Goal: Task Accomplishment & Management: Manage account settings

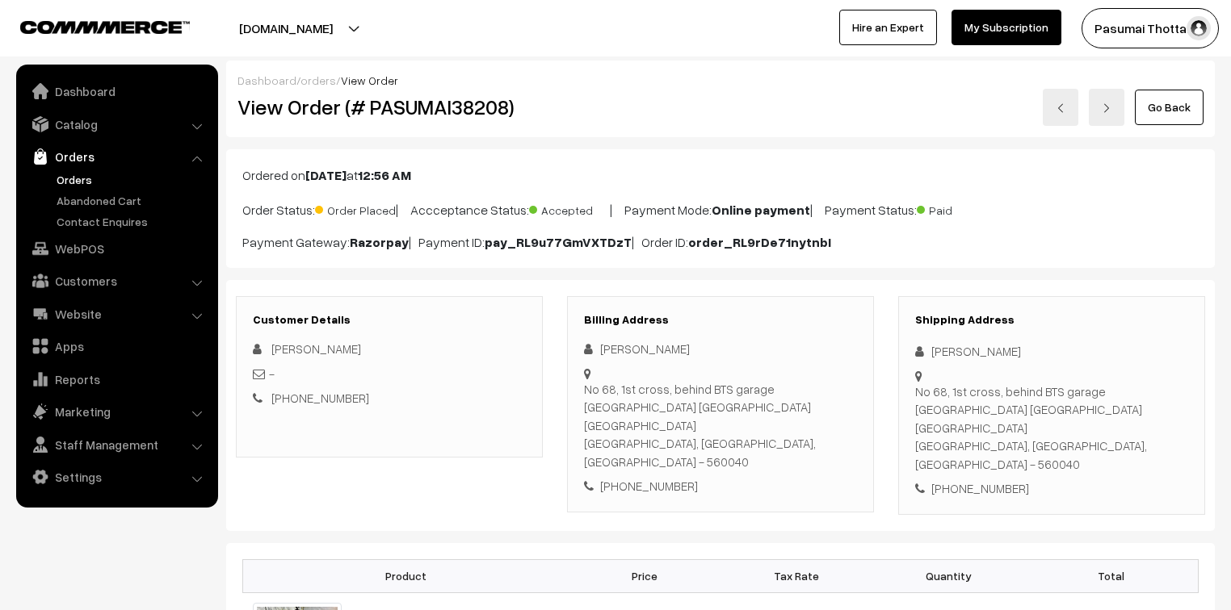
scroll to position [452, 0]
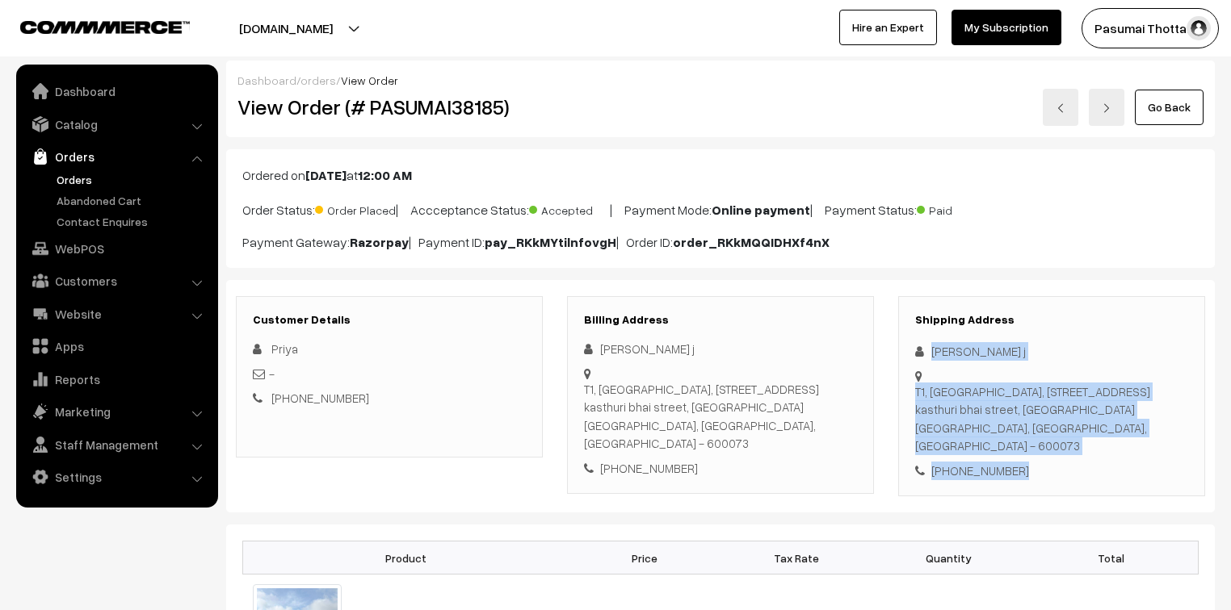
drag, startPoint x: 930, startPoint y: 355, endPoint x: 1041, endPoint y: 462, distance: 153.6
click at [1041, 462] on div "Shipping Address Priyadharsini j T1, 3rd floor, Bhagavathy Casa Residence, 117 …" at bounding box center [1051, 396] width 307 height 201
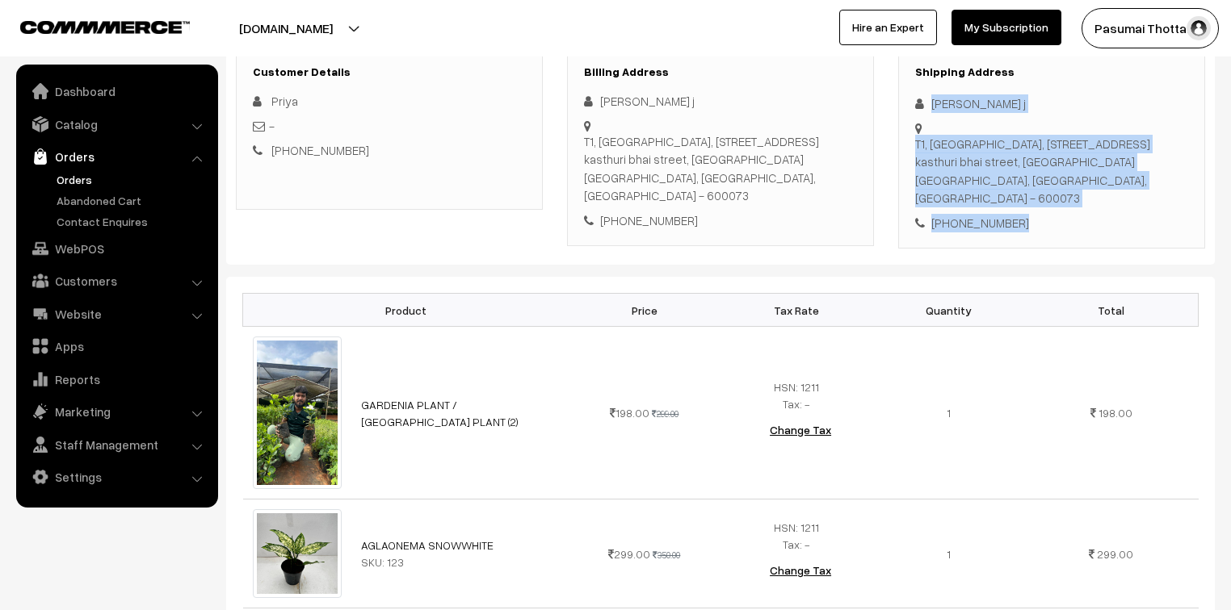
scroll to position [258, 0]
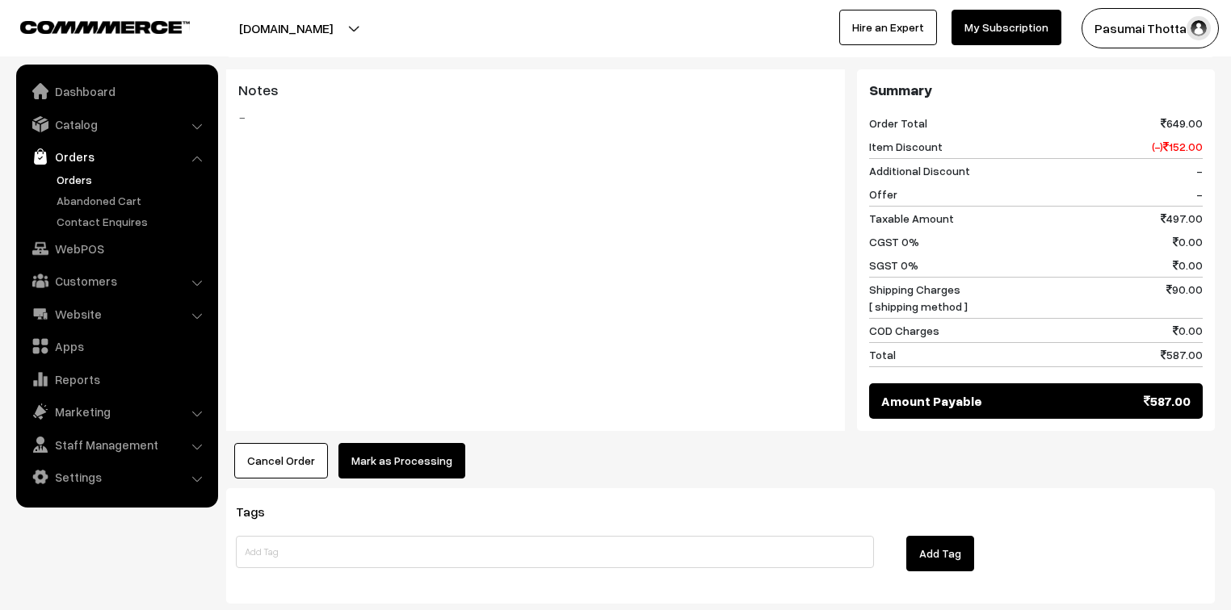
click at [429, 443] on button "Mark as Processing" at bounding box center [401, 461] width 127 height 36
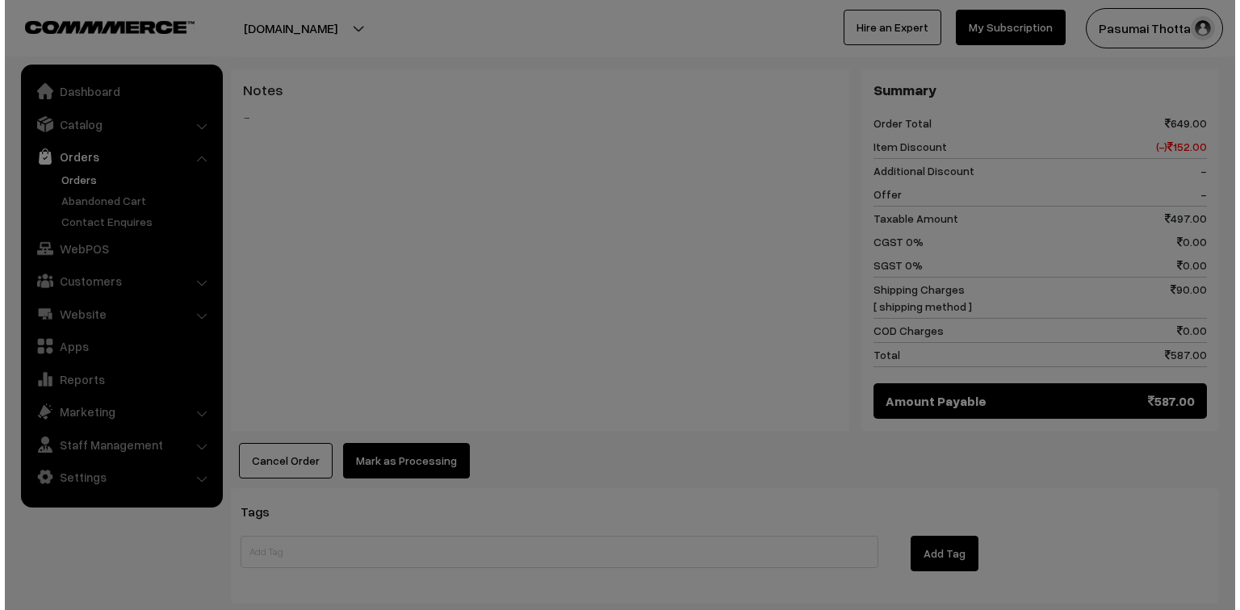
scroll to position [841, 0]
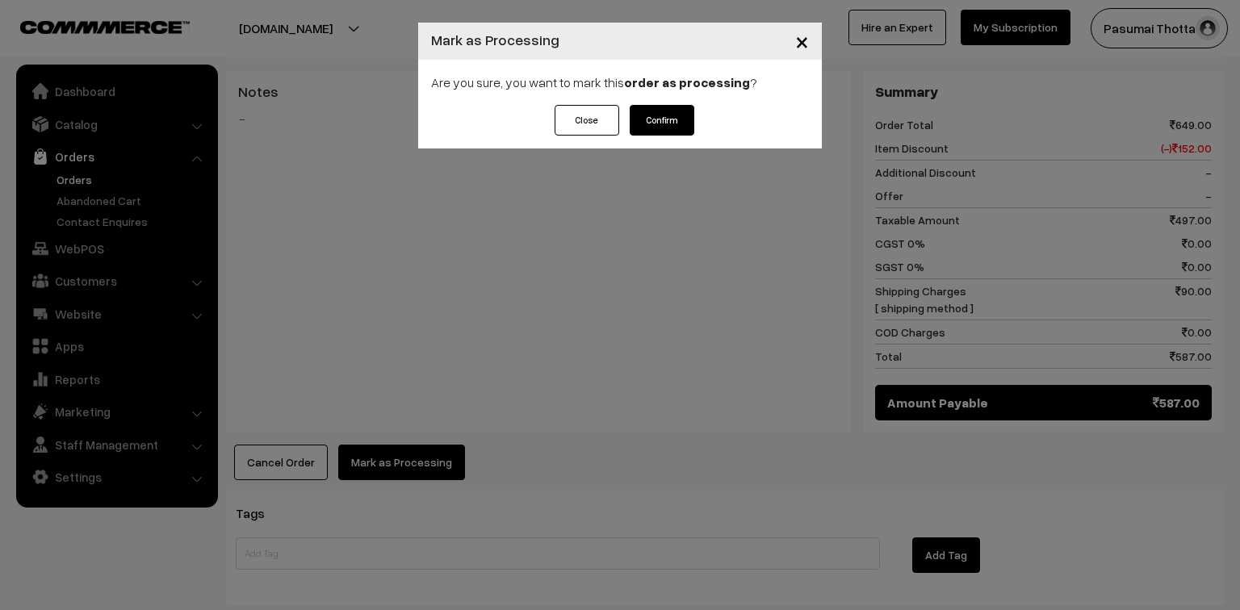
click at [669, 123] on button "Confirm" at bounding box center [662, 120] width 65 height 31
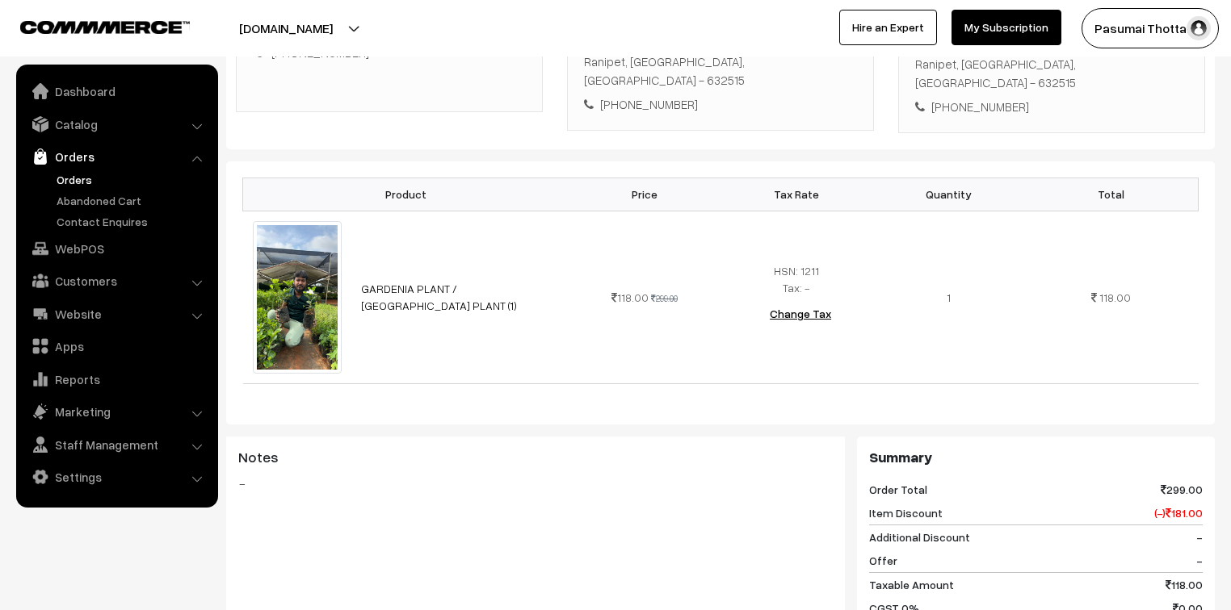
scroll to position [258, 0]
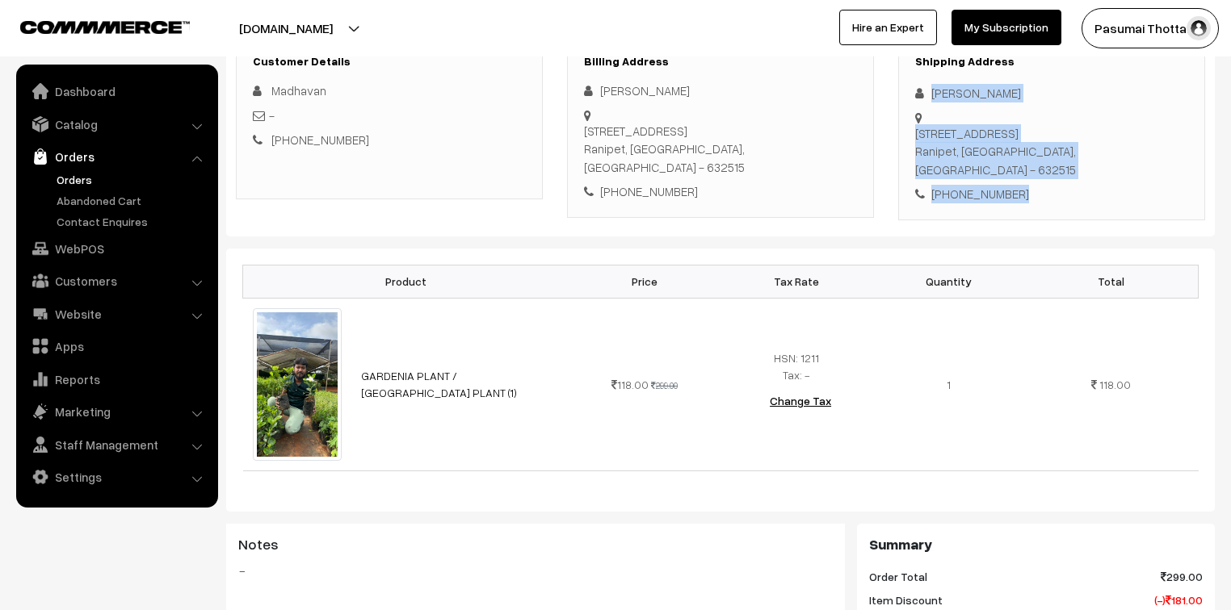
drag, startPoint x: 929, startPoint y: 93, endPoint x: 1027, endPoint y: 192, distance: 139.3
click at [1027, 192] on div "Shipping Address [PERSON_NAME] [STREET_ADDRESS] - 632515 [PHONE_NUMBER]" at bounding box center [1051, 129] width 307 height 182
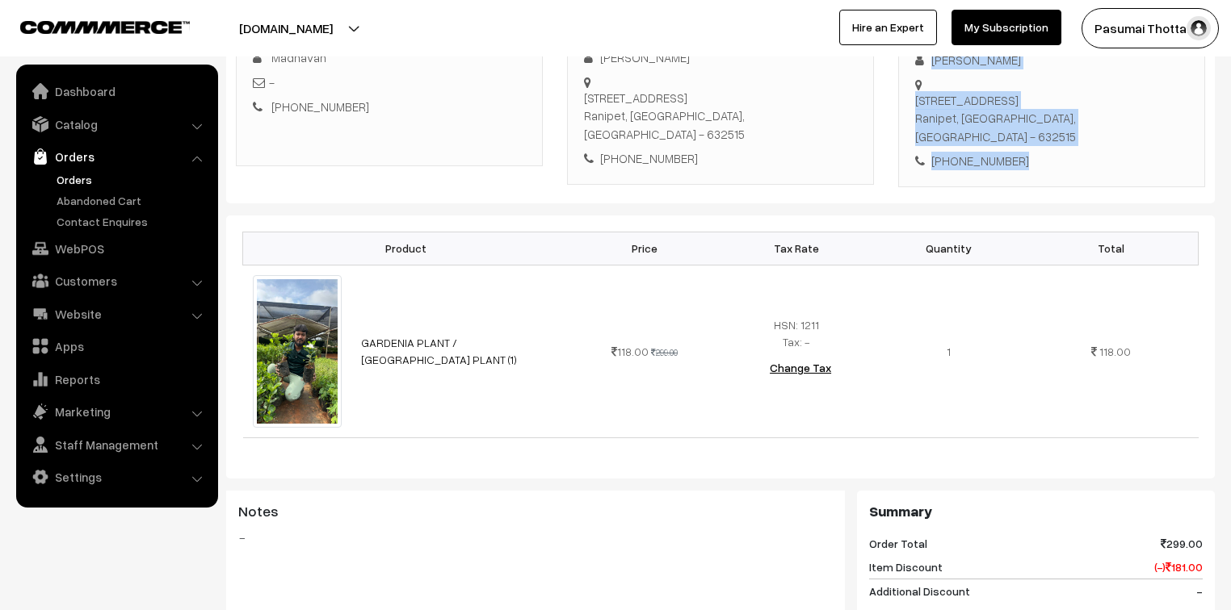
scroll to position [323, 0]
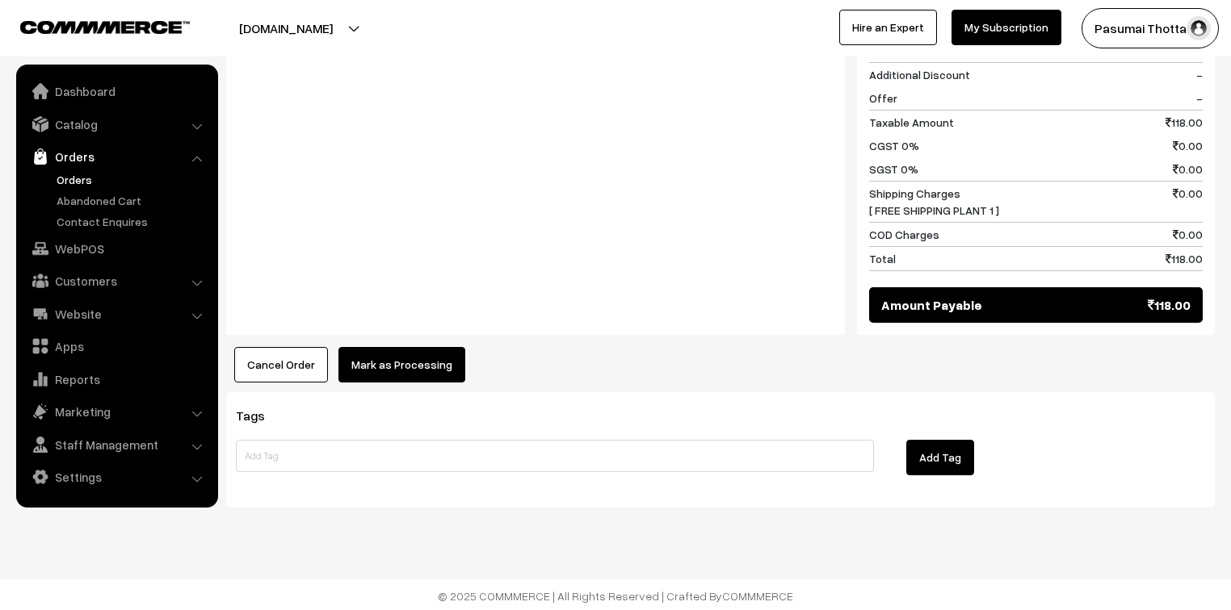
click at [420, 368] on button "Mark as Processing" at bounding box center [401, 365] width 127 height 36
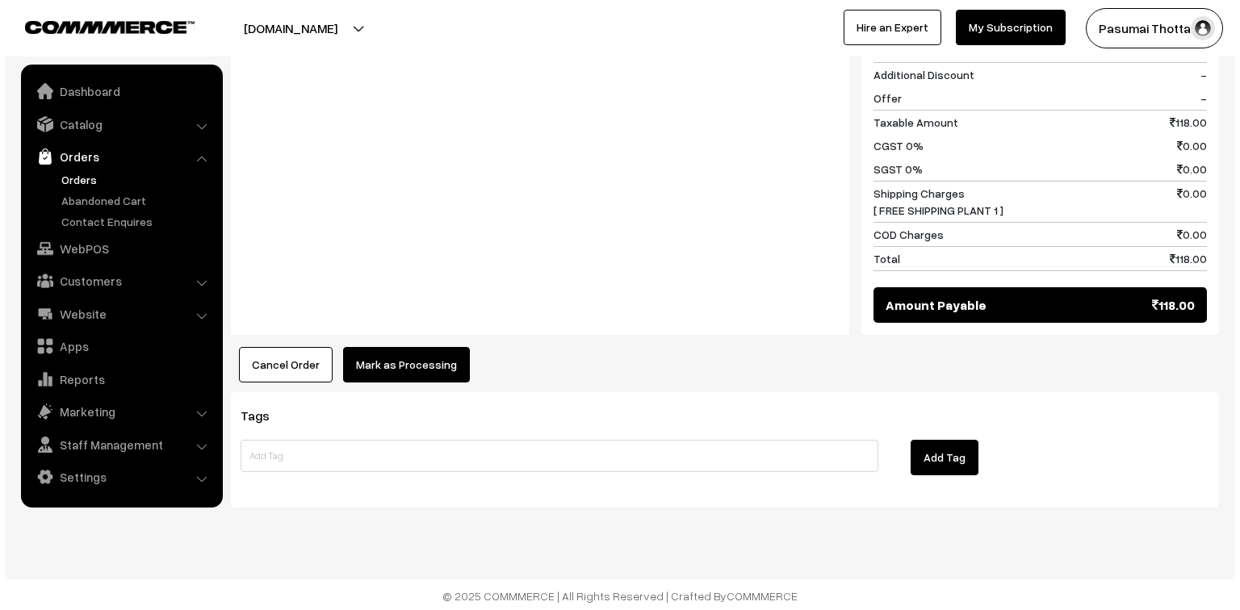
scroll to position [811, 0]
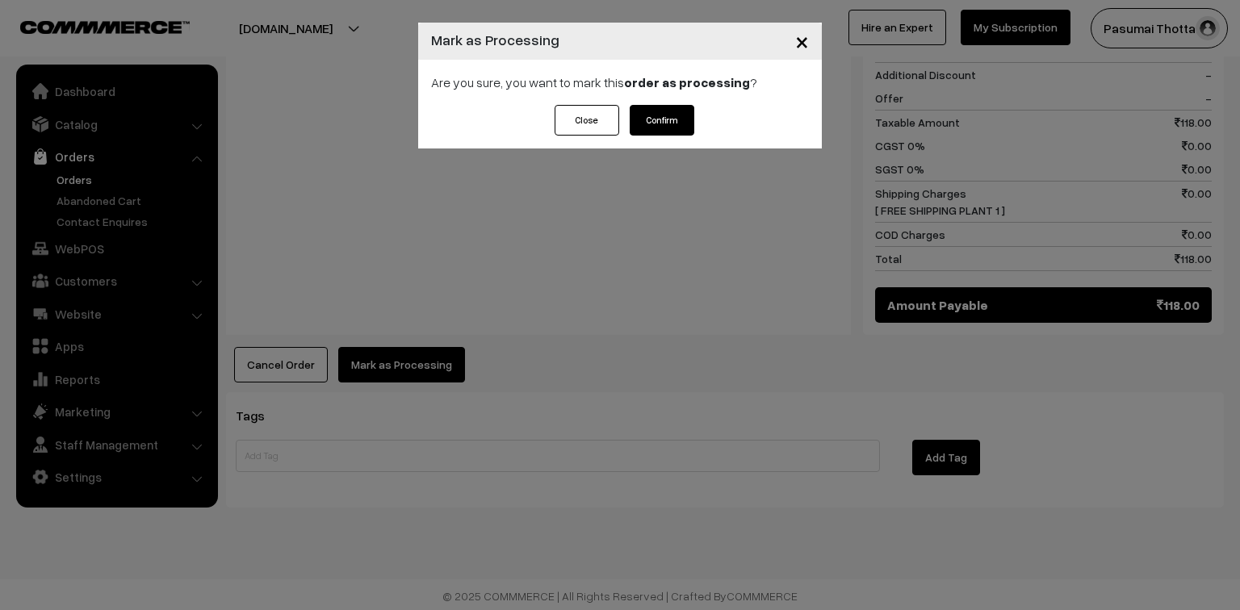
click at [648, 126] on button "Confirm" at bounding box center [662, 120] width 65 height 31
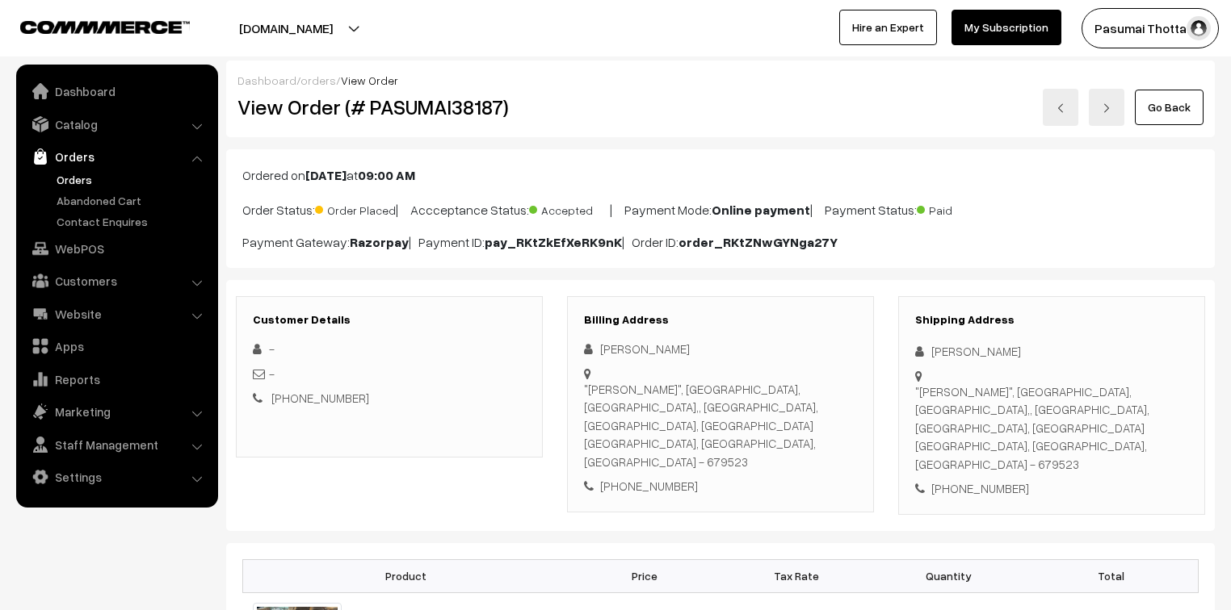
scroll to position [129, 0]
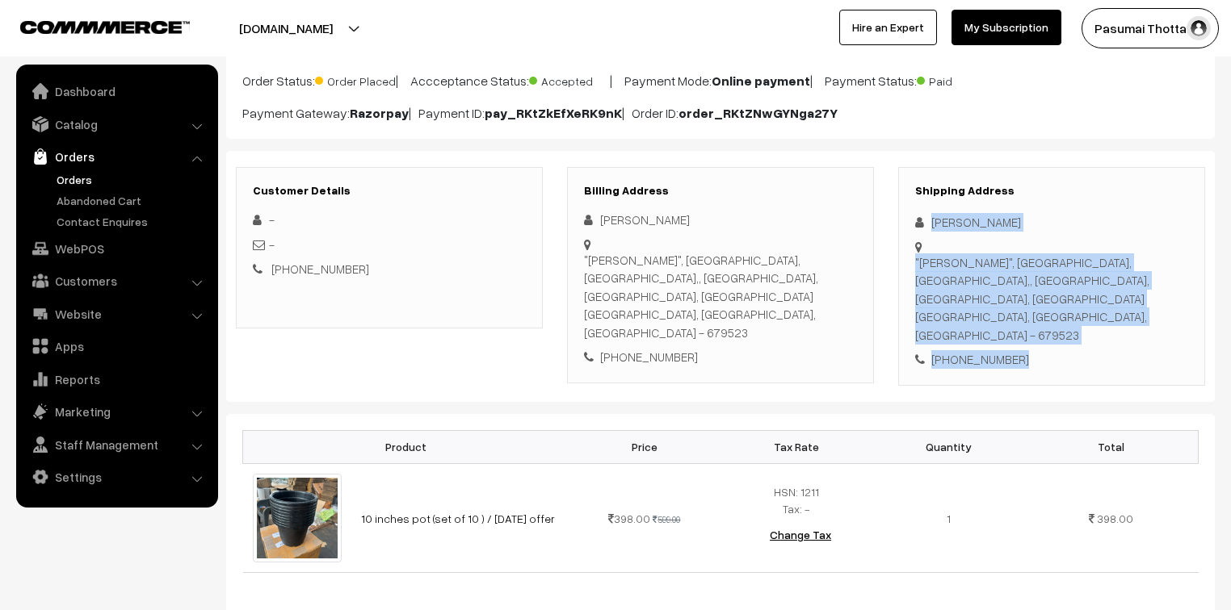
drag, startPoint x: 933, startPoint y: 213, endPoint x: 1021, endPoint y: 321, distance: 138.9
click at [1021, 321] on div "Shipping Address Lavanya Abhilash "YASHAS", Pulari Gardens, Near Ragam club,, K…" at bounding box center [1051, 276] width 307 height 219
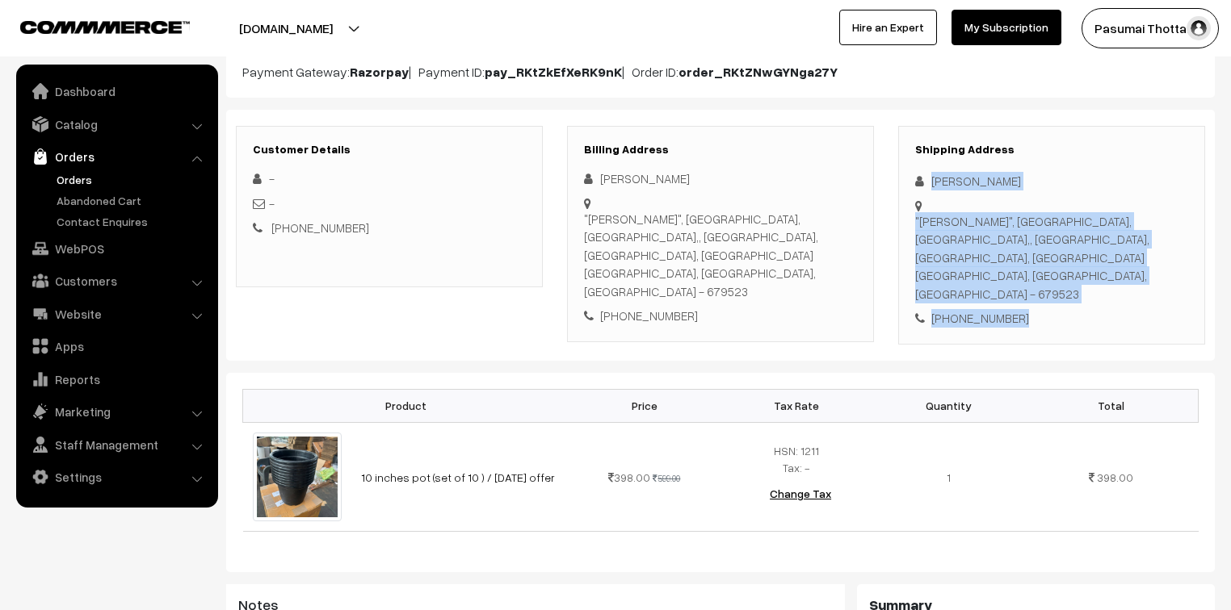
scroll to position [194, 0]
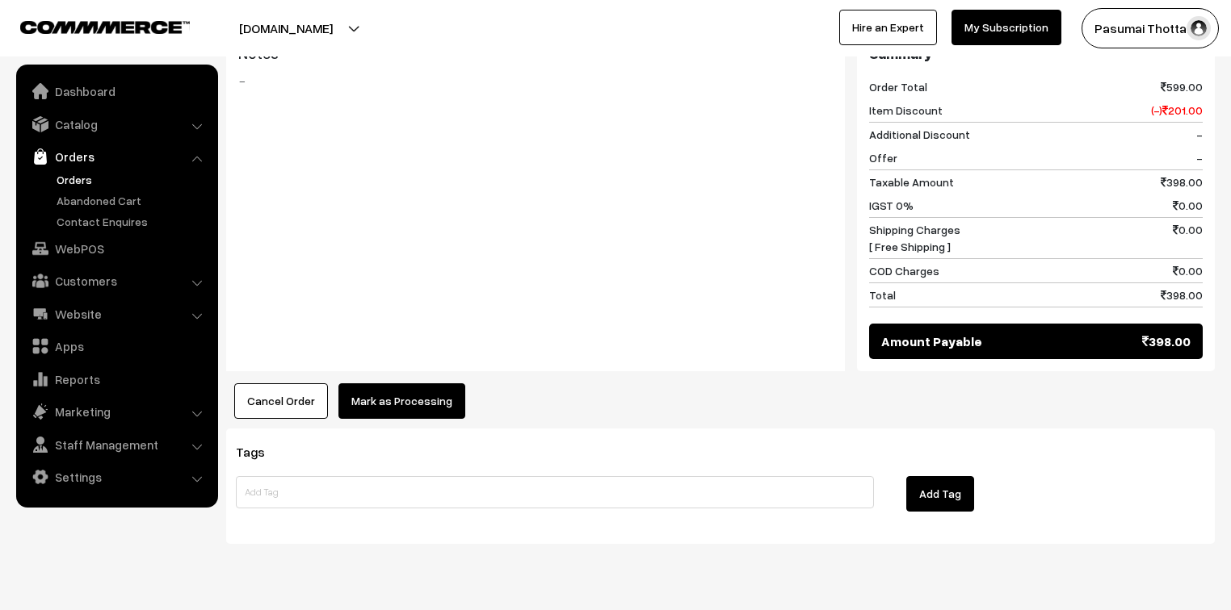
click at [388, 384] on button "Mark as Processing" at bounding box center [401, 402] width 127 height 36
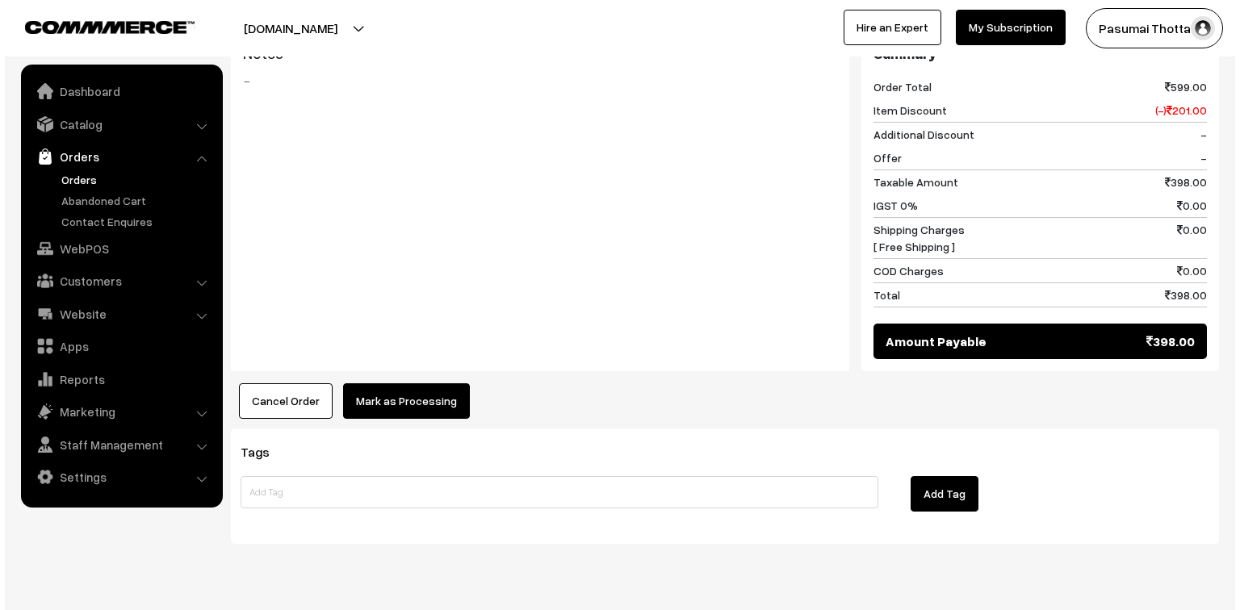
scroll to position [723, 0]
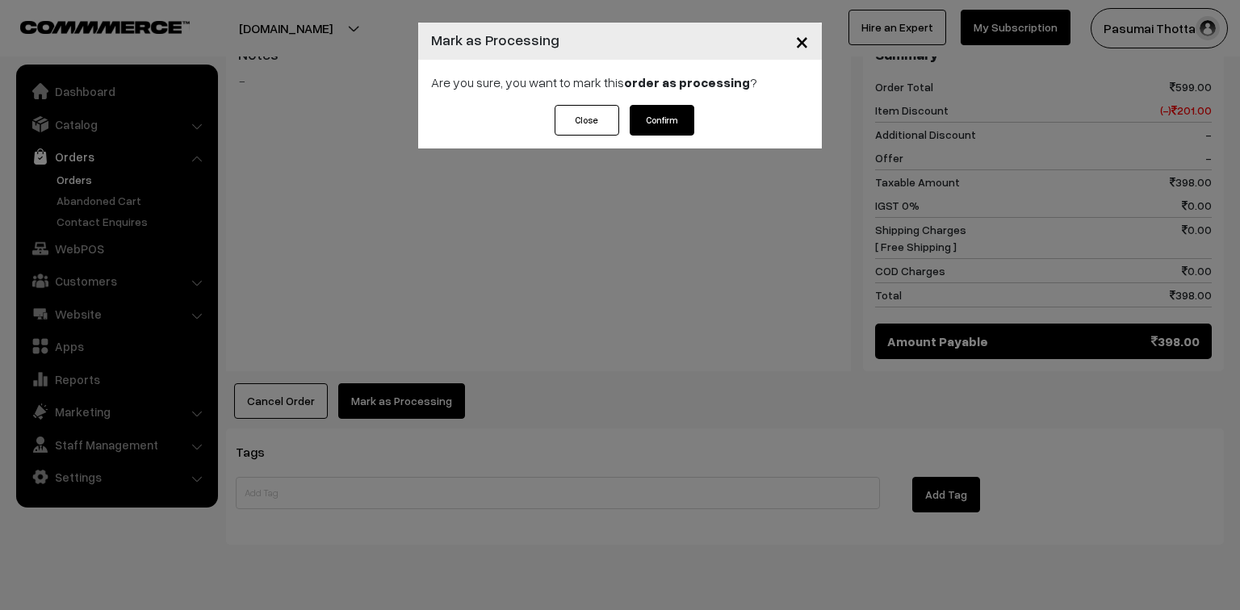
click at [658, 124] on button "Confirm" at bounding box center [662, 120] width 65 height 31
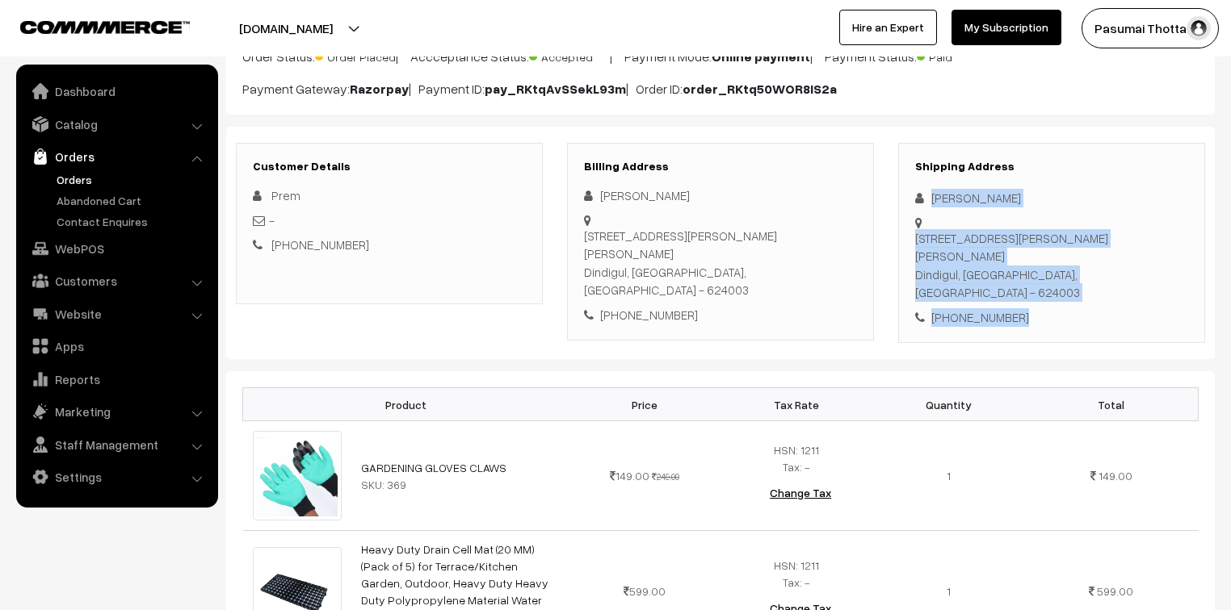
scroll to position [194, 0]
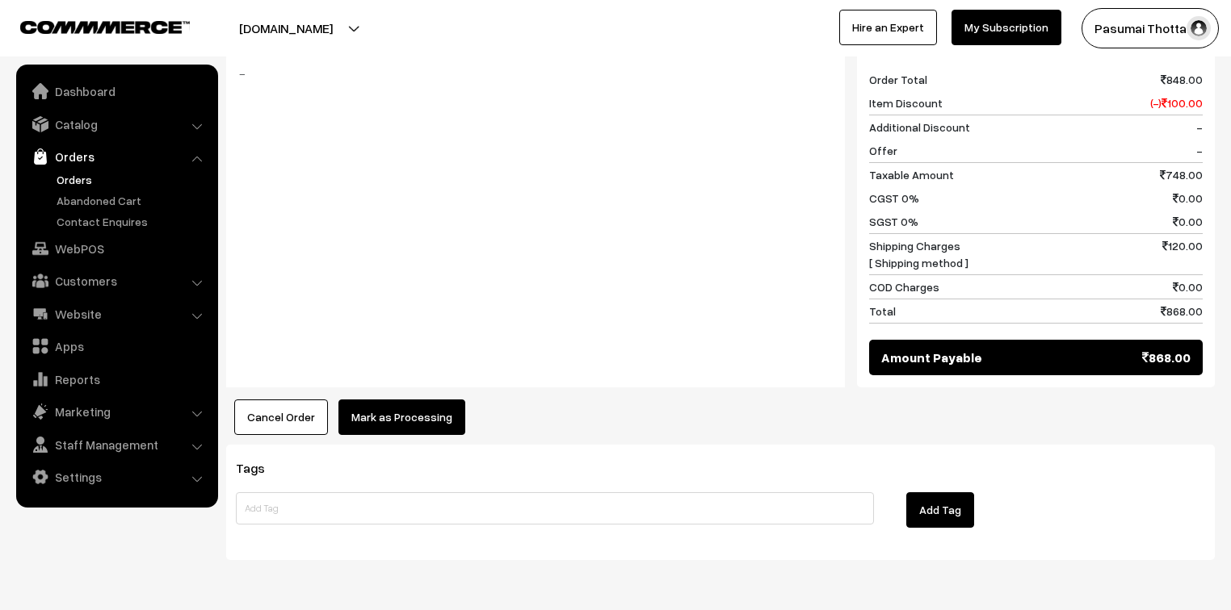
click at [408, 400] on button "Mark as Processing" at bounding box center [401, 418] width 127 height 36
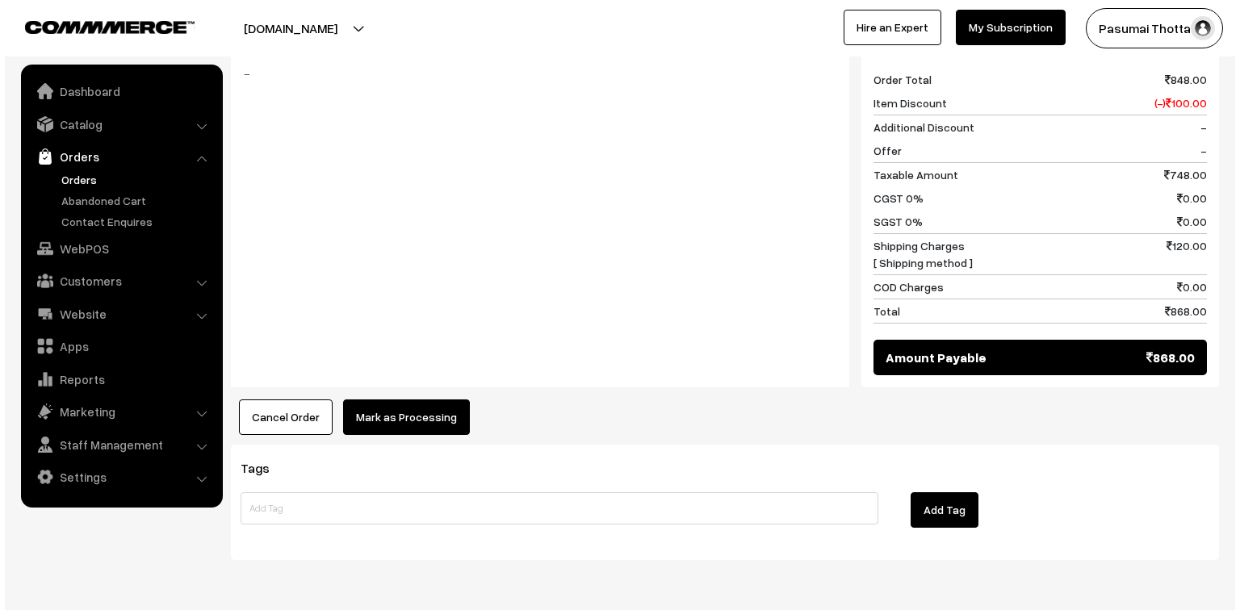
scroll to position [836, 0]
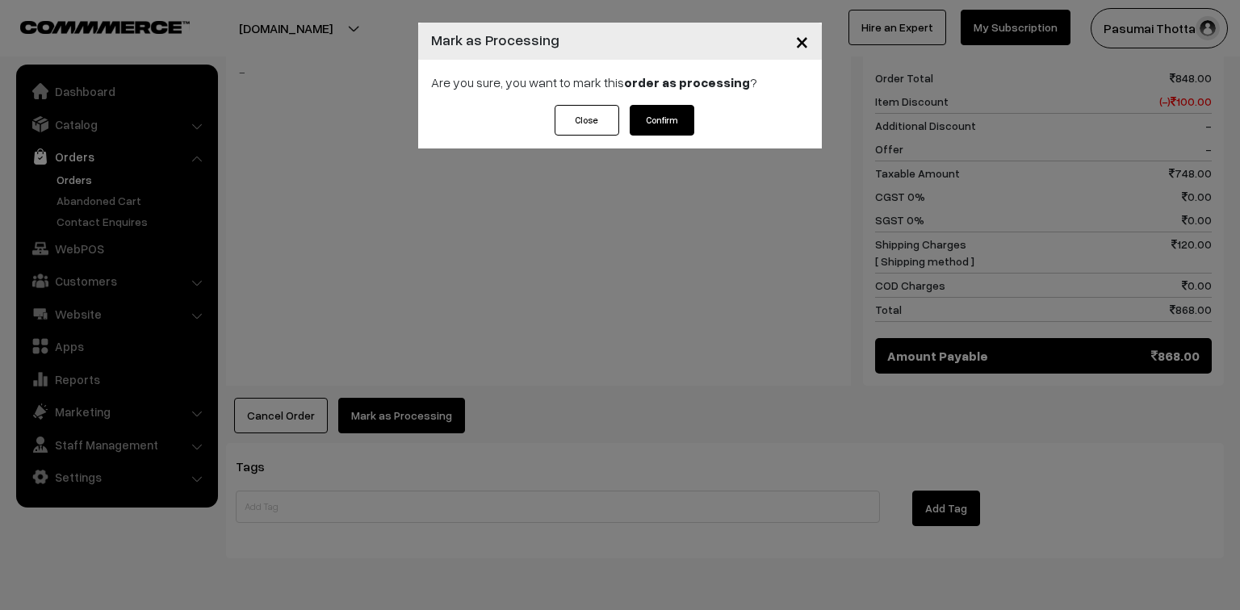
click at [661, 122] on button "Confirm" at bounding box center [662, 120] width 65 height 31
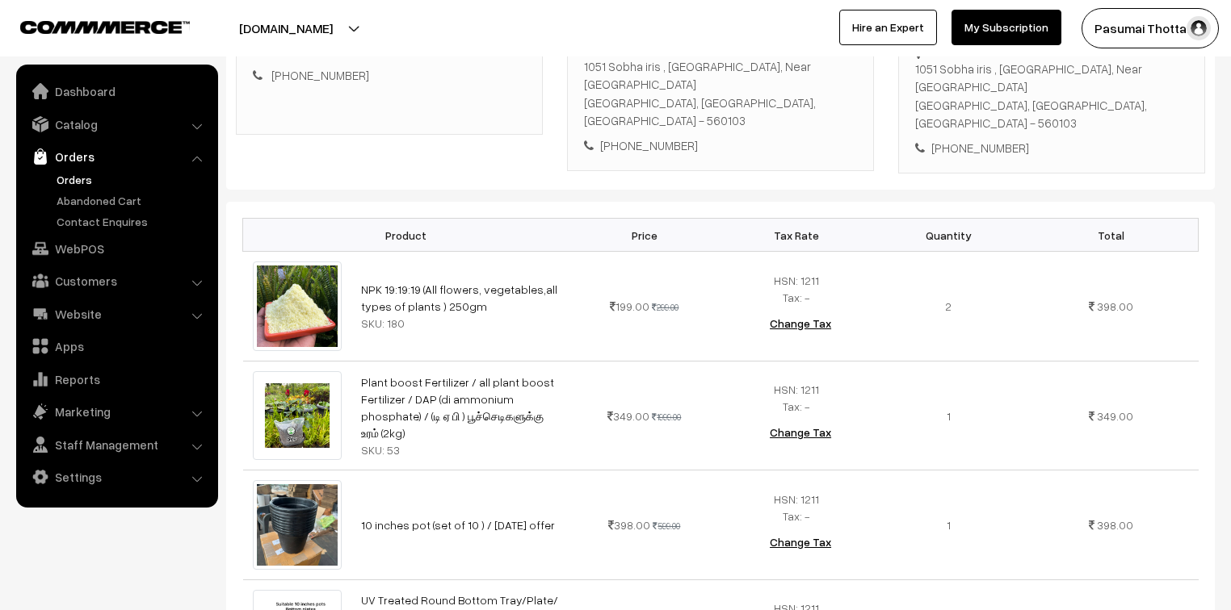
scroll to position [194, 0]
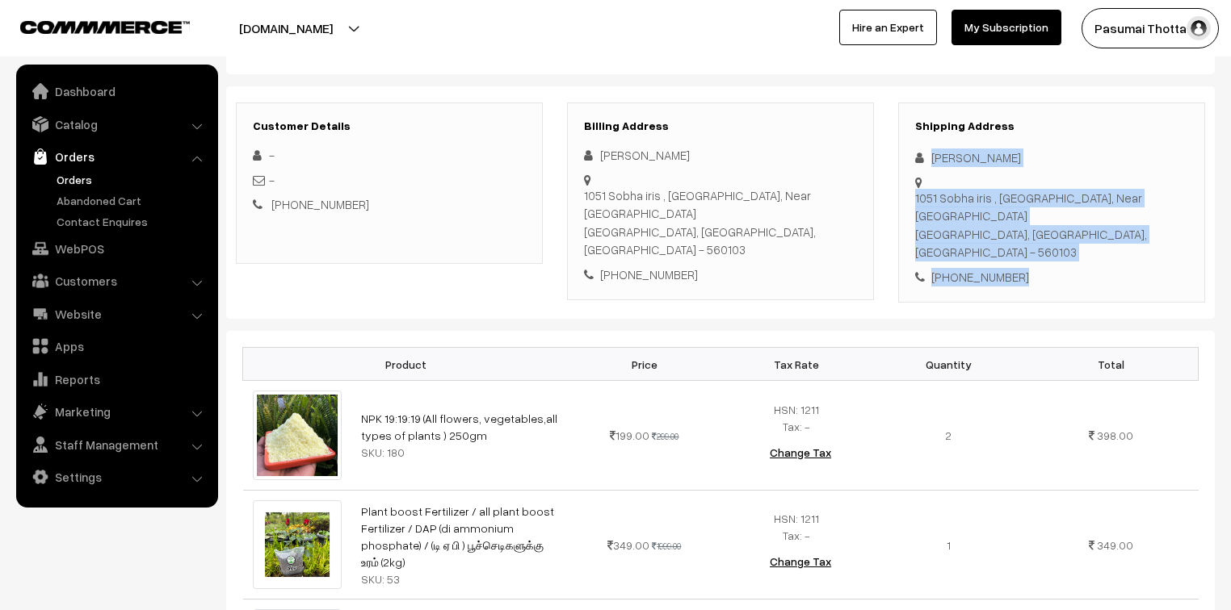
drag, startPoint x: 928, startPoint y: 164, endPoint x: 1047, endPoint y: 240, distance: 141.6
click at [1047, 240] on div "Shipping Address [PERSON_NAME] [STREET_ADDRESS] [PHONE_NUMBER]" at bounding box center [1051, 203] width 307 height 201
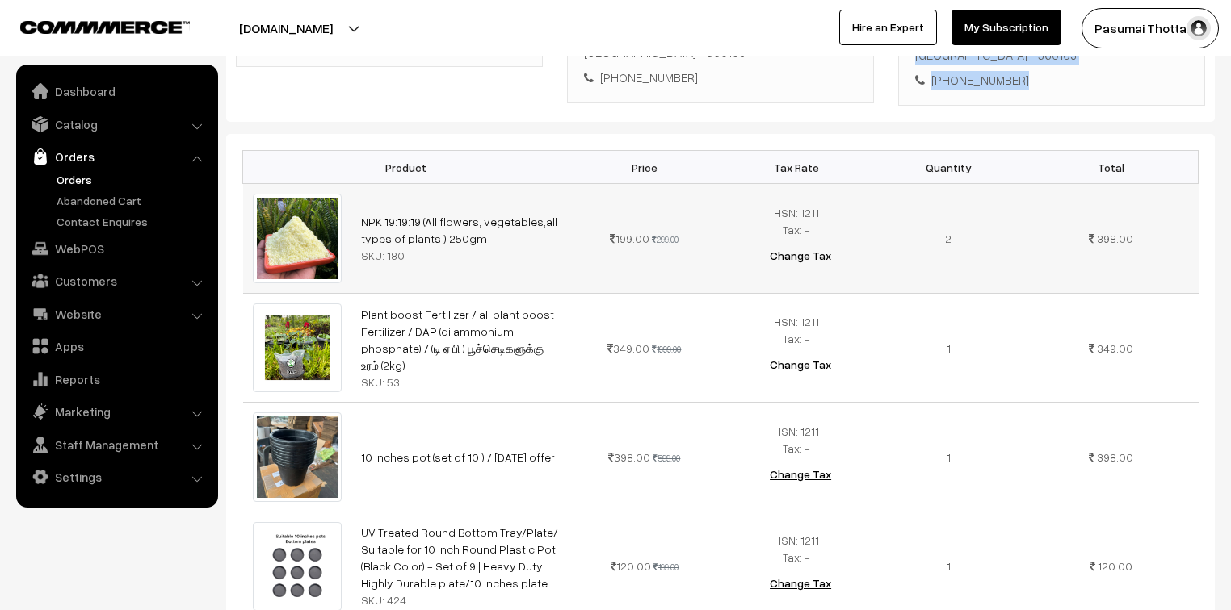
scroll to position [452, 0]
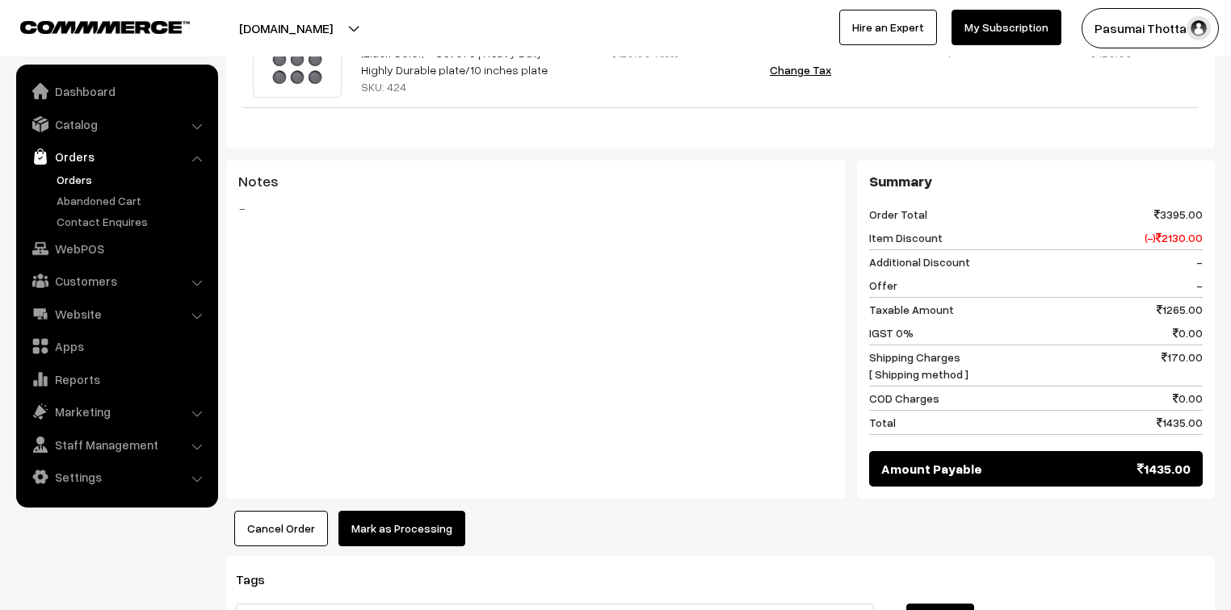
click at [439, 511] on button "Mark as Processing" at bounding box center [401, 529] width 127 height 36
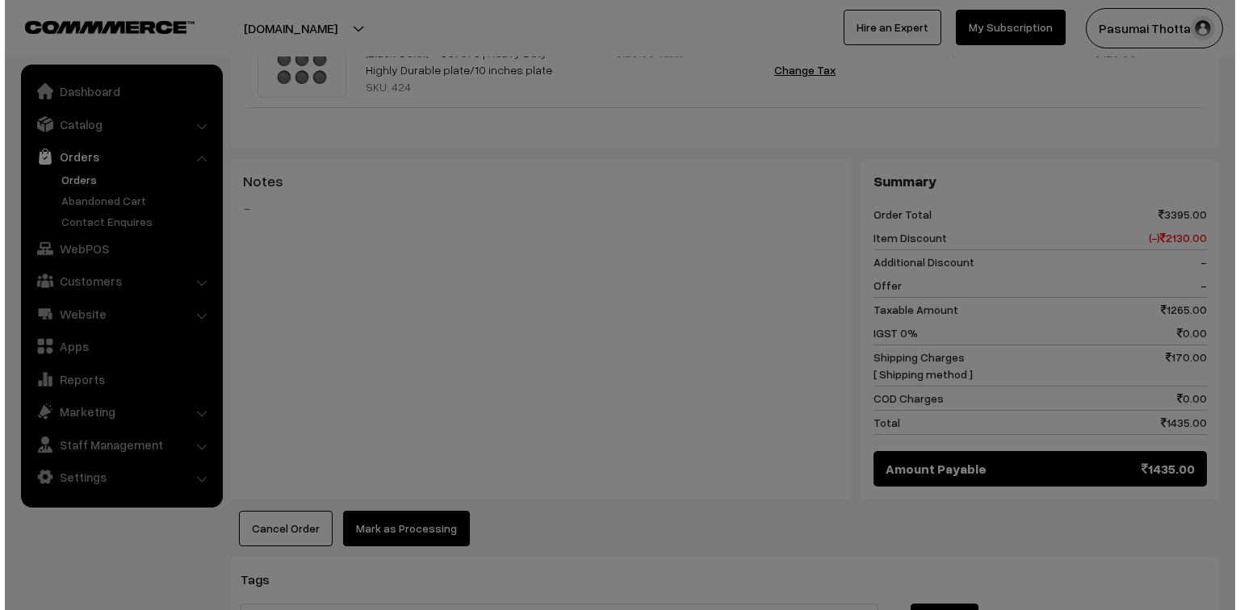
scroll to position [908, 0]
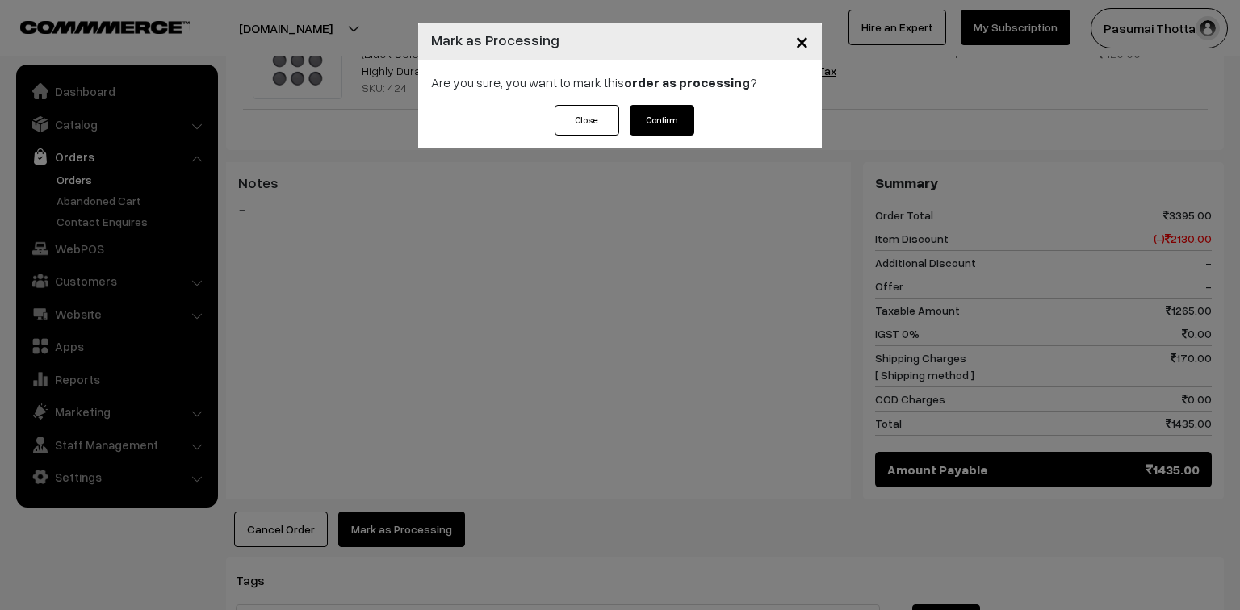
click at [672, 128] on button "Confirm" at bounding box center [662, 120] width 65 height 31
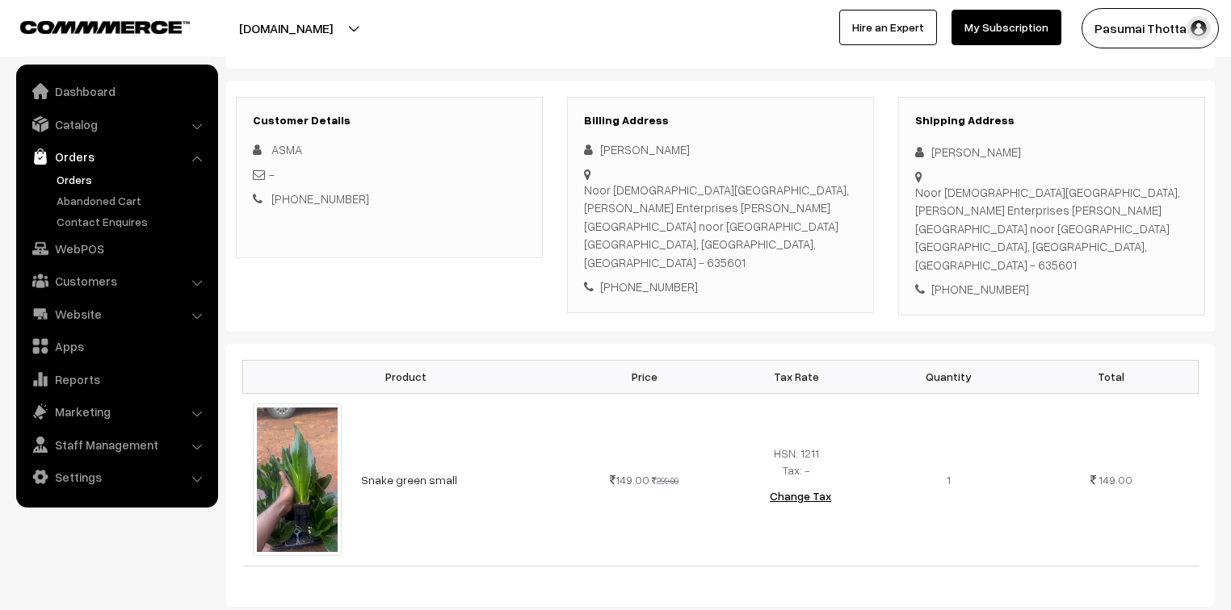
scroll to position [194, 0]
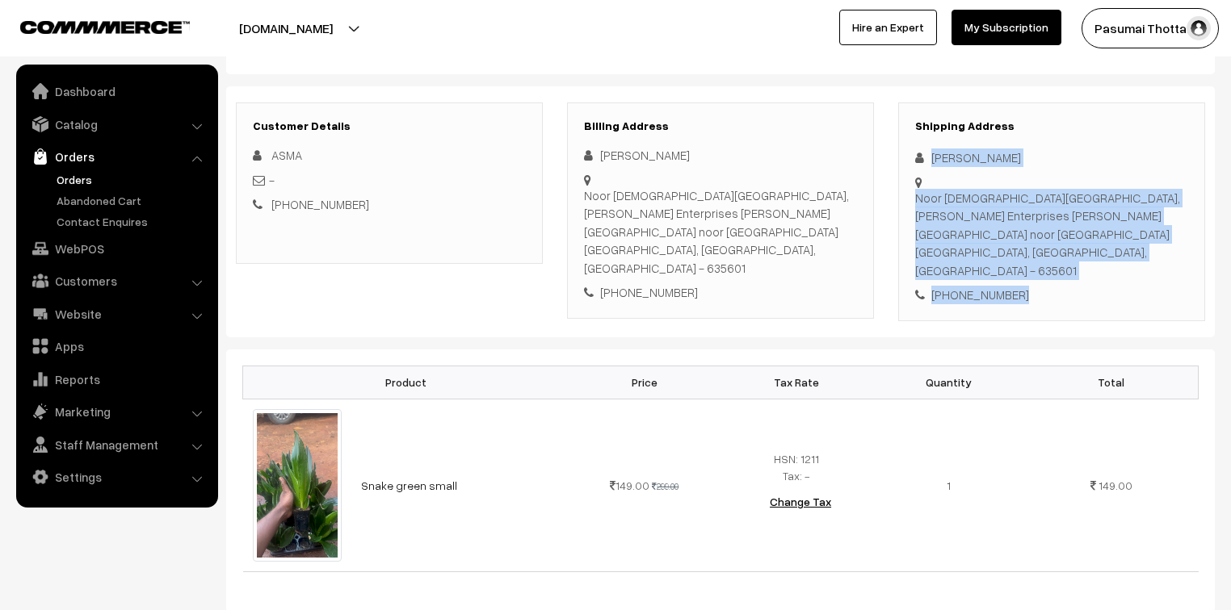
drag, startPoint x: 930, startPoint y: 158, endPoint x: 1017, endPoint y: 258, distance: 132.8
click at [1017, 258] on div "Shipping Address ASMA BANU Noor Masjid Down Sk 1st Street, Maas Enterprises Aar…" at bounding box center [1051, 212] width 307 height 219
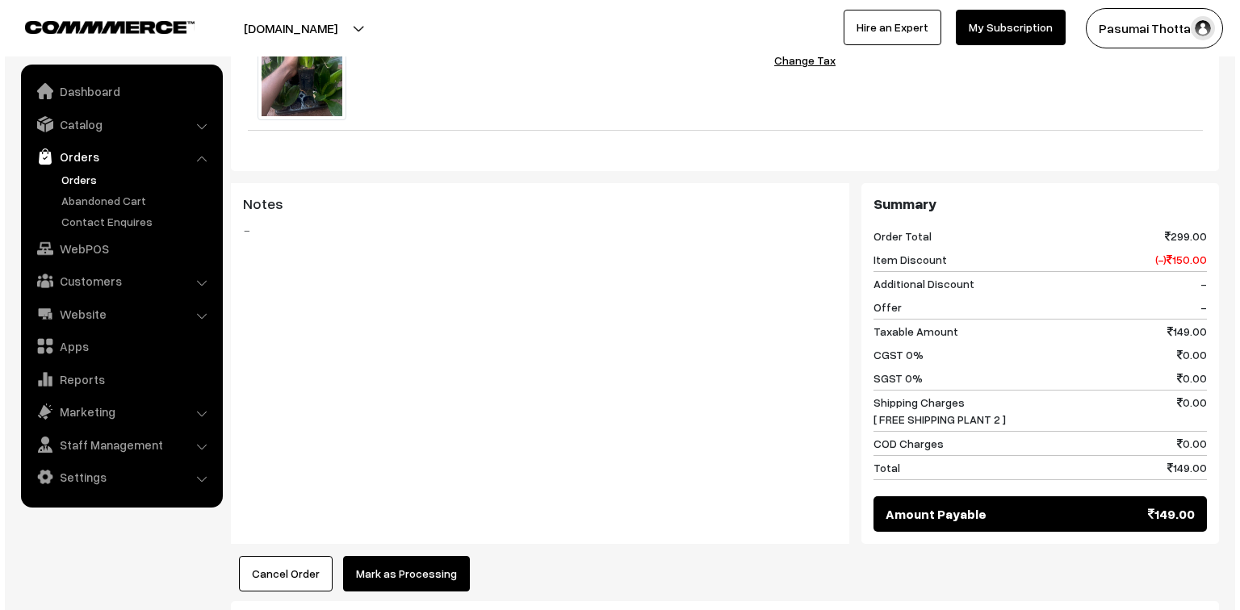
scroll to position [711, 0]
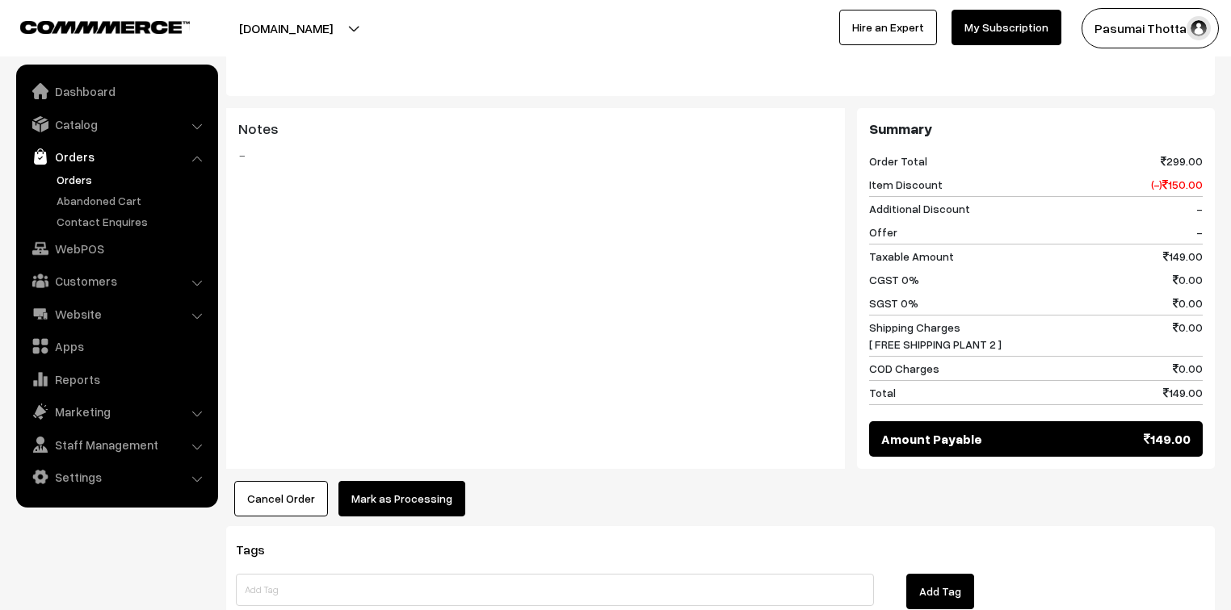
click at [439, 481] on button "Mark as Processing" at bounding box center [401, 499] width 127 height 36
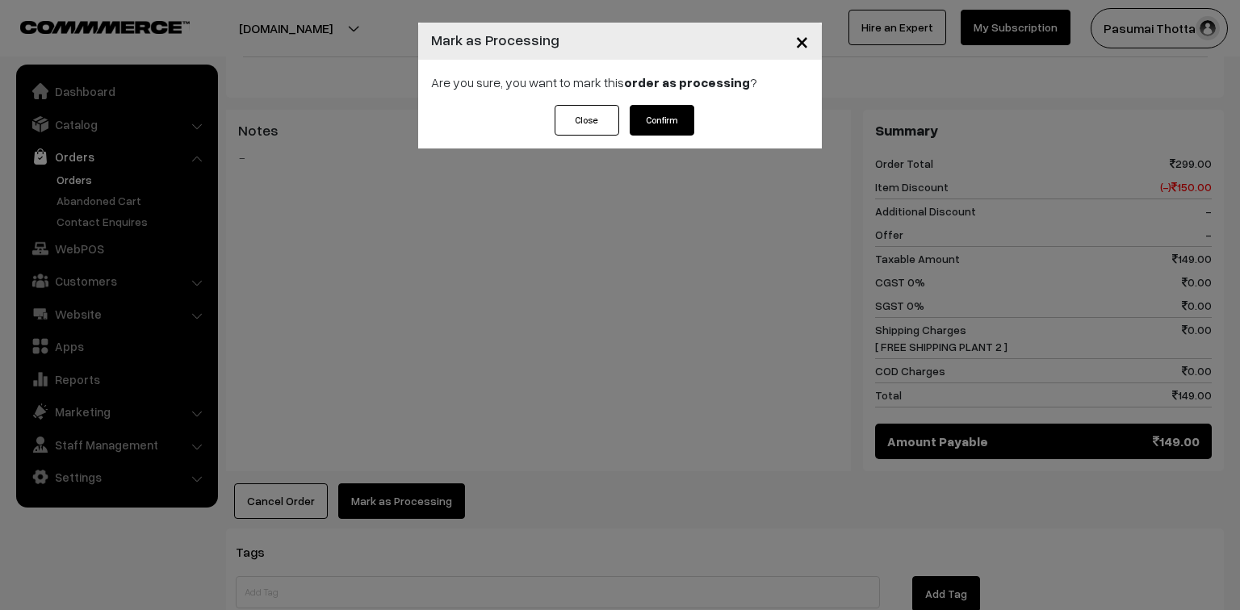
click at [662, 123] on button "Confirm" at bounding box center [662, 120] width 65 height 31
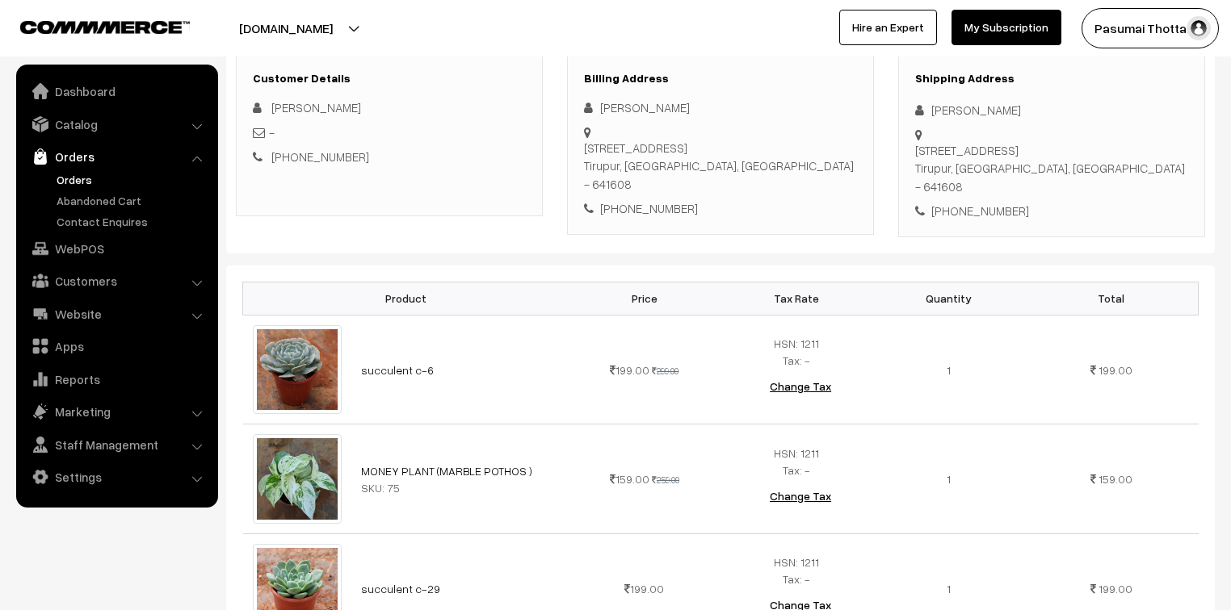
scroll to position [194, 0]
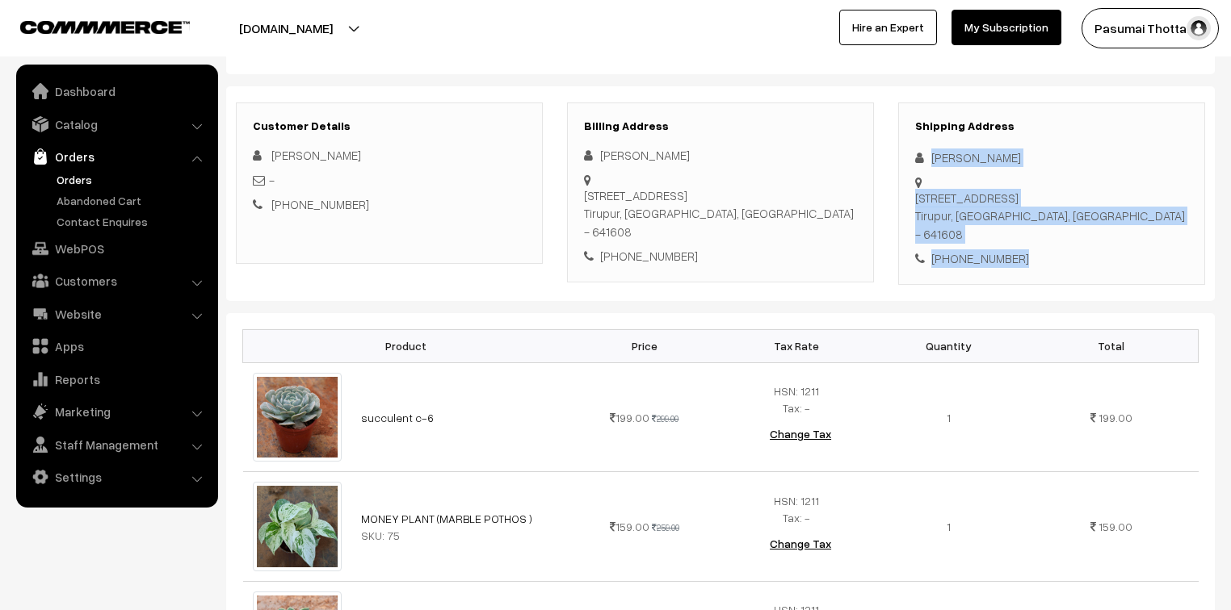
drag, startPoint x: 928, startPoint y: 158, endPoint x: 1034, endPoint y: 253, distance: 141.8
click at [1034, 253] on div "Shipping Address Krishika K 1/477, Nimmathi illam, sahajapuram main St,, K.Chet…" at bounding box center [1051, 194] width 307 height 182
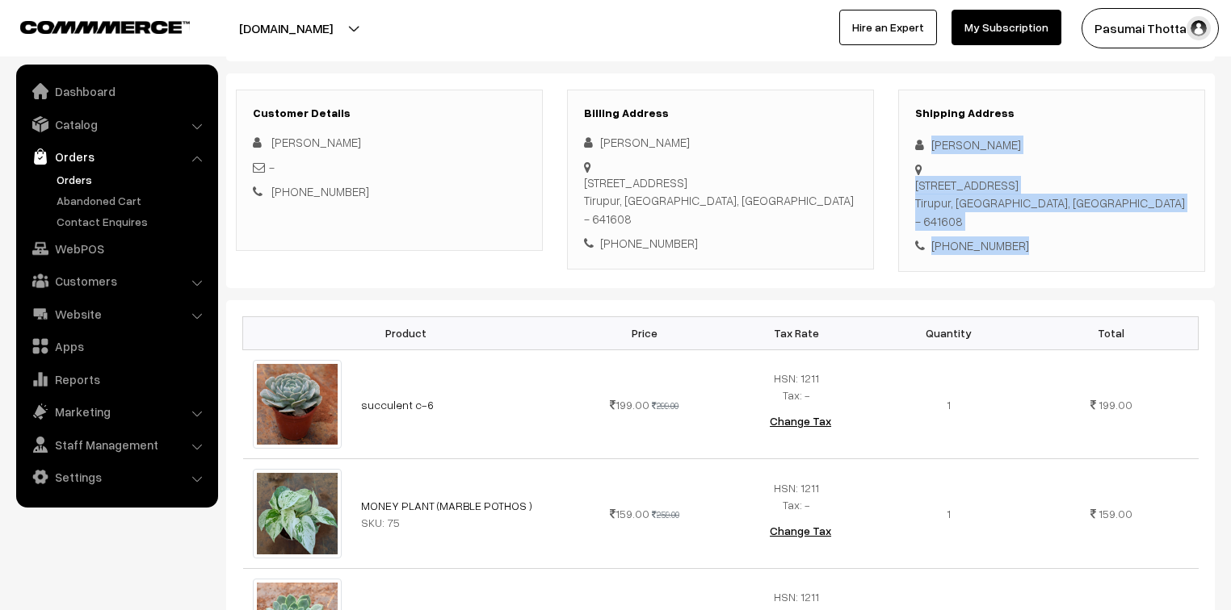
scroll to position [323, 0]
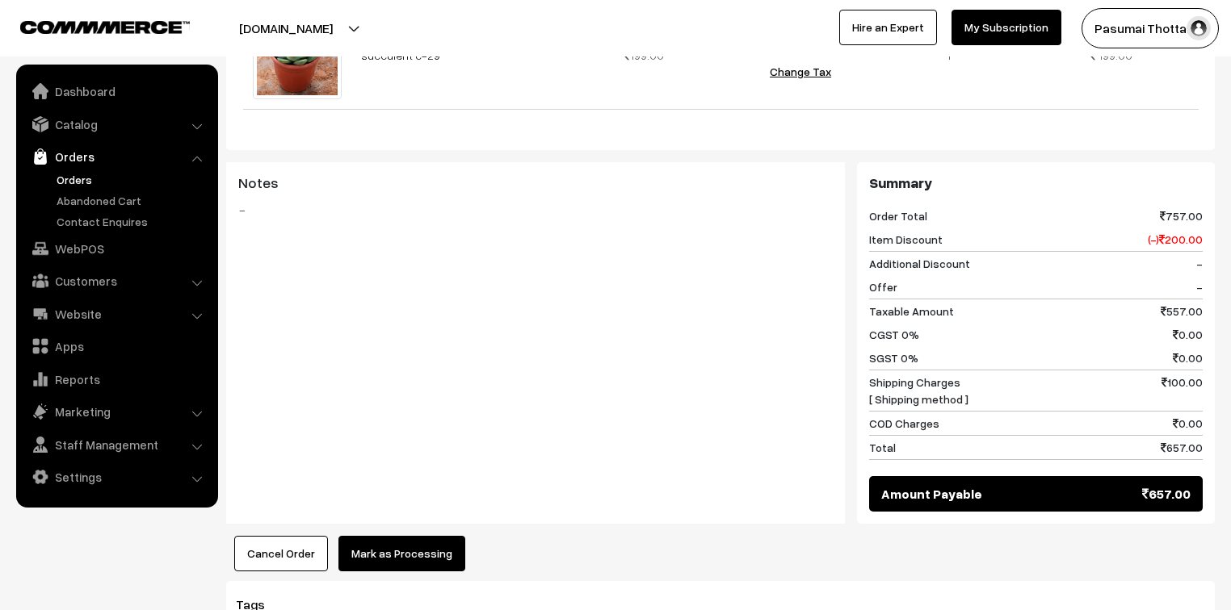
click at [410, 552] on button "Mark as Processing" at bounding box center [401, 554] width 127 height 36
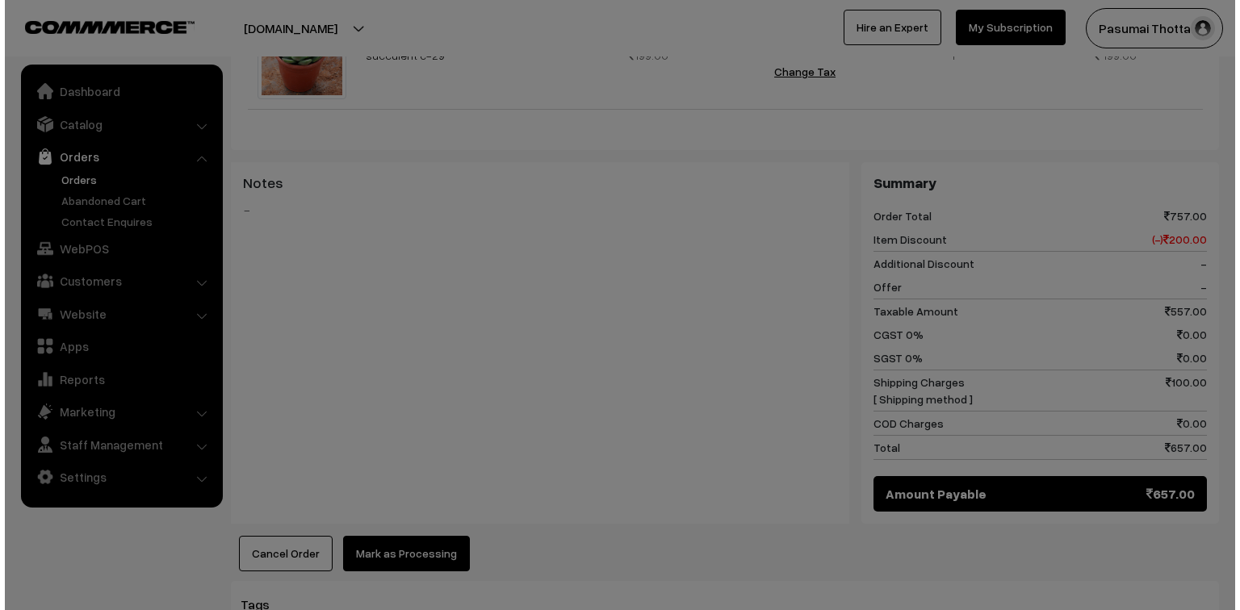
scroll to position [777, 0]
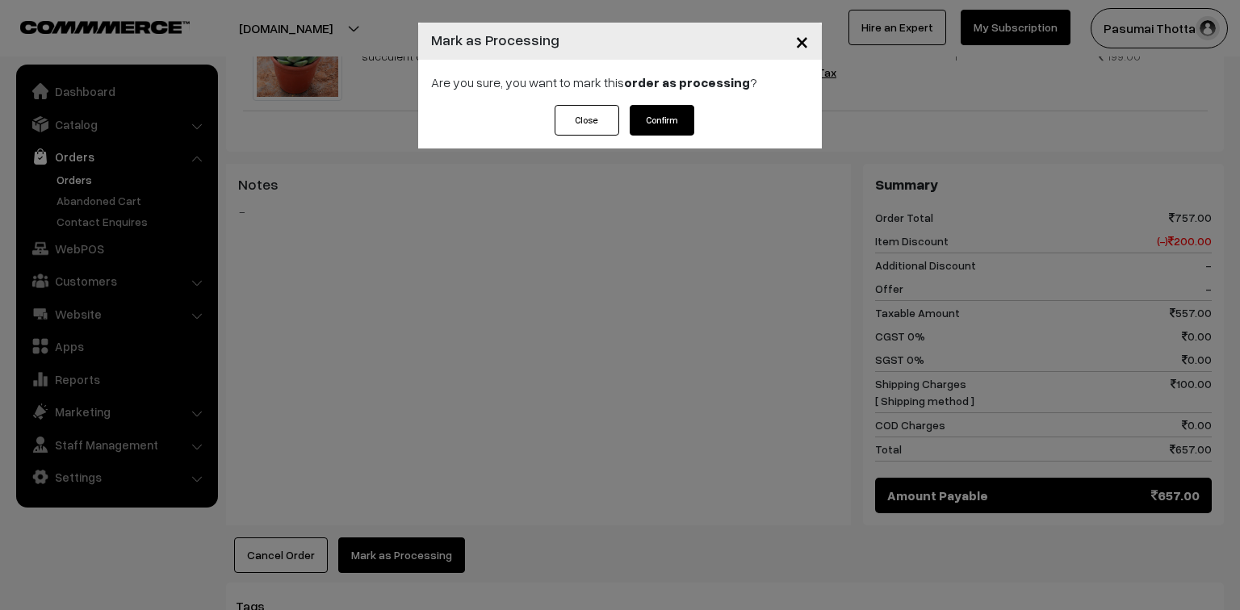
click at [684, 117] on button "Confirm" at bounding box center [662, 120] width 65 height 31
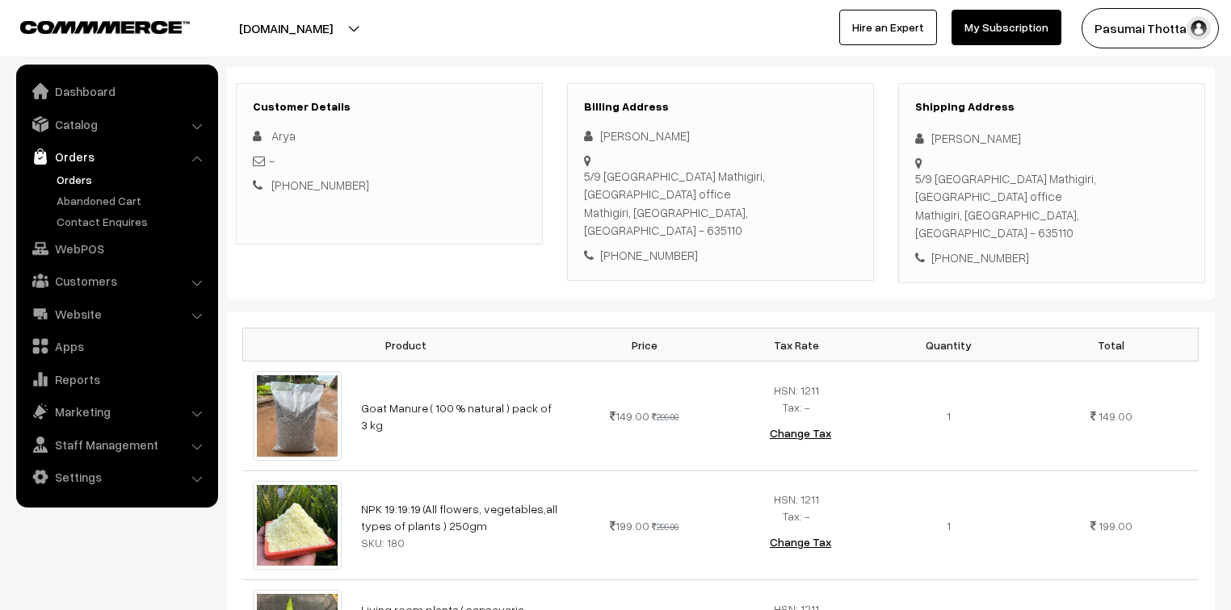
scroll to position [194, 0]
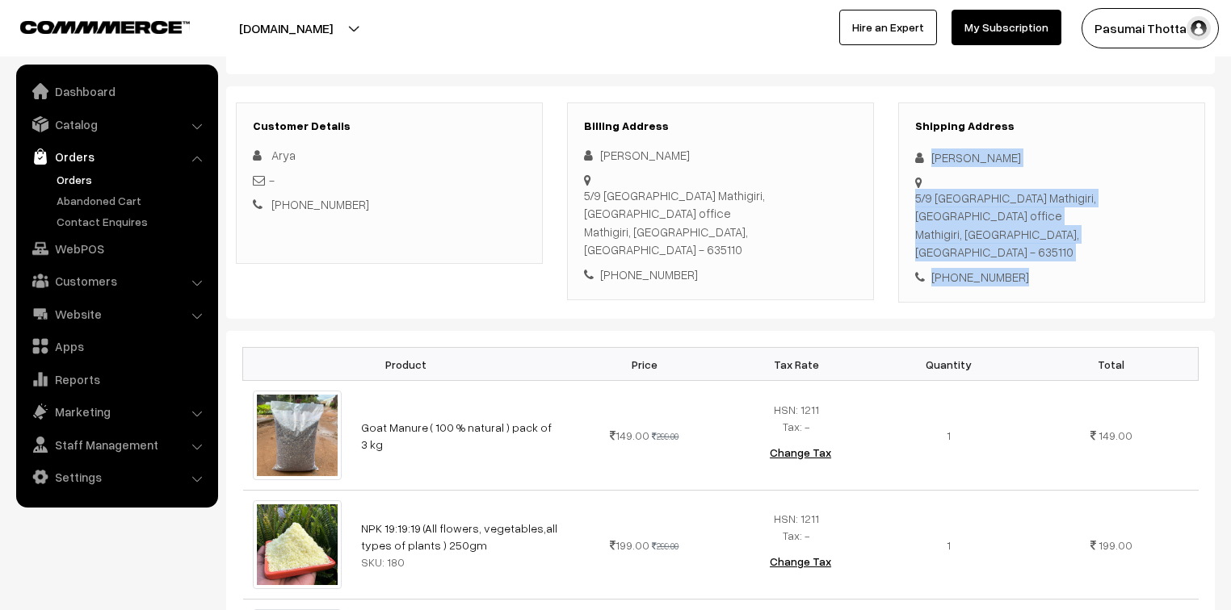
drag, startPoint x: 931, startPoint y: 158, endPoint x: 1038, endPoint y: 257, distance: 145.7
click at [1038, 257] on div "Shipping Address [PERSON_NAME] 5/9 [GEOGRAPHIC_DATA] Mathigiri, Opposite [GEOGR…" at bounding box center [1051, 203] width 307 height 201
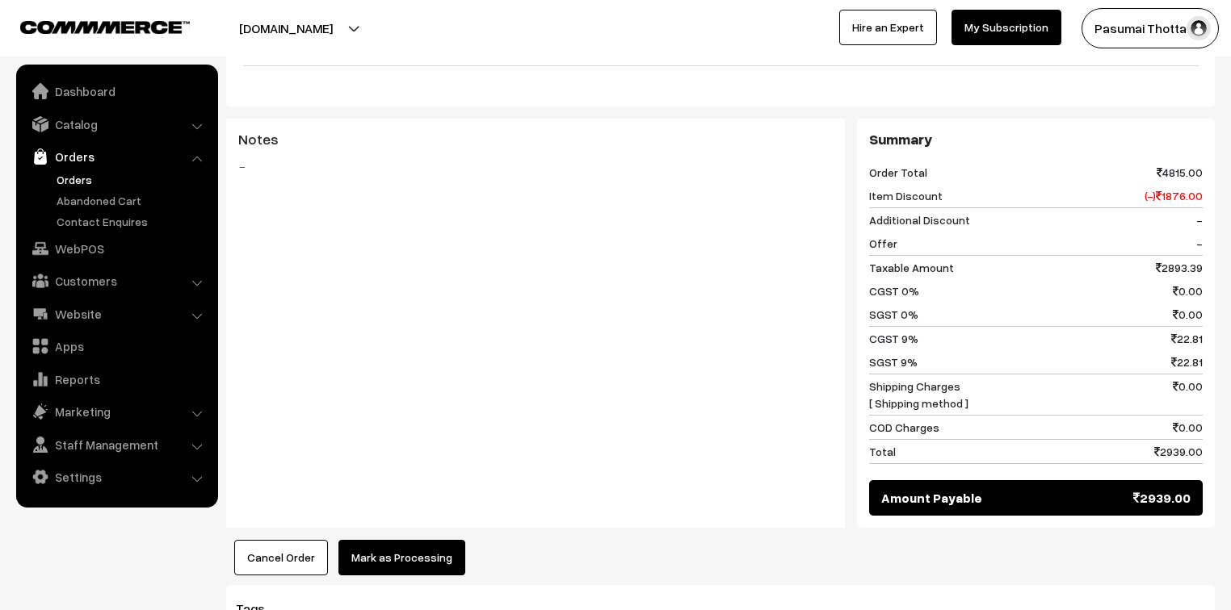
scroll to position [1873, 0]
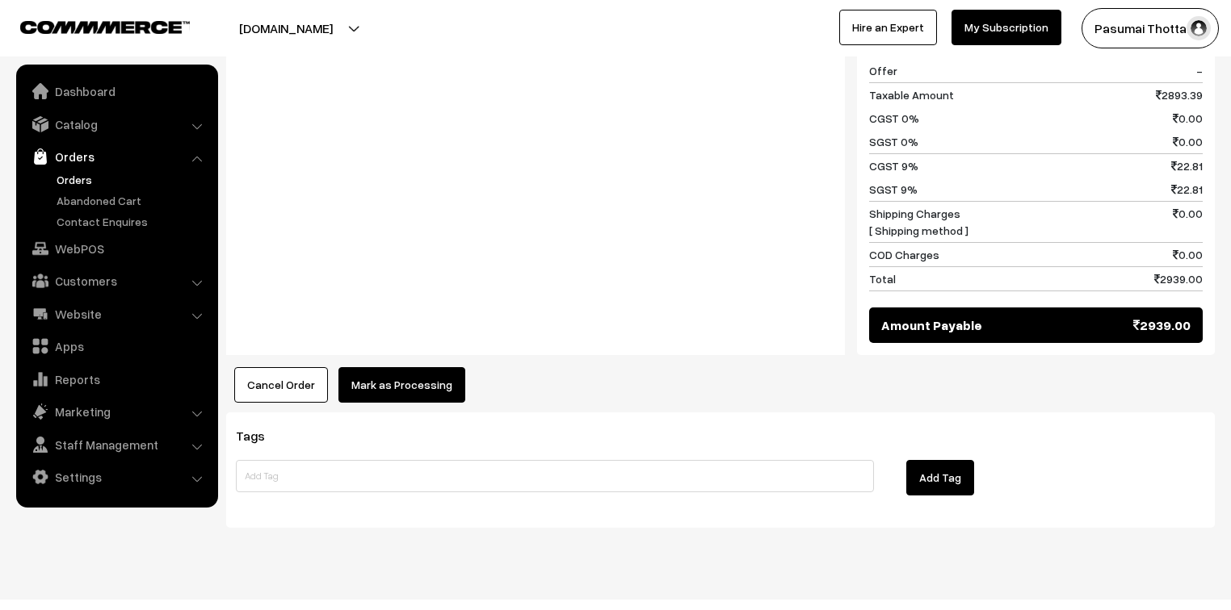
click at [416, 367] on button "Mark as Processing" at bounding box center [401, 385] width 127 height 36
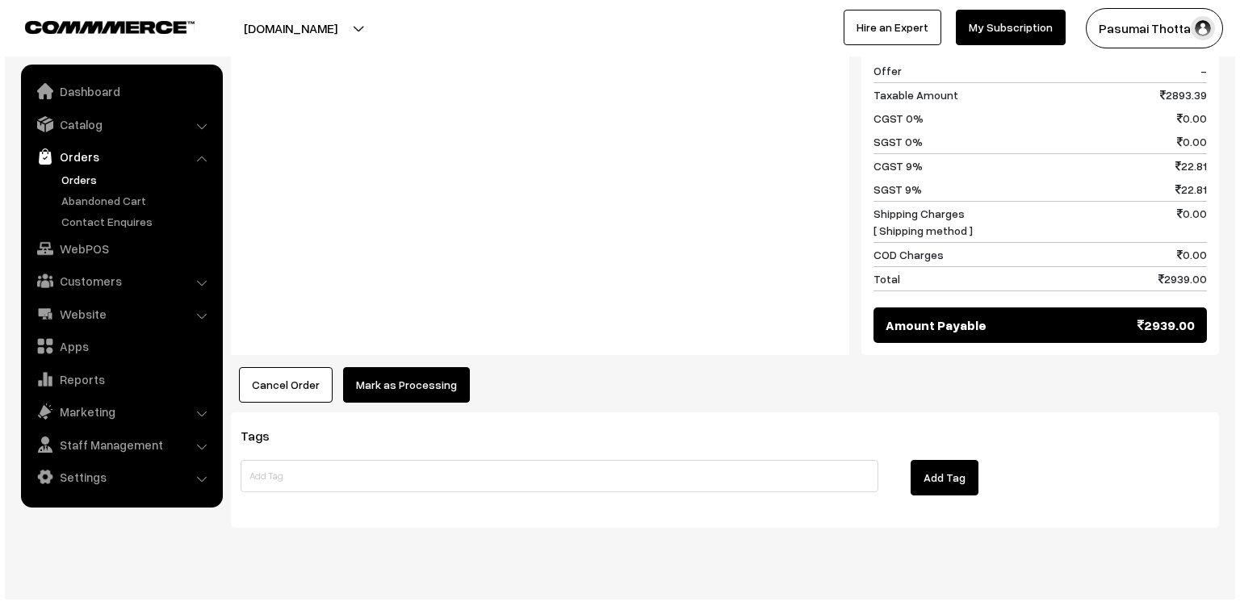
scroll to position [1896, 0]
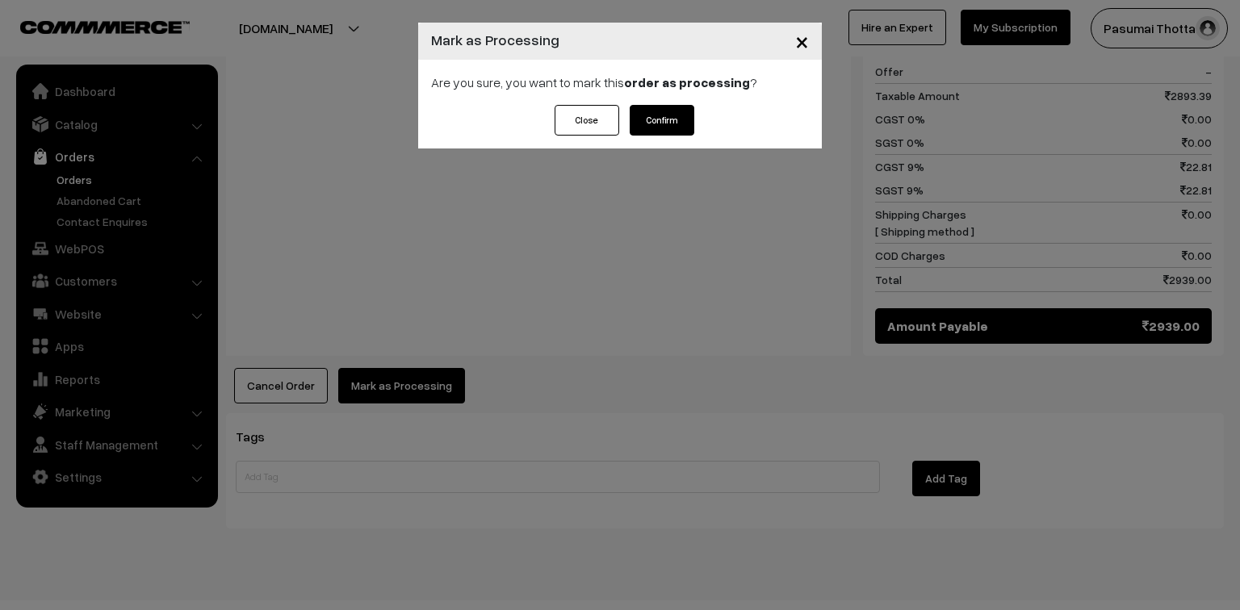
click at [646, 126] on button "Confirm" at bounding box center [662, 120] width 65 height 31
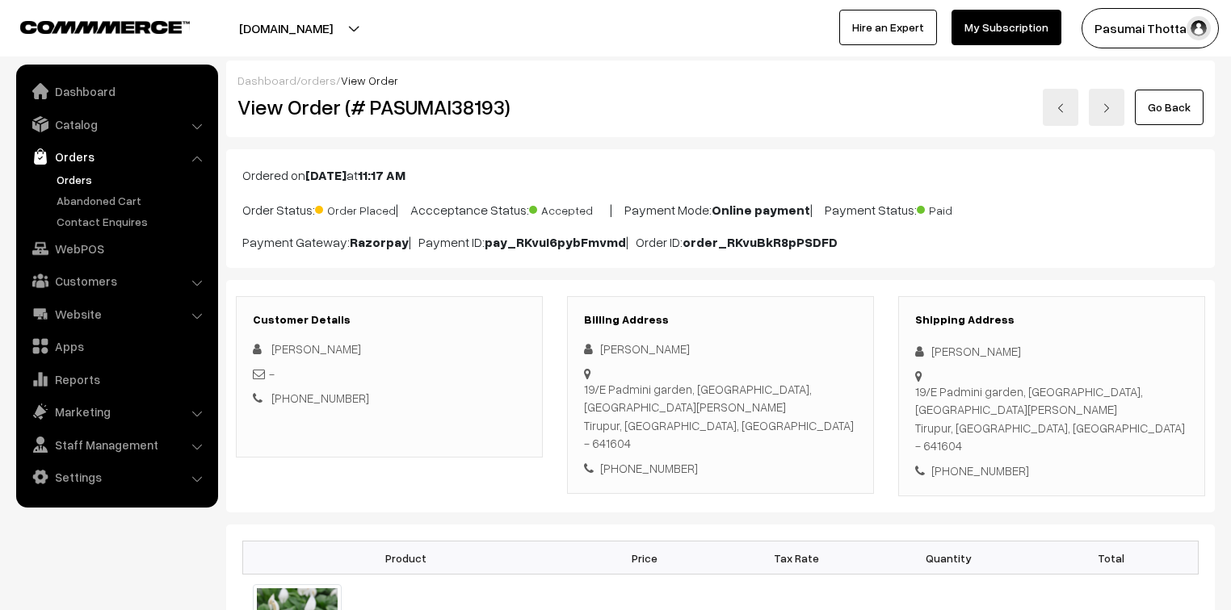
scroll to position [129, 0]
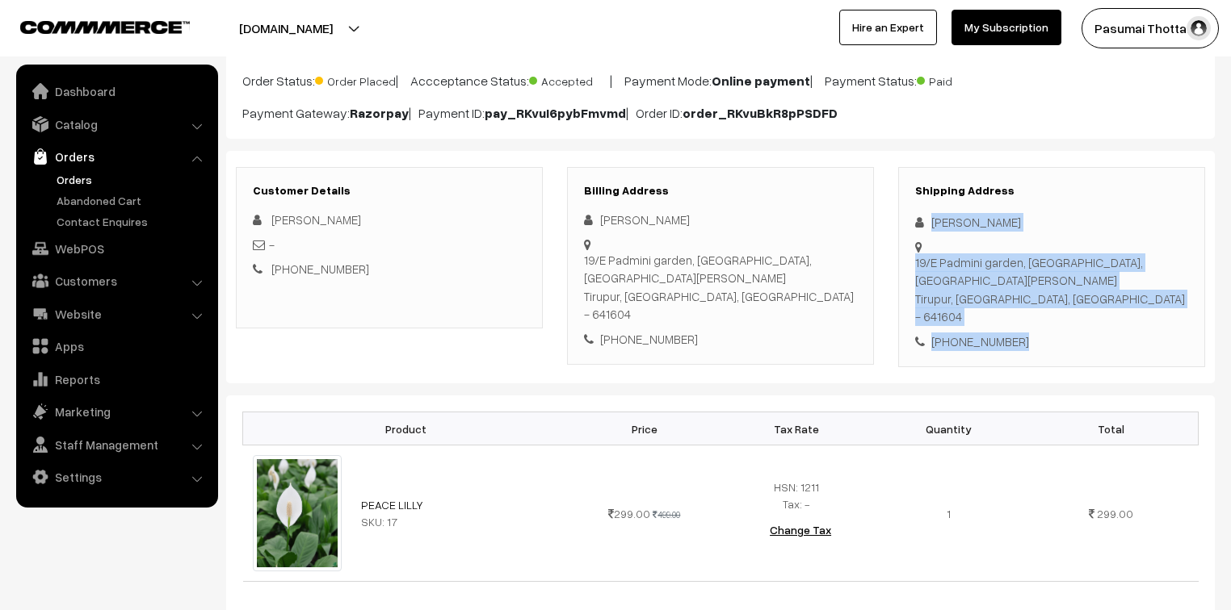
drag, startPoint x: 929, startPoint y: 226, endPoint x: 1049, endPoint y: 325, distance: 155.4
click at [1049, 325] on div "Shipping Address Siva Subramaniam 19/E Padmini garden, knp Subramaniam nagar, S…" at bounding box center [1051, 267] width 307 height 201
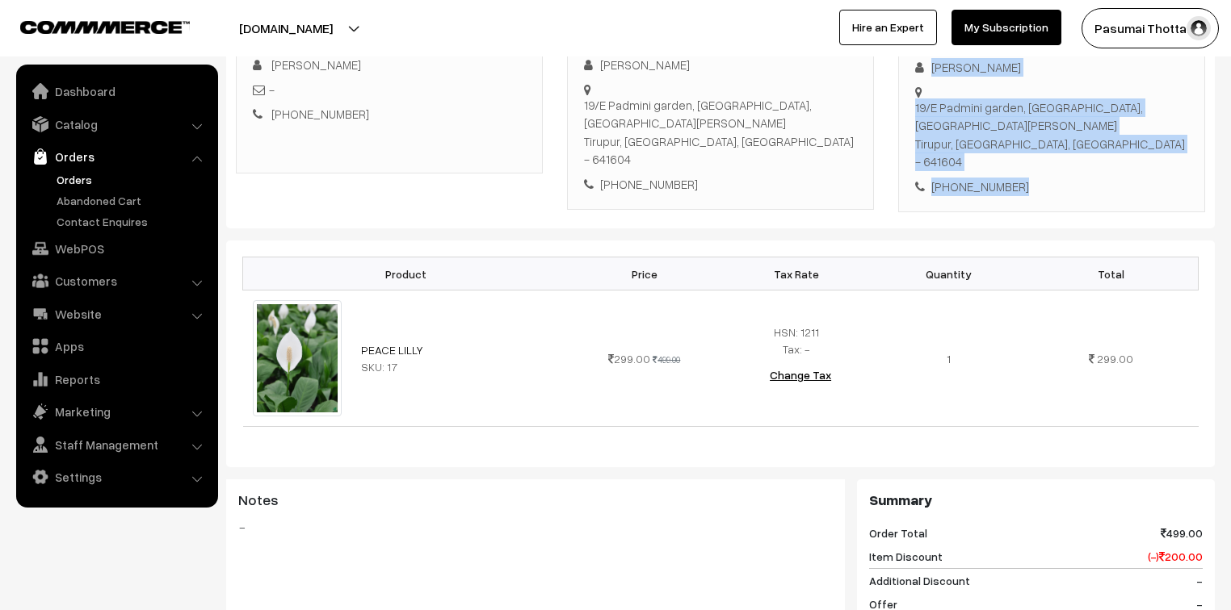
scroll to position [388, 0]
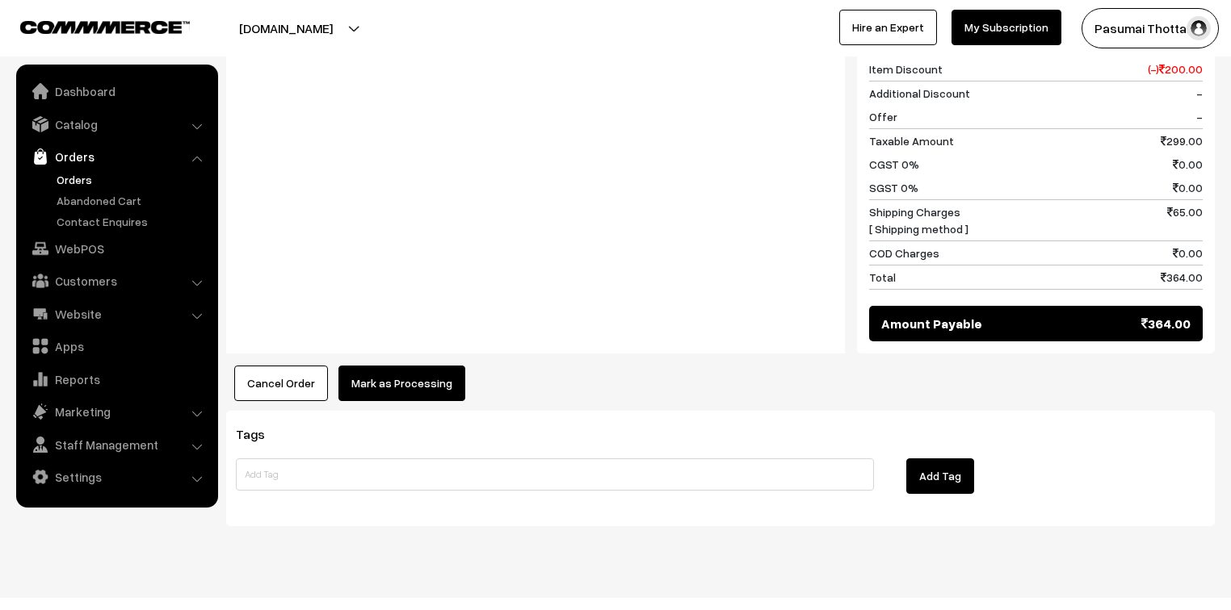
click at [376, 366] on button "Mark as Processing" at bounding box center [401, 384] width 127 height 36
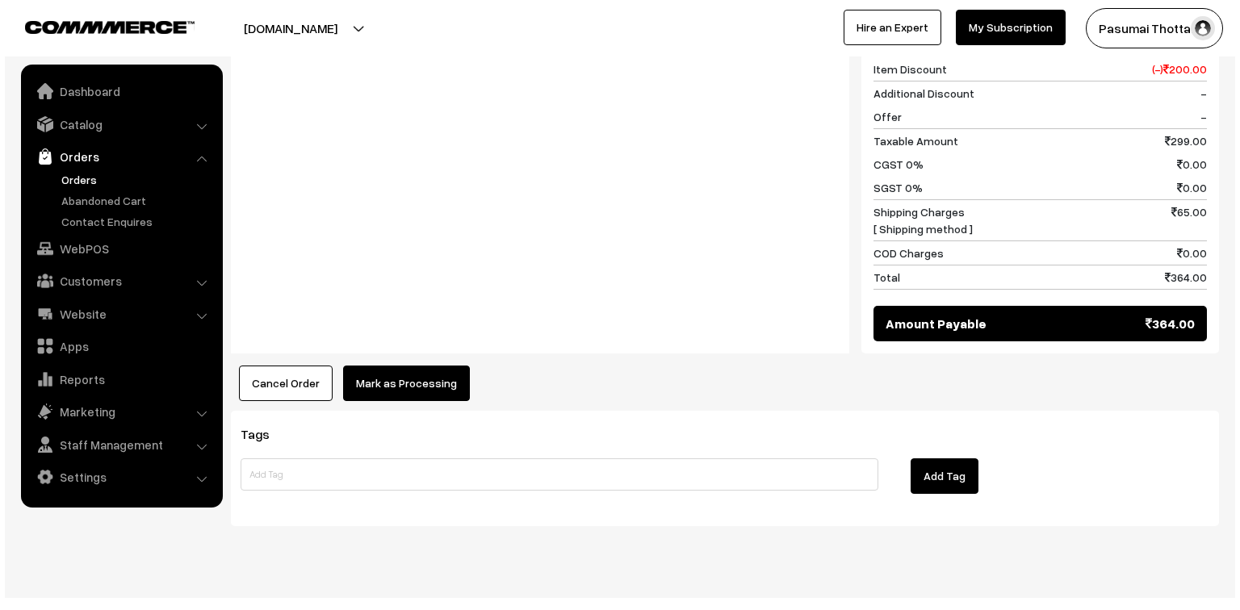
scroll to position [774, 0]
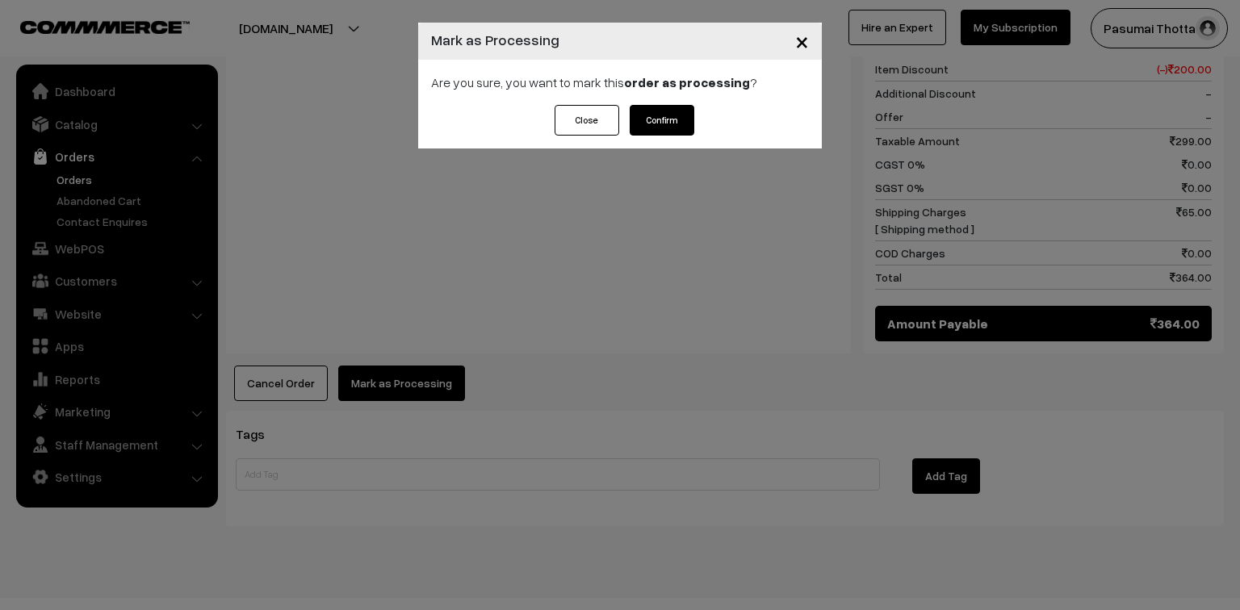
click at [661, 116] on button "Confirm" at bounding box center [662, 120] width 65 height 31
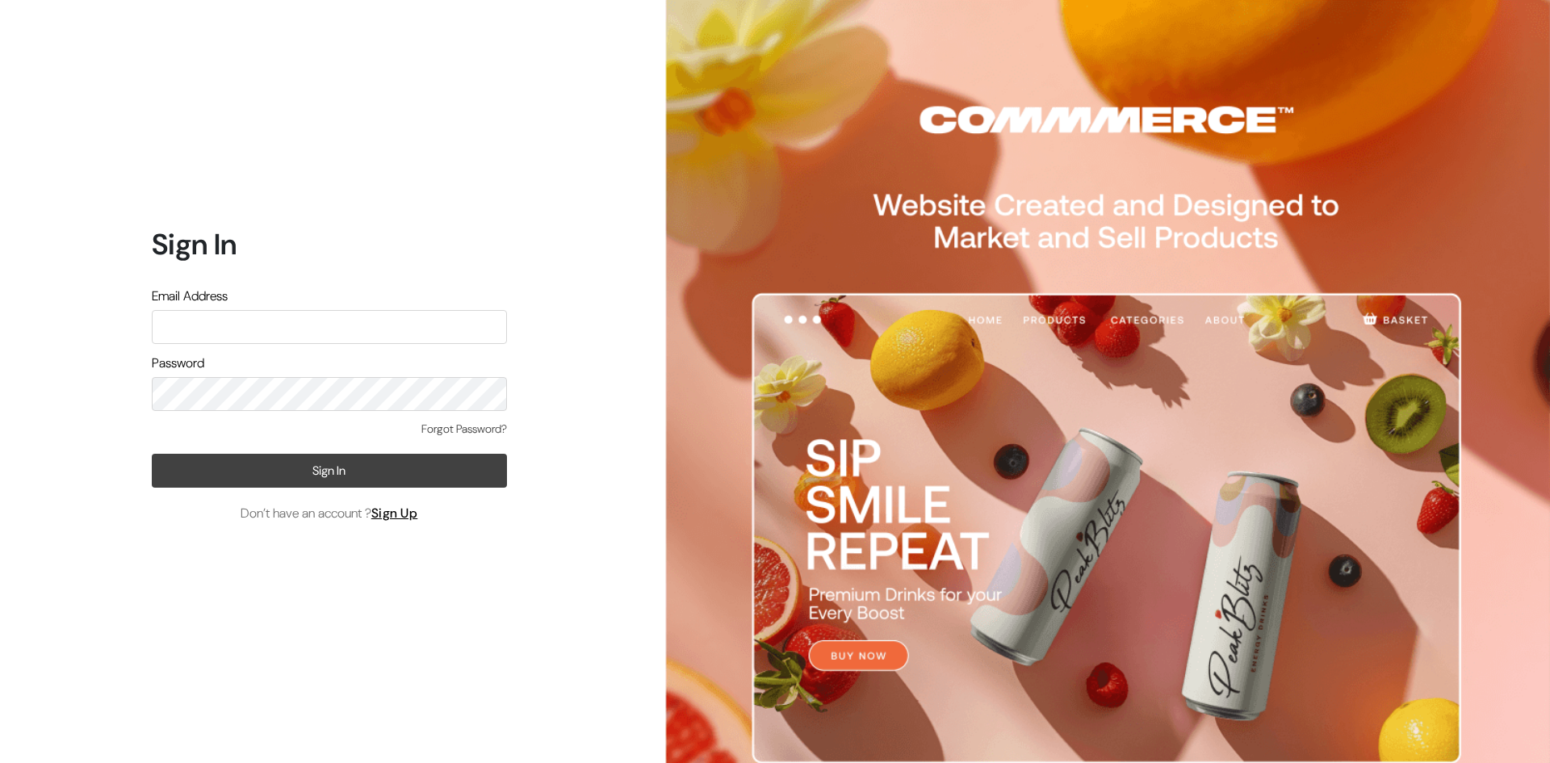
type input "pasumaithottakalaiofficial@gmail.com"
click at [349, 462] on button "Sign In" at bounding box center [329, 471] width 355 height 34
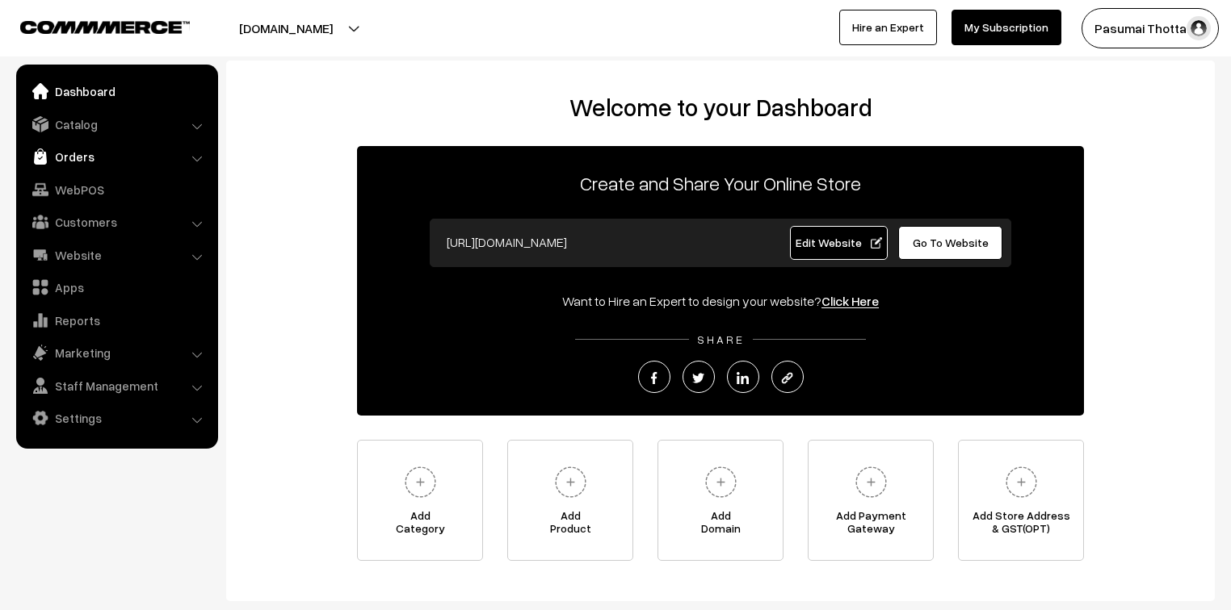
click at [79, 156] on link "Orders" at bounding box center [116, 156] width 192 height 29
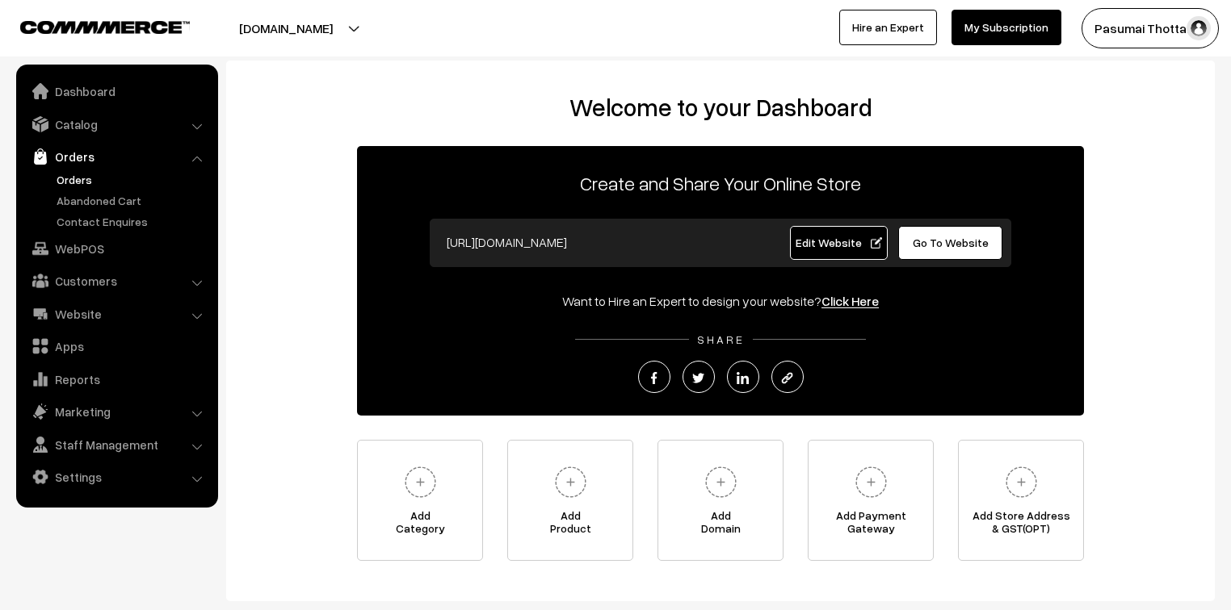
click at [79, 178] on link "Orders" at bounding box center [132, 179] width 160 height 17
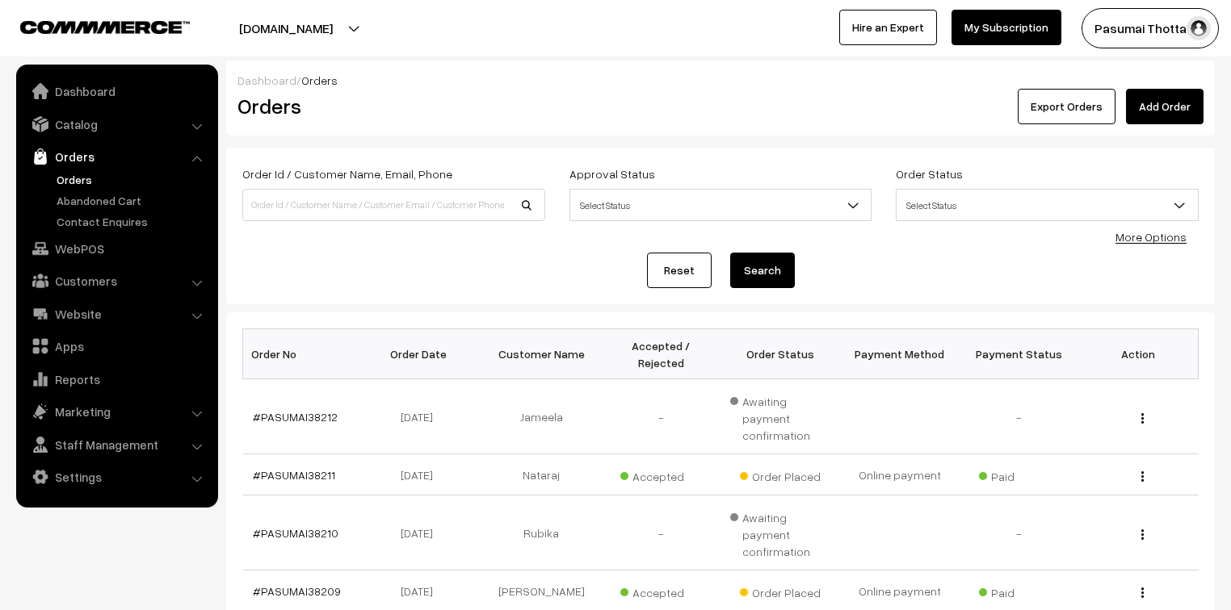
click at [1147, 242] on link "More Options" at bounding box center [1150, 237] width 71 height 14
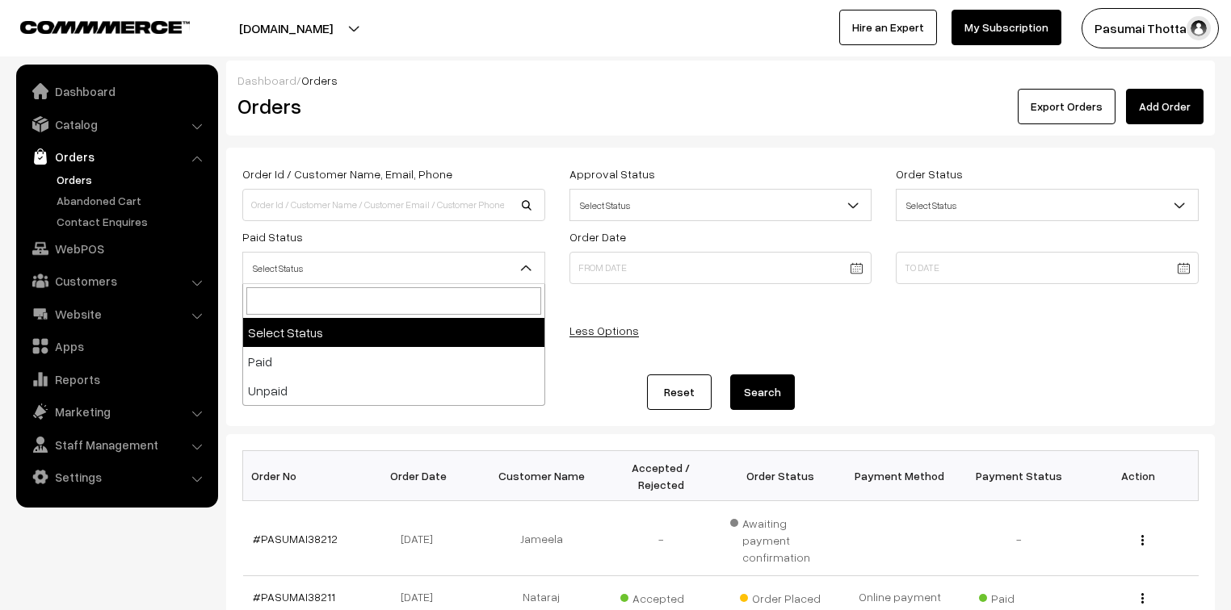
click at [328, 279] on span "Select Status" at bounding box center [393, 268] width 301 height 28
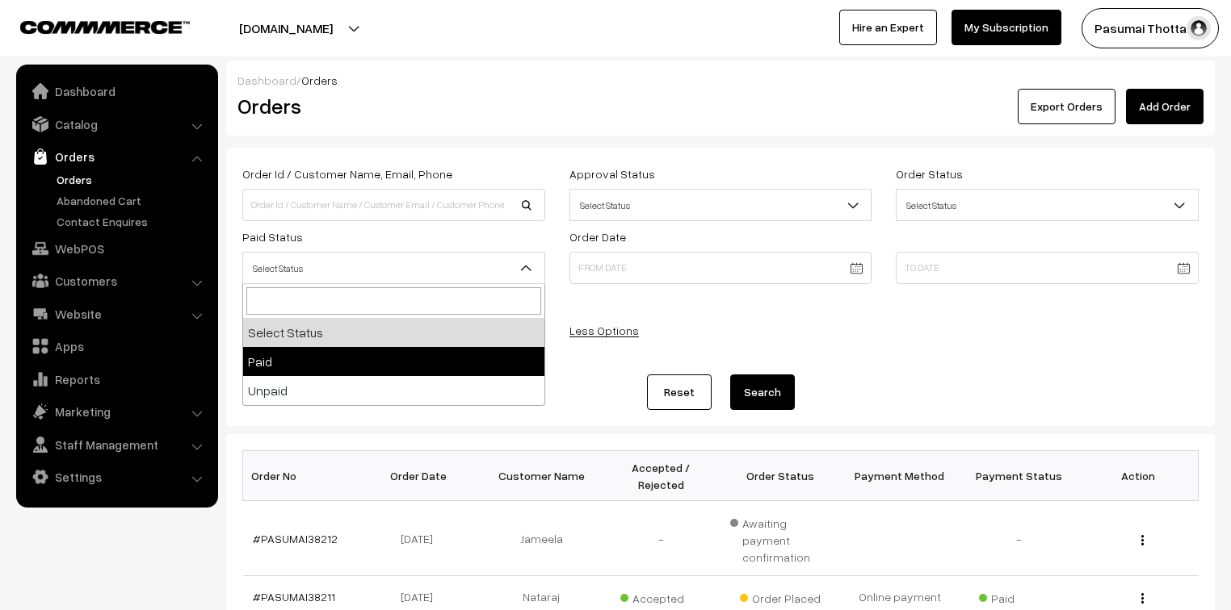
select select "1"
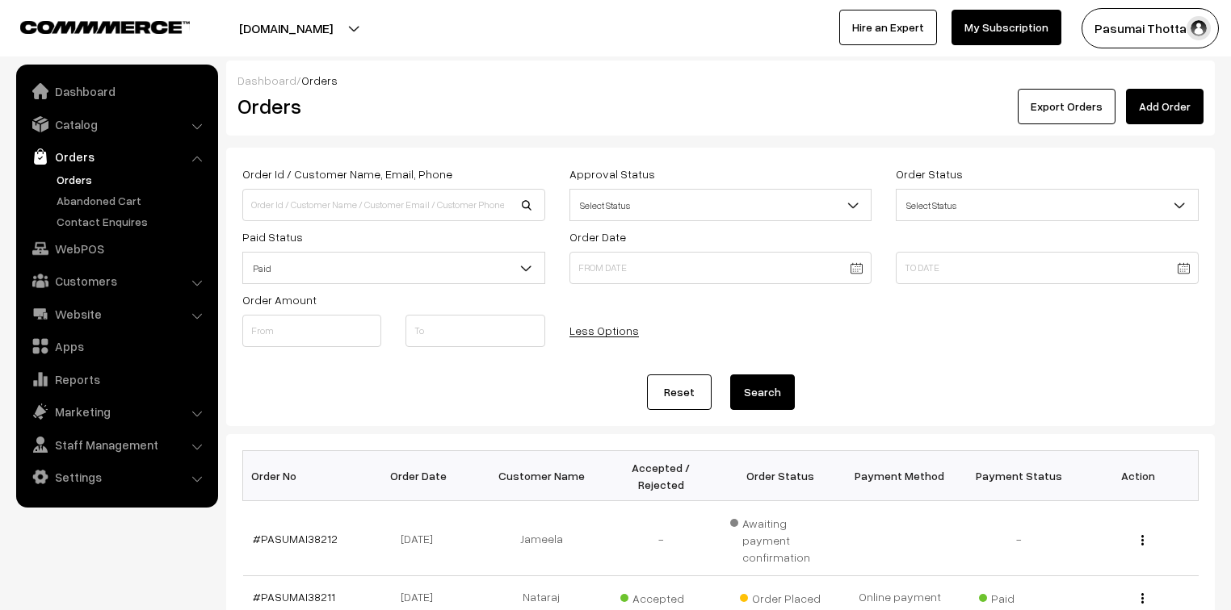
click at [777, 388] on button "Search" at bounding box center [762, 393] width 65 height 36
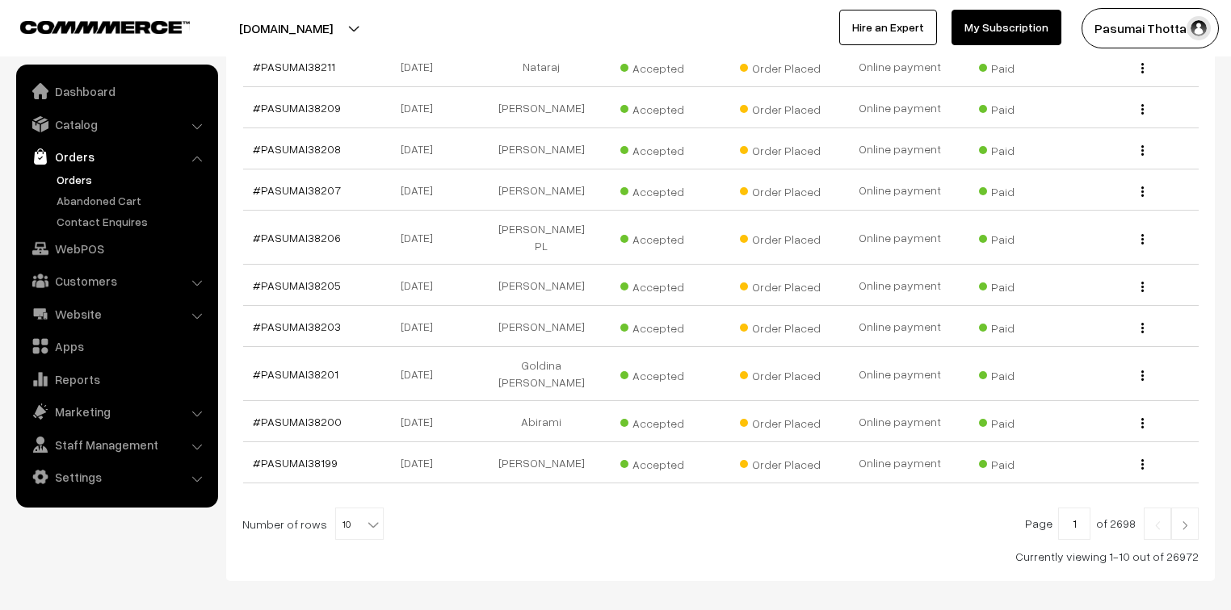
scroll to position [500, 0]
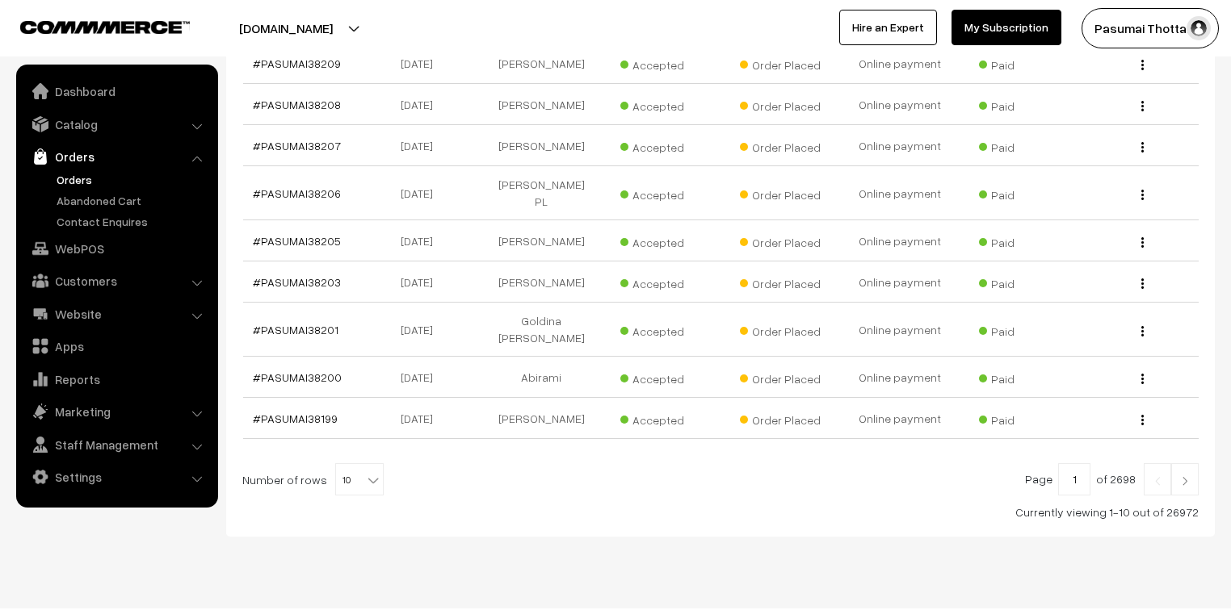
click at [365, 472] on b at bounding box center [373, 480] width 16 height 16
select select "100"
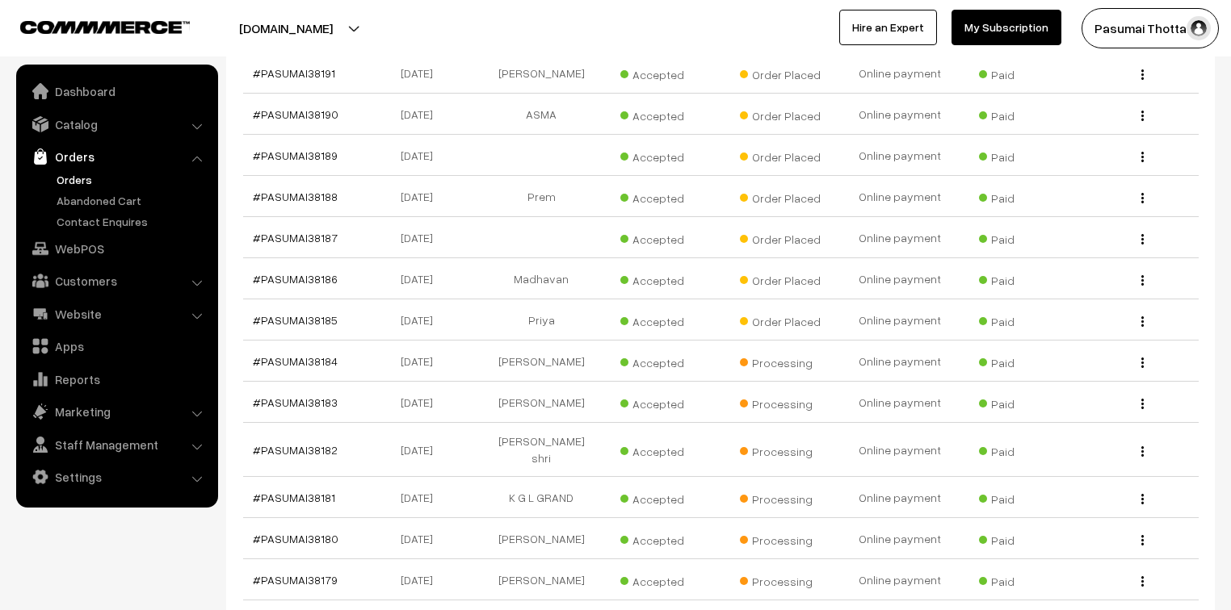
scroll to position [1098, 0]
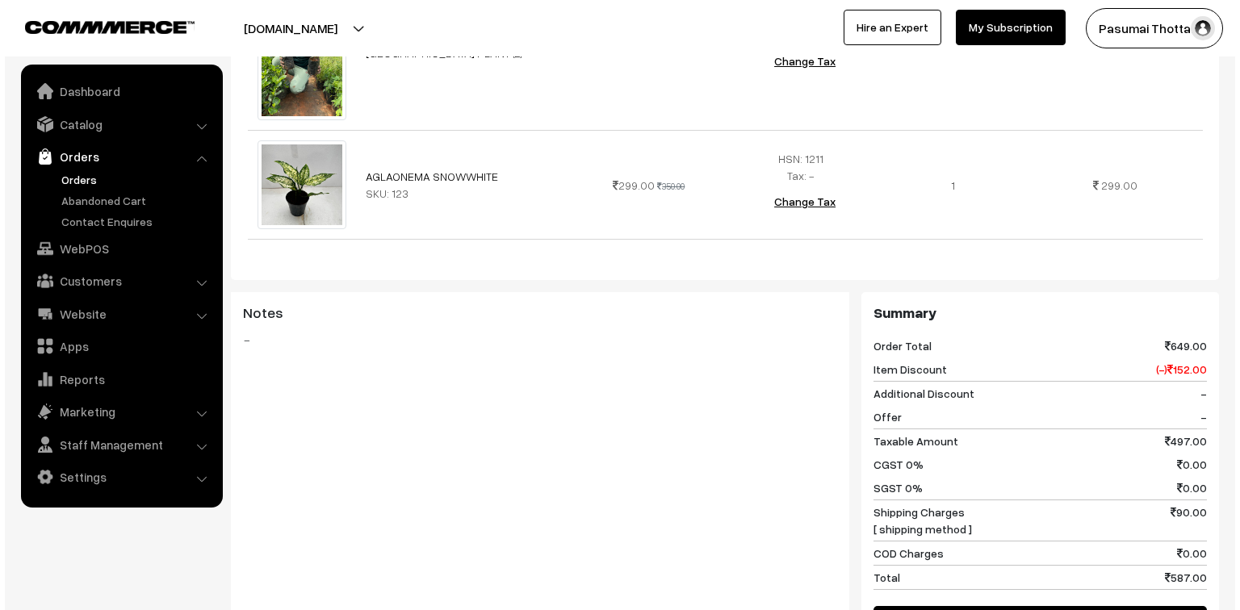
scroll to position [711, 0]
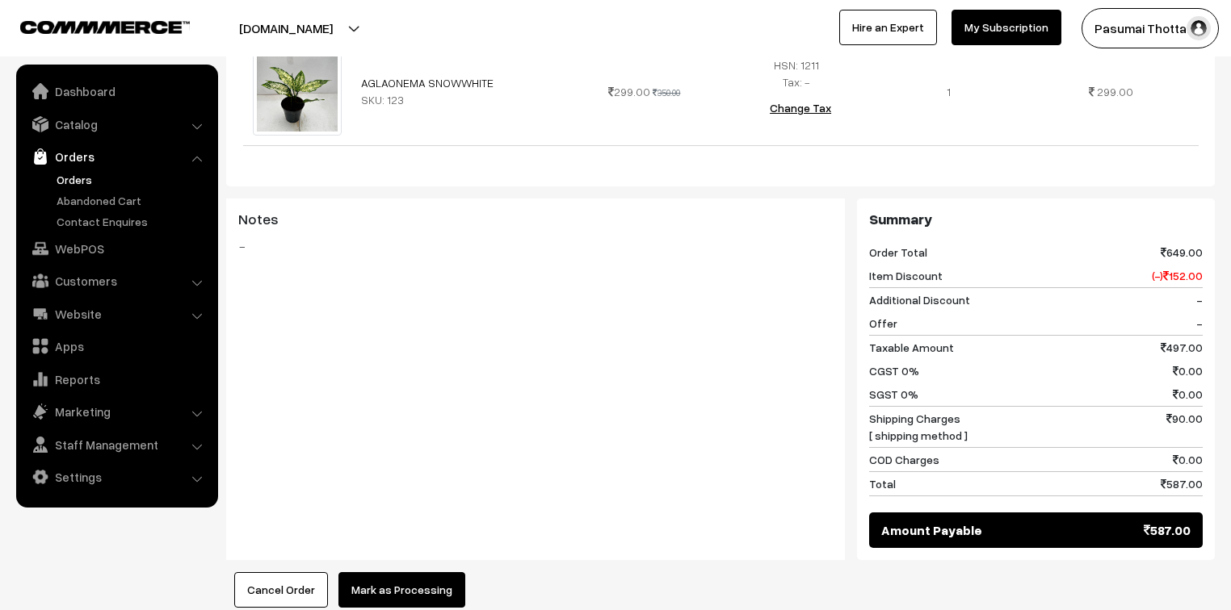
click at [414, 585] on button "Mark as Processing" at bounding box center [401, 591] width 127 height 36
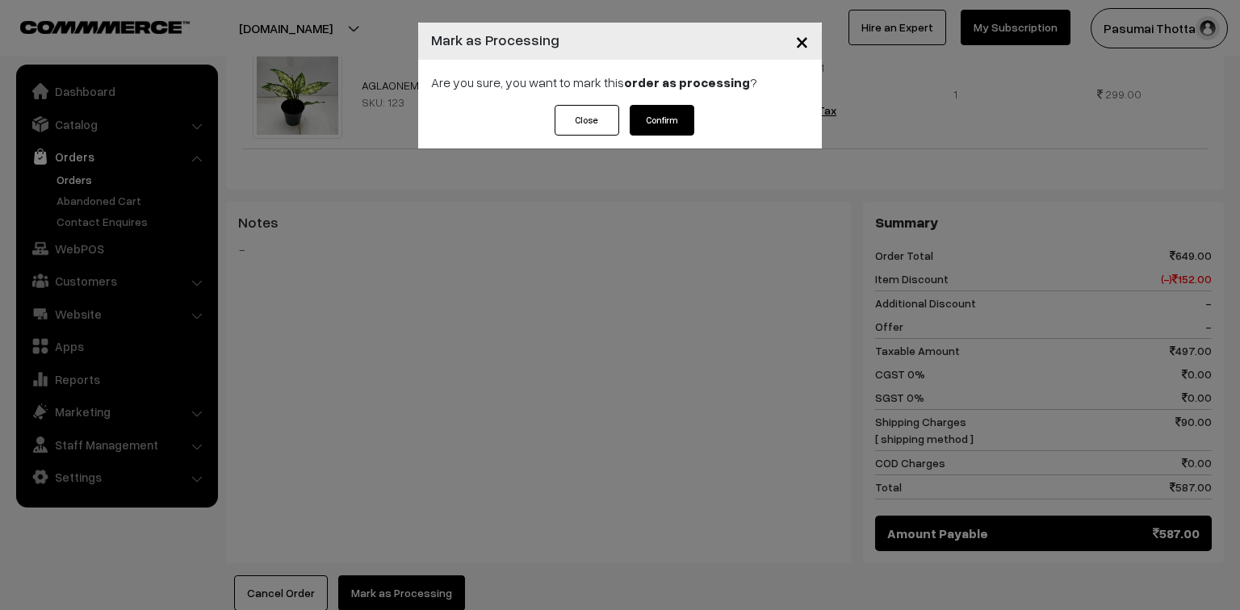
click at [673, 116] on button "Confirm" at bounding box center [662, 120] width 65 height 31
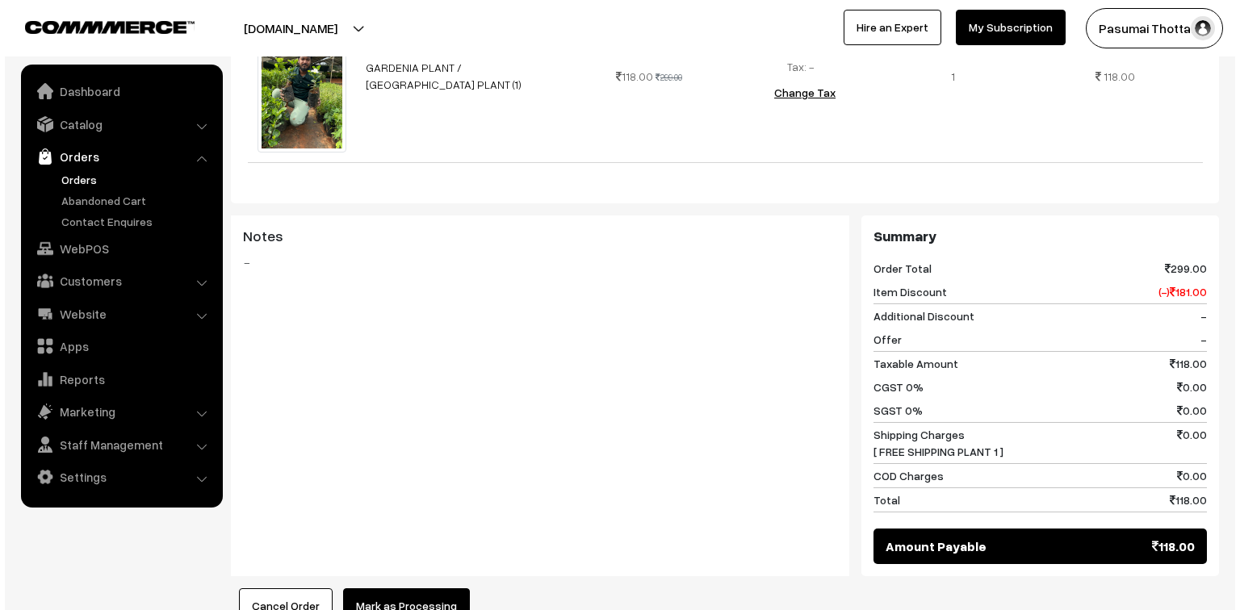
scroll to position [581, 0]
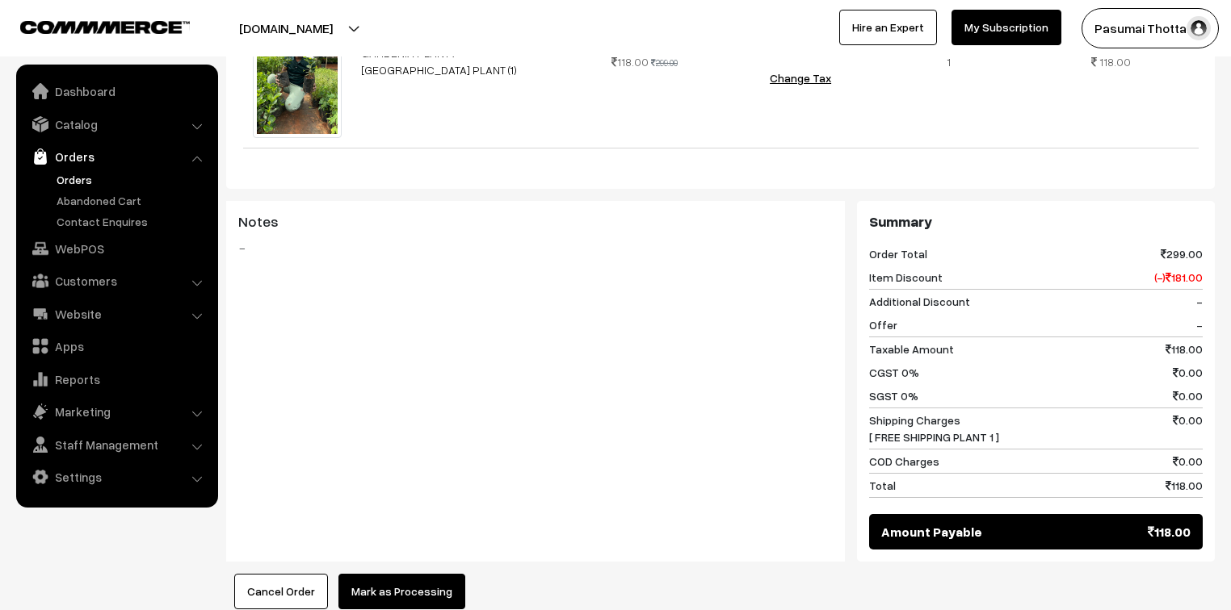
click at [430, 592] on button "Mark as Processing" at bounding box center [401, 592] width 127 height 36
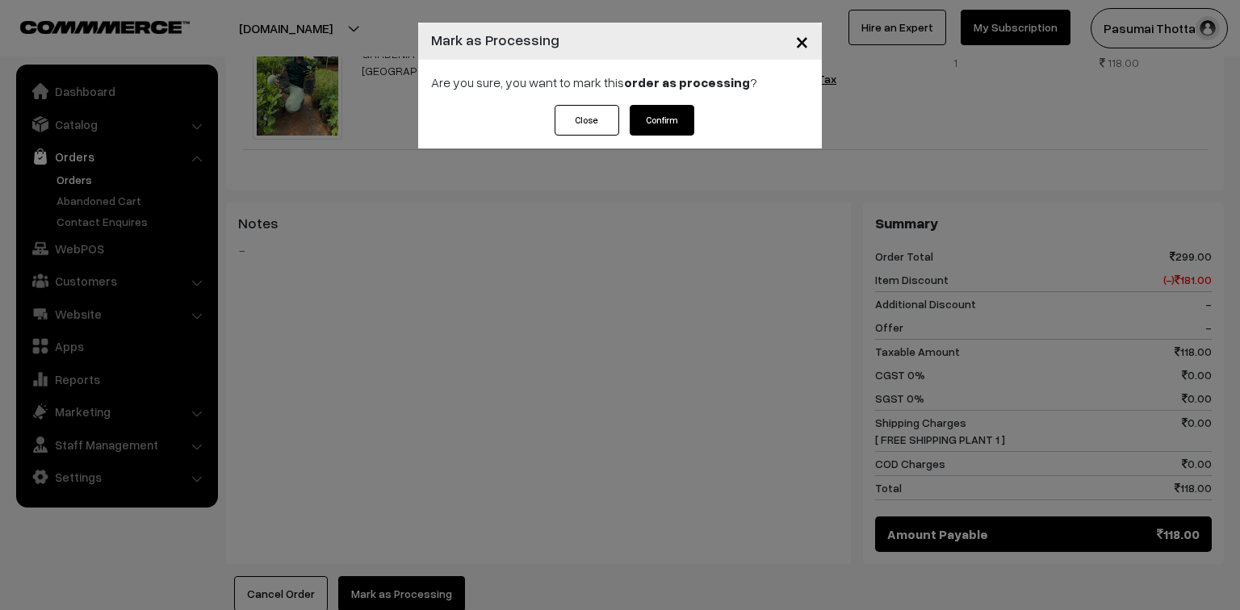
click at [676, 121] on button "Confirm" at bounding box center [662, 120] width 65 height 31
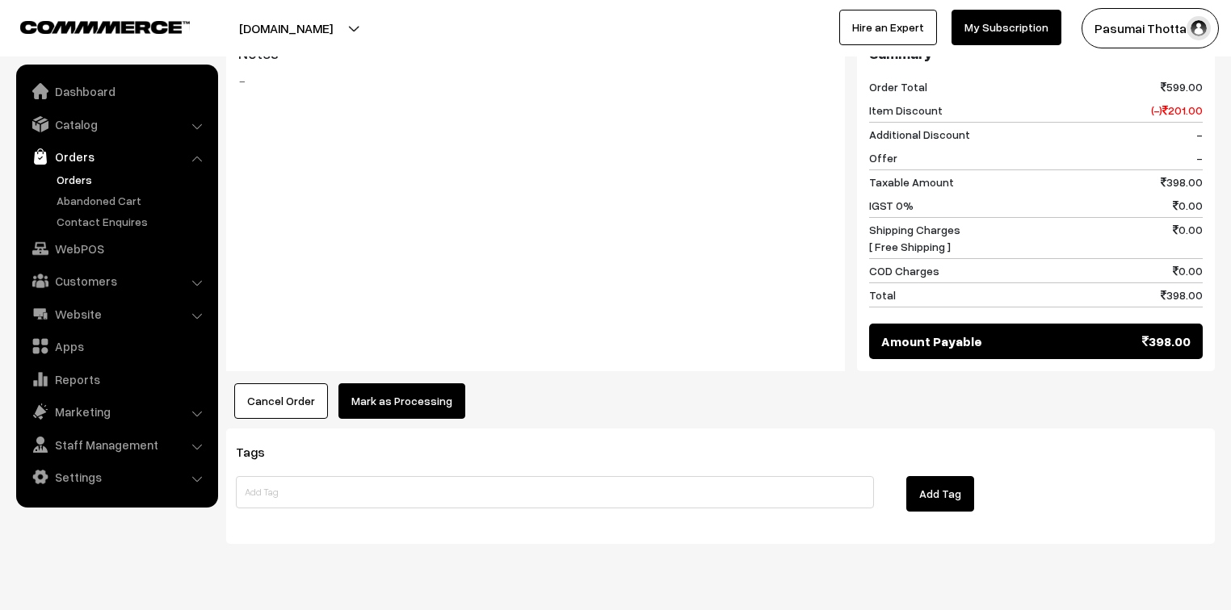
click at [429, 384] on button "Mark as Processing" at bounding box center [401, 402] width 127 height 36
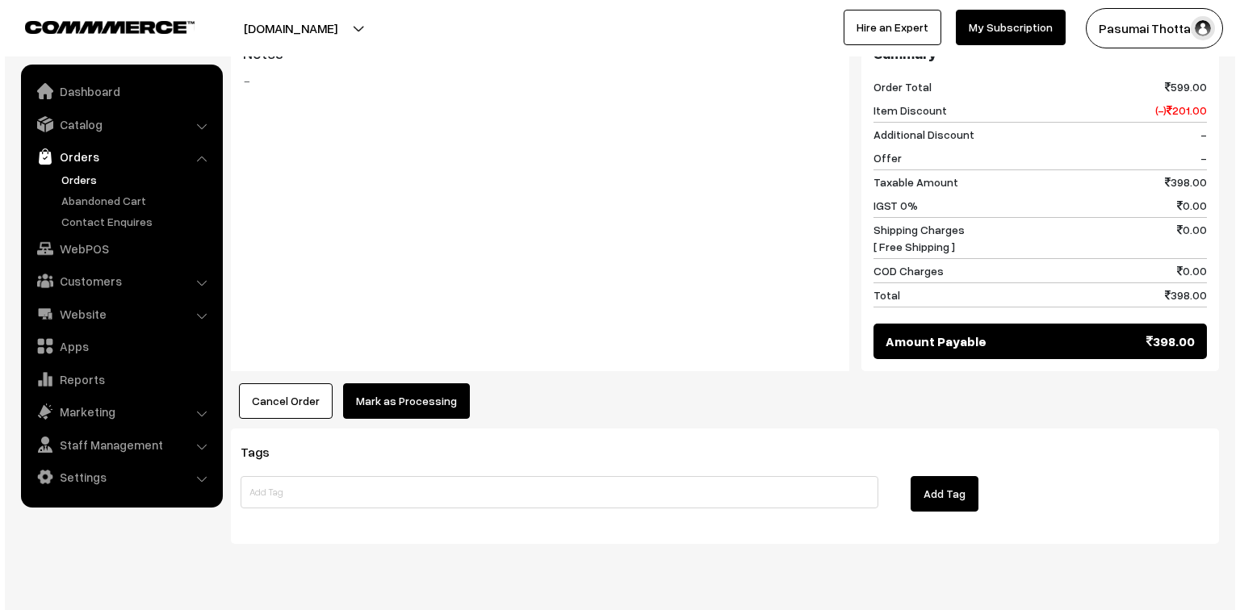
scroll to position [723, 0]
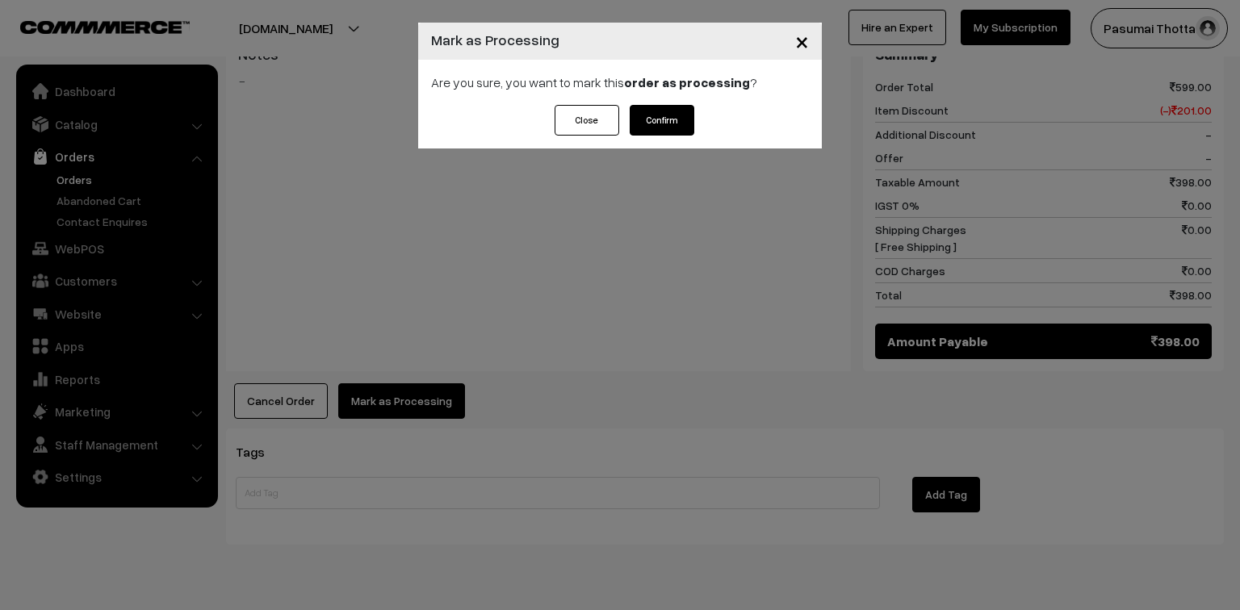
drag, startPoint x: 680, startPoint y: 142, endPoint x: 678, endPoint y: 132, distance: 10.6
click at [680, 139] on div "Close Confirm" at bounding box center [620, 127] width 404 height 44
click at [678, 132] on button "Confirm" at bounding box center [662, 120] width 65 height 31
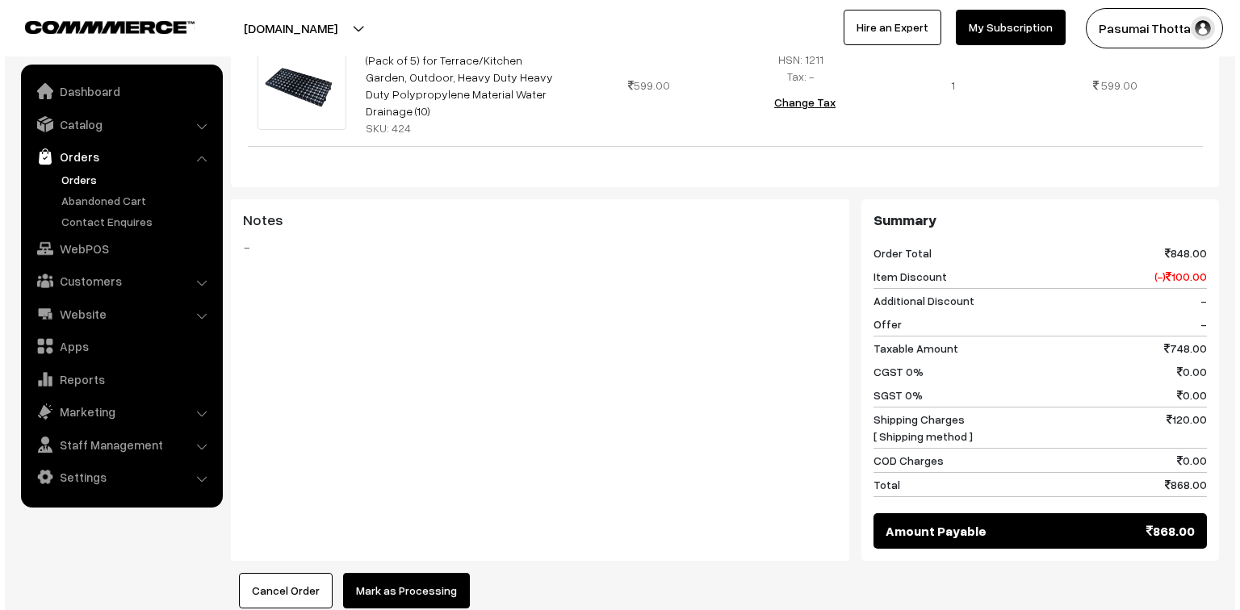
scroll to position [775, 0]
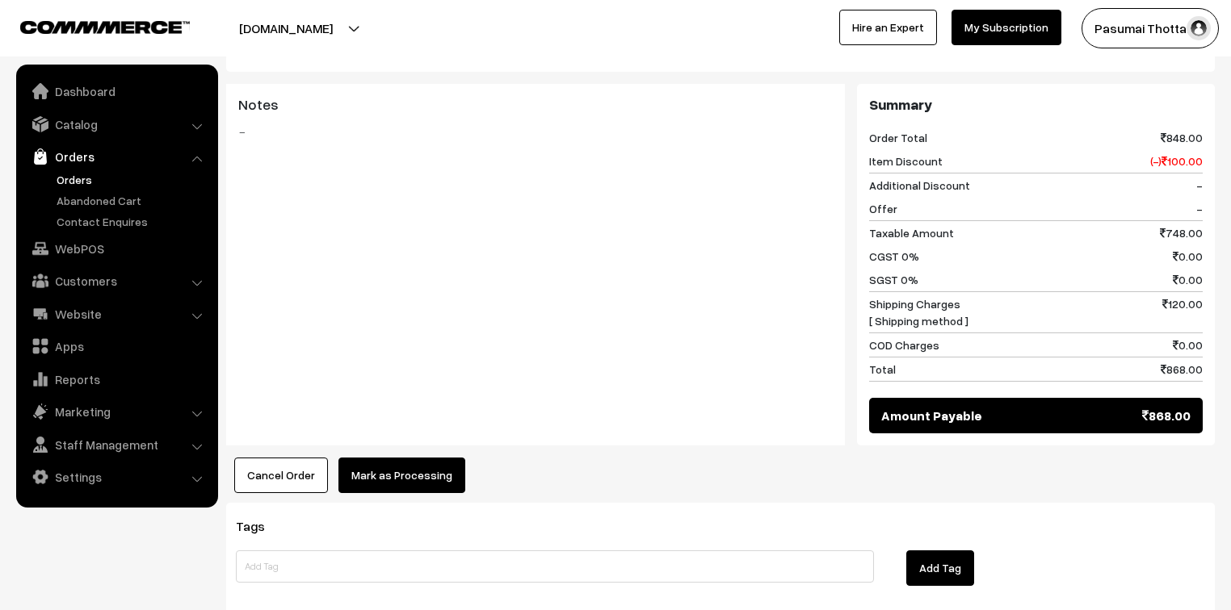
click at [420, 458] on button "Mark as Processing" at bounding box center [401, 476] width 127 height 36
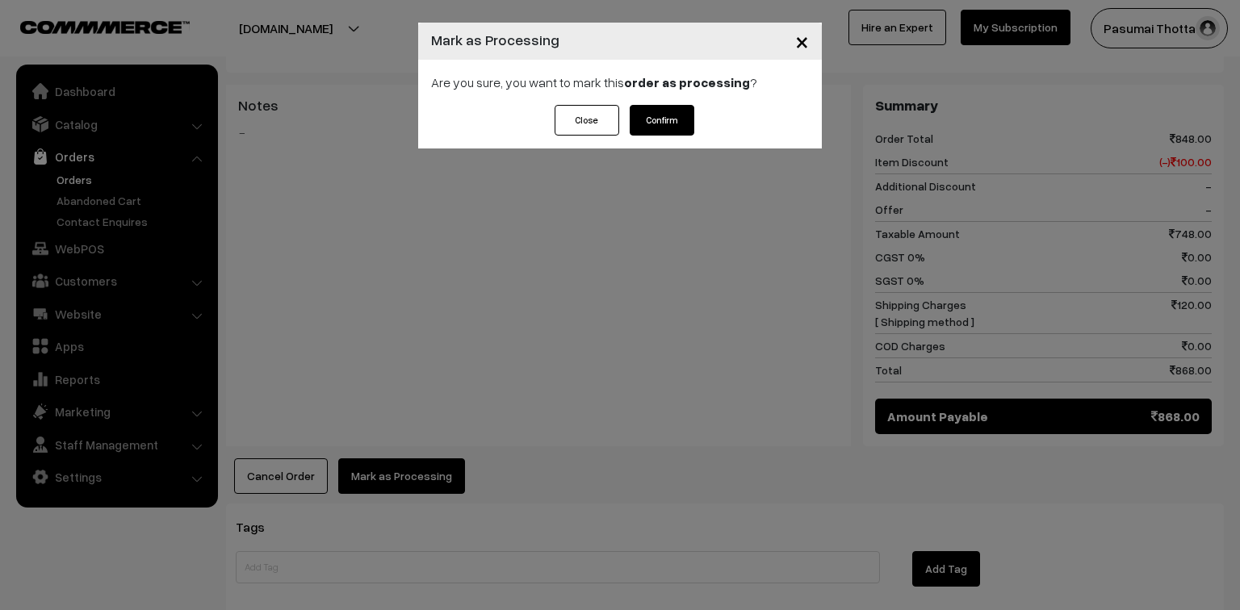
click at [671, 114] on button "Confirm" at bounding box center [662, 120] width 65 height 31
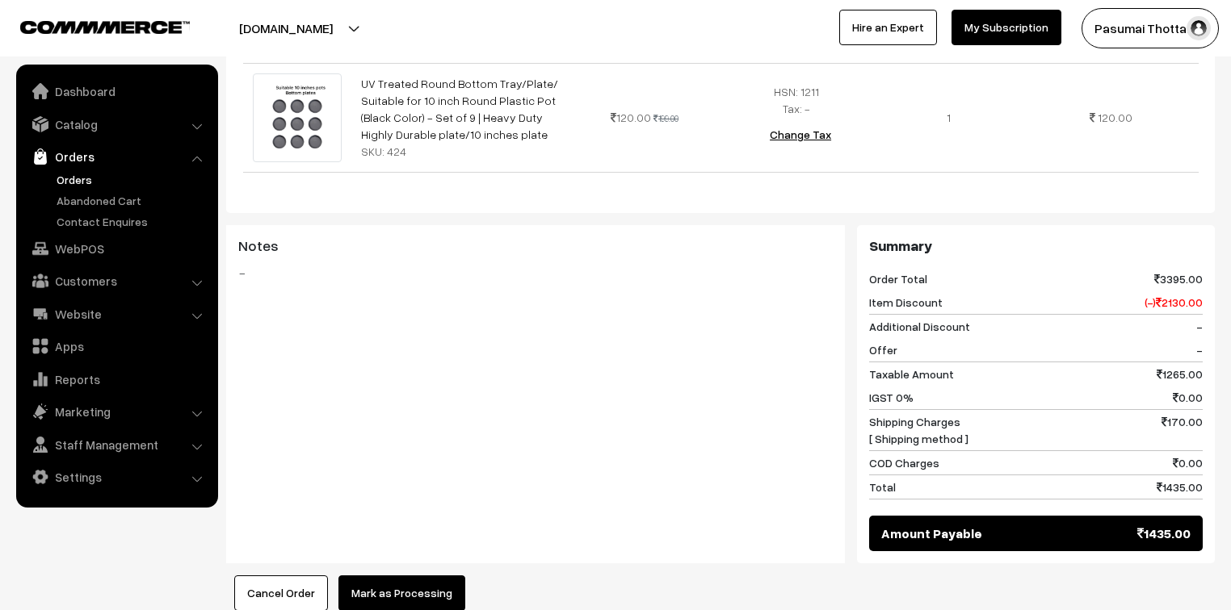
click at [415, 576] on button "Mark as Processing" at bounding box center [401, 594] width 127 height 36
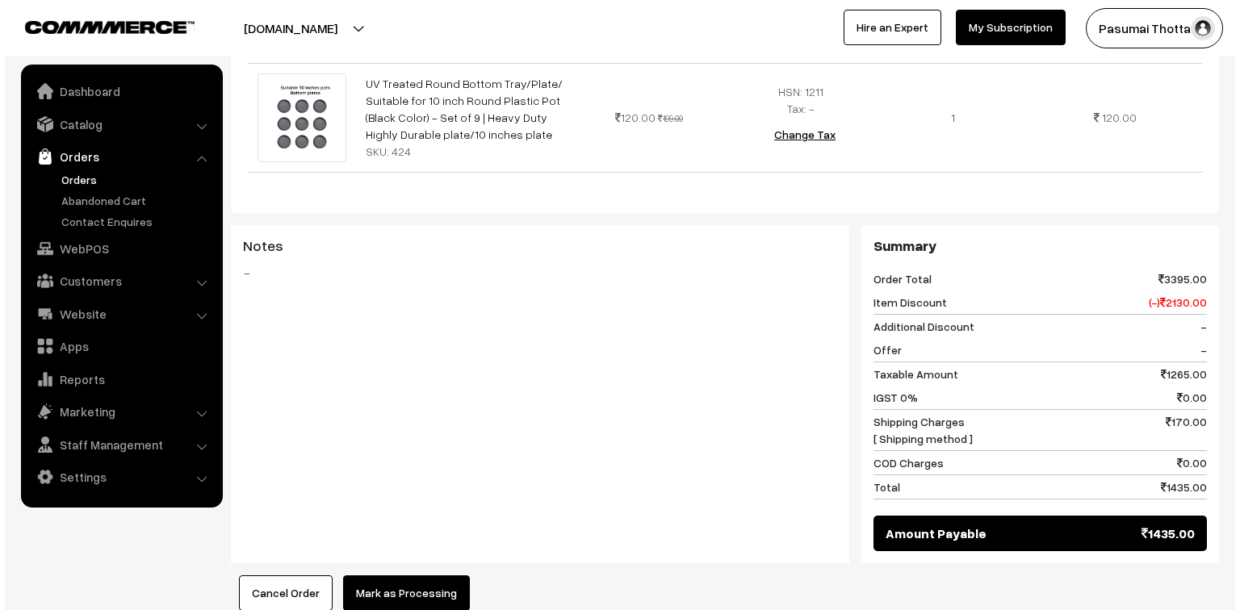
scroll to position [841, 0]
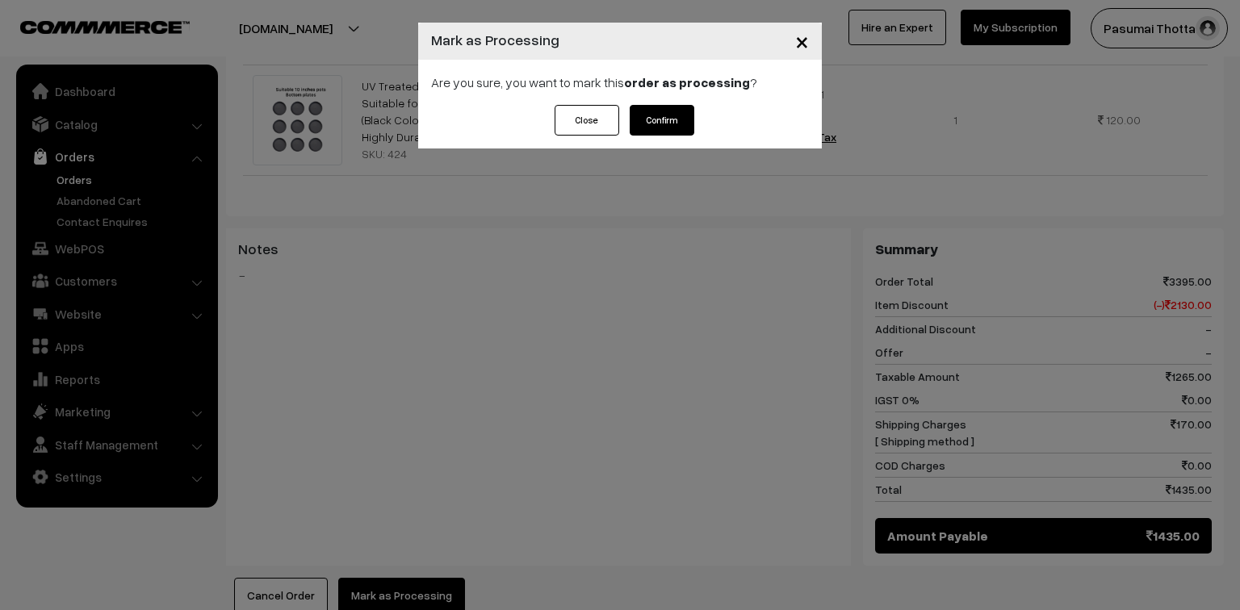
click at [649, 116] on button "Confirm" at bounding box center [662, 120] width 65 height 31
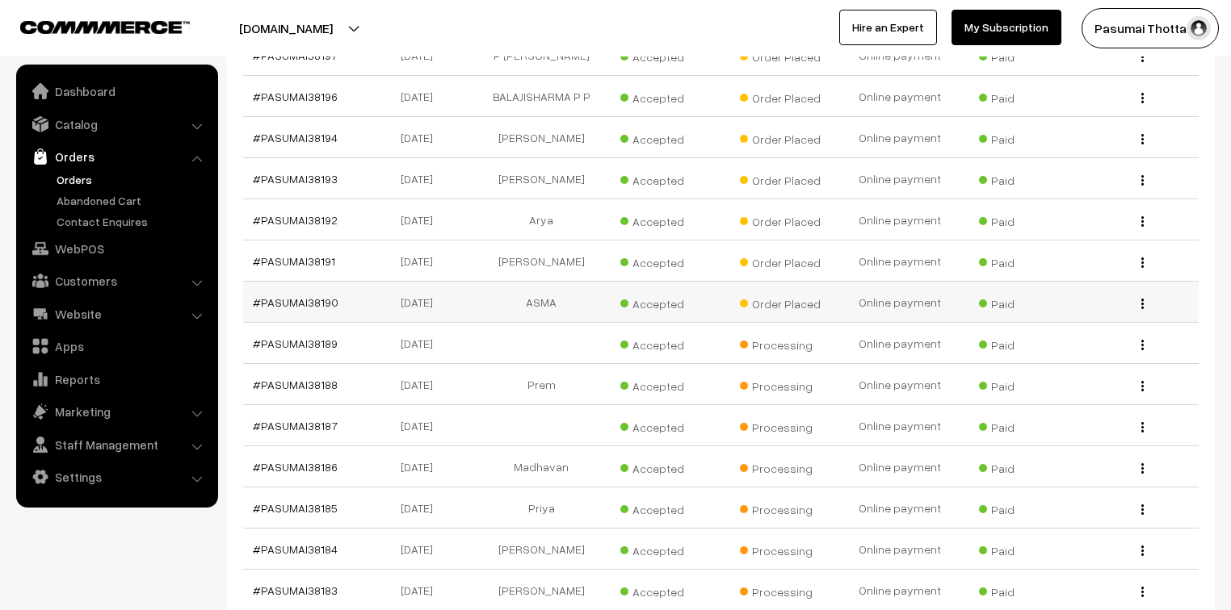
scroll to position [840, 0]
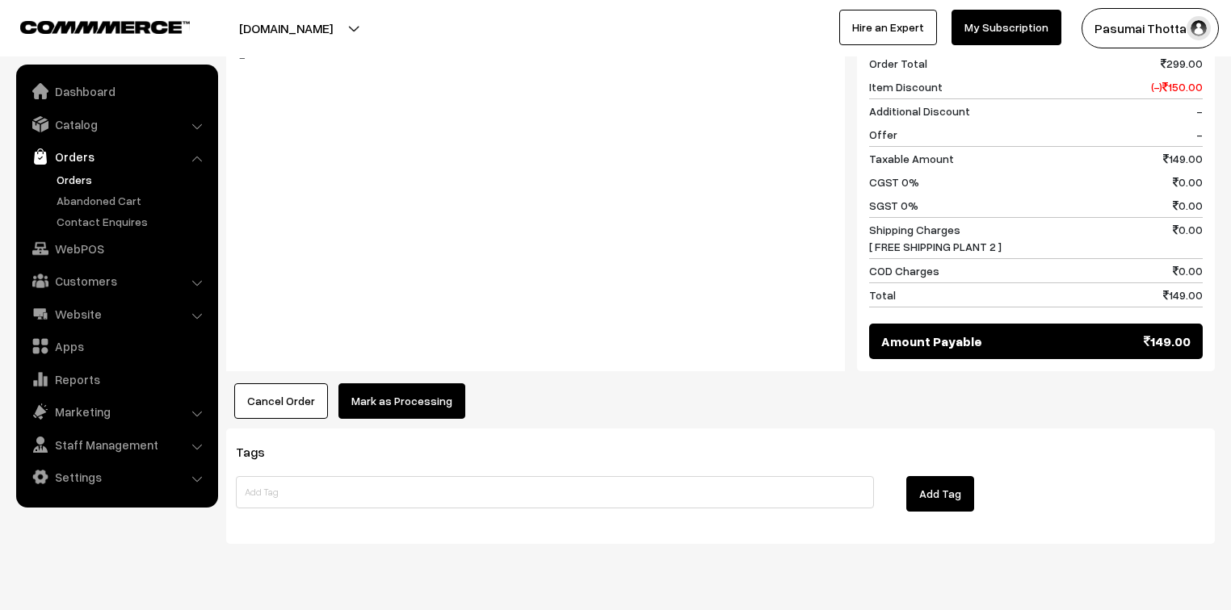
click at [447, 384] on button "Mark as Processing" at bounding box center [401, 402] width 127 height 36
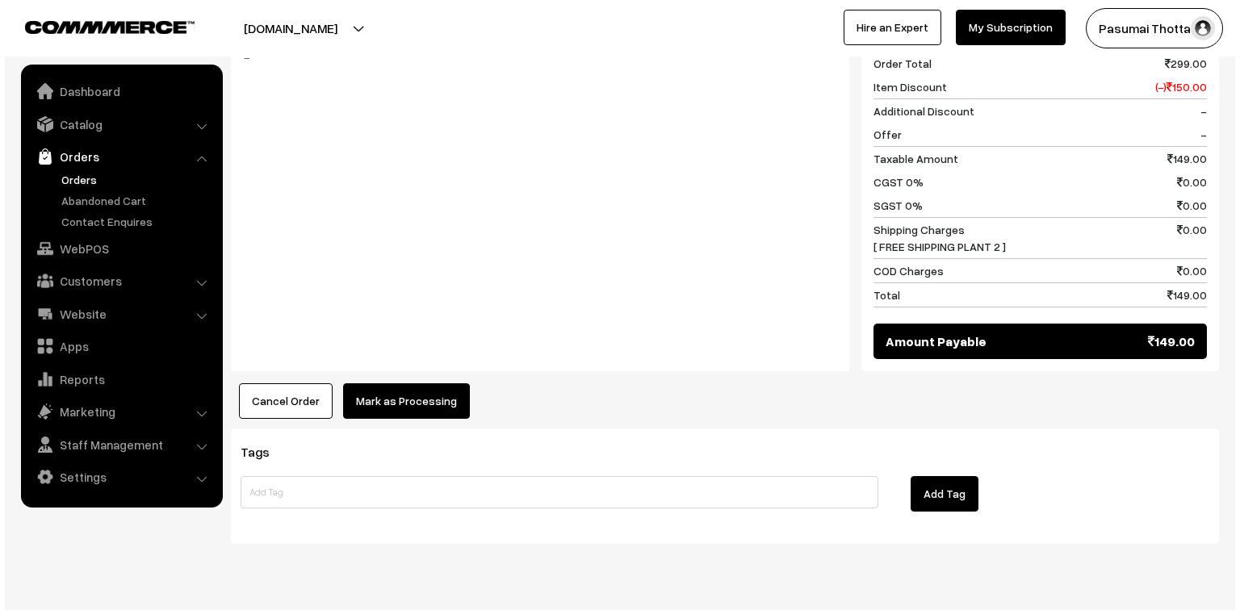
scroll to position [811, 0]
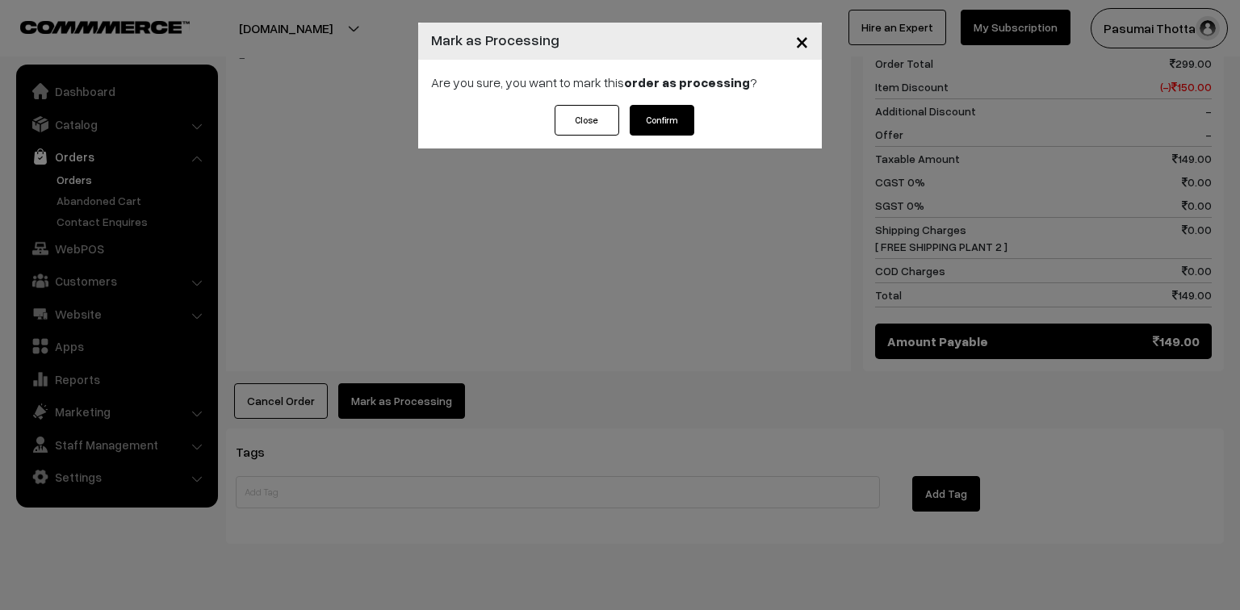
click at [658, 127] on button "Confirm" at bounding box center [662, 120] width 65 height 31
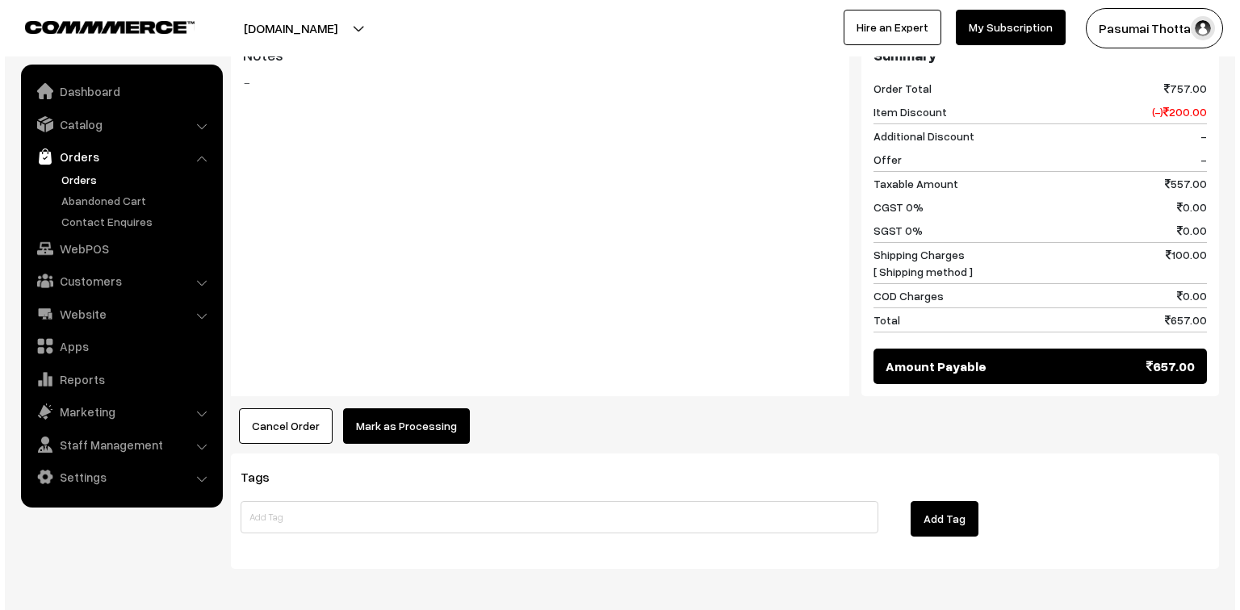
scroll to position [904, 0]
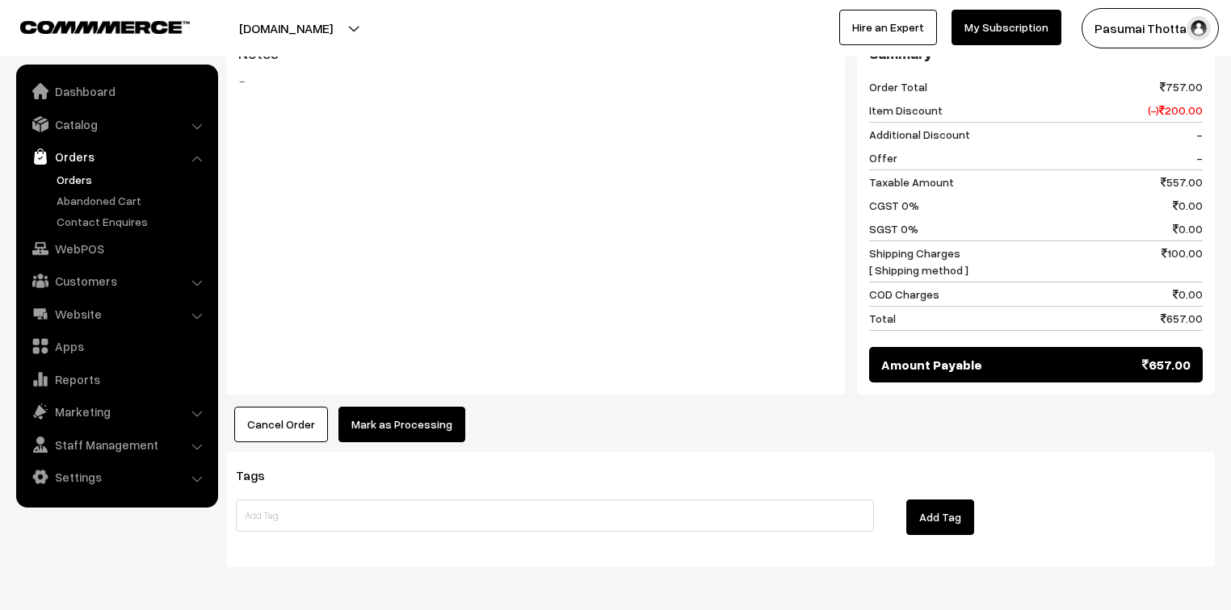
click at [430, 435] on button "Mark as Processing" at bounding box center [401, 425] width 127 height 36
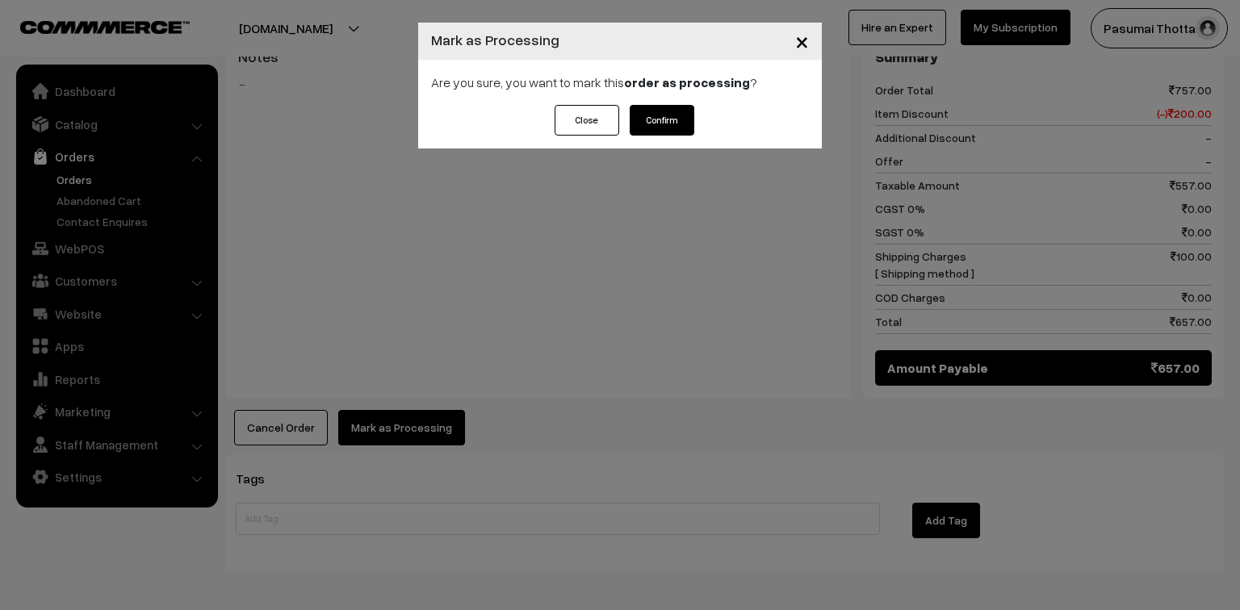
click at [651, 125] on button "Confirm" at bounding box center [662, 120] width 65 height 31
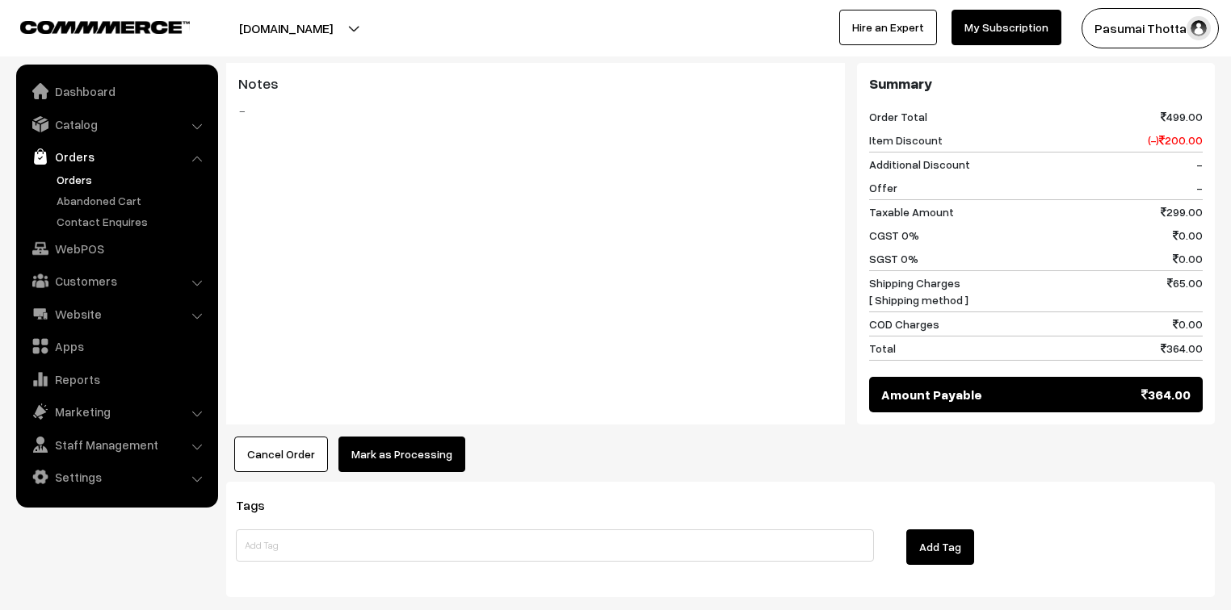
scroll to position [772, 0]
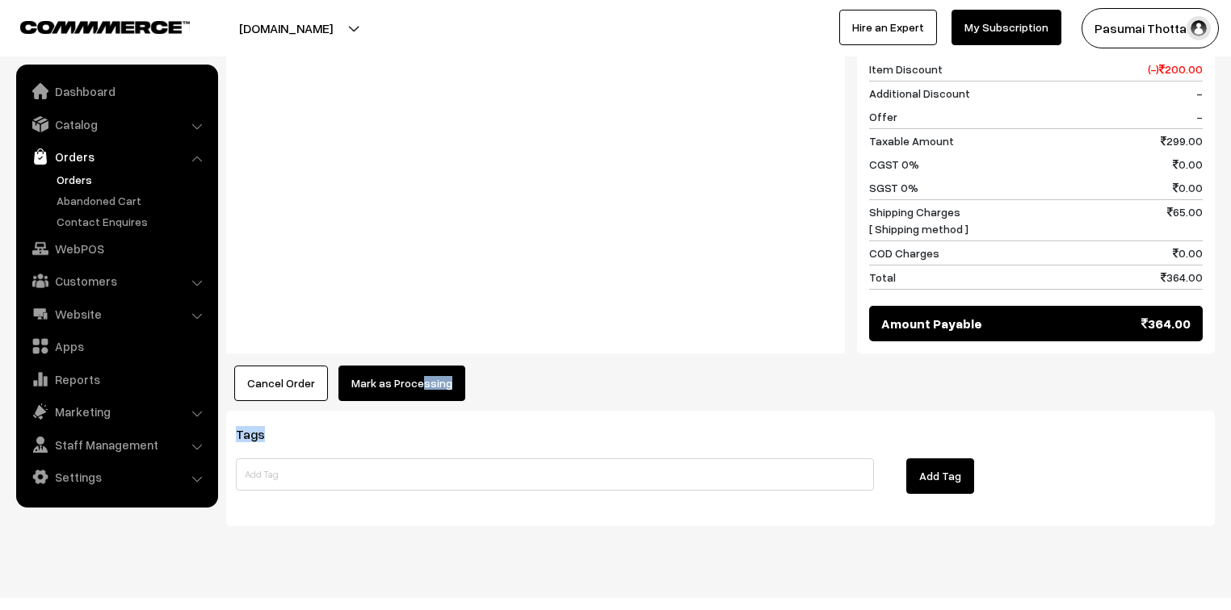
drag, startPoint x: 413, startPoint y: 378, endPoint x: 415, endPoint y: 370, distance: 8.2
click at [404, 366] on button "Mark as Processing" at bounding box center [401, 384] width 127 height 36
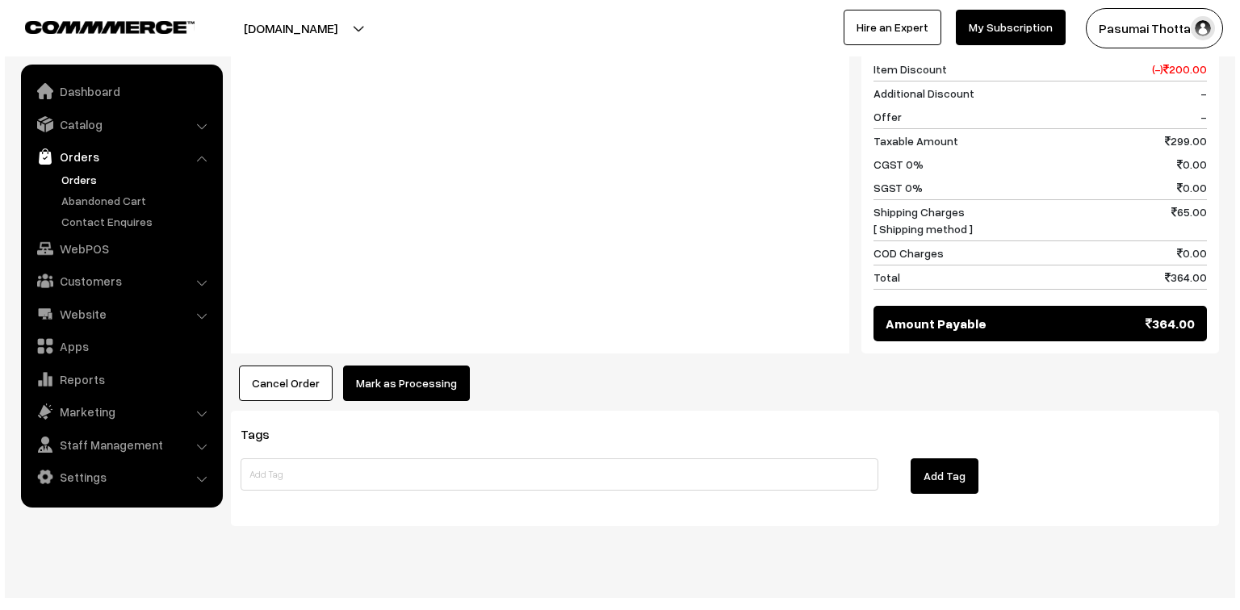
scroll to position [774, 0]
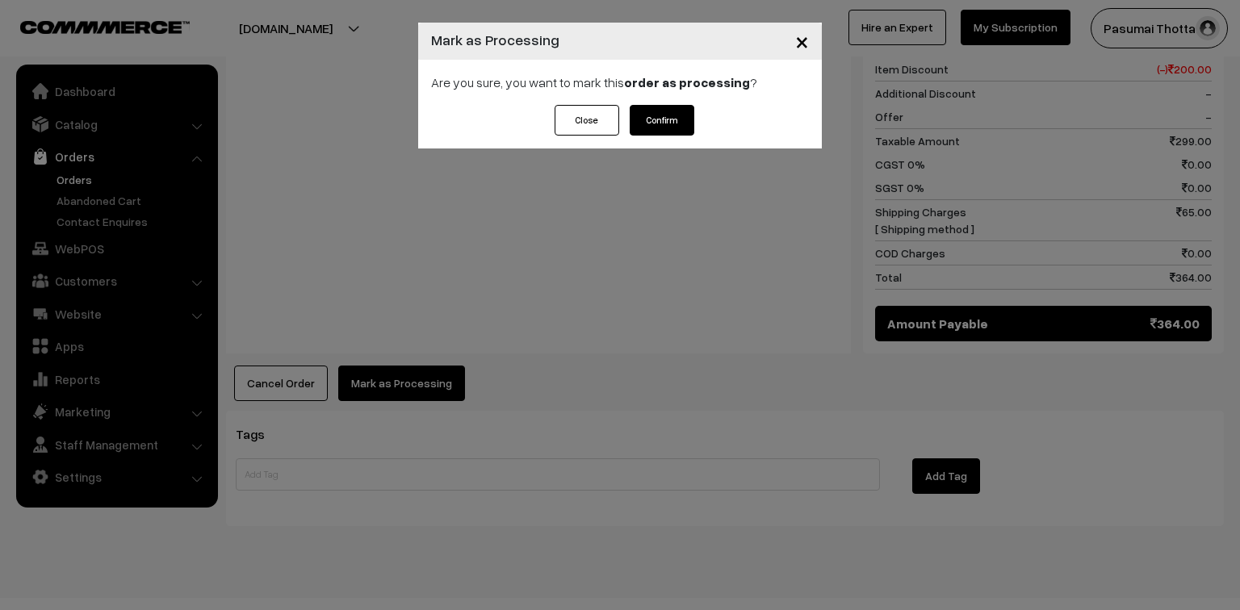
drag, startPoint x: 673, startPoint y: 124, endPoint x: 667, endPoint y: 136, distance: 12.6
click at [673, 125] on button "Confirm" at bounding box center [662, 120] width 65 height 31
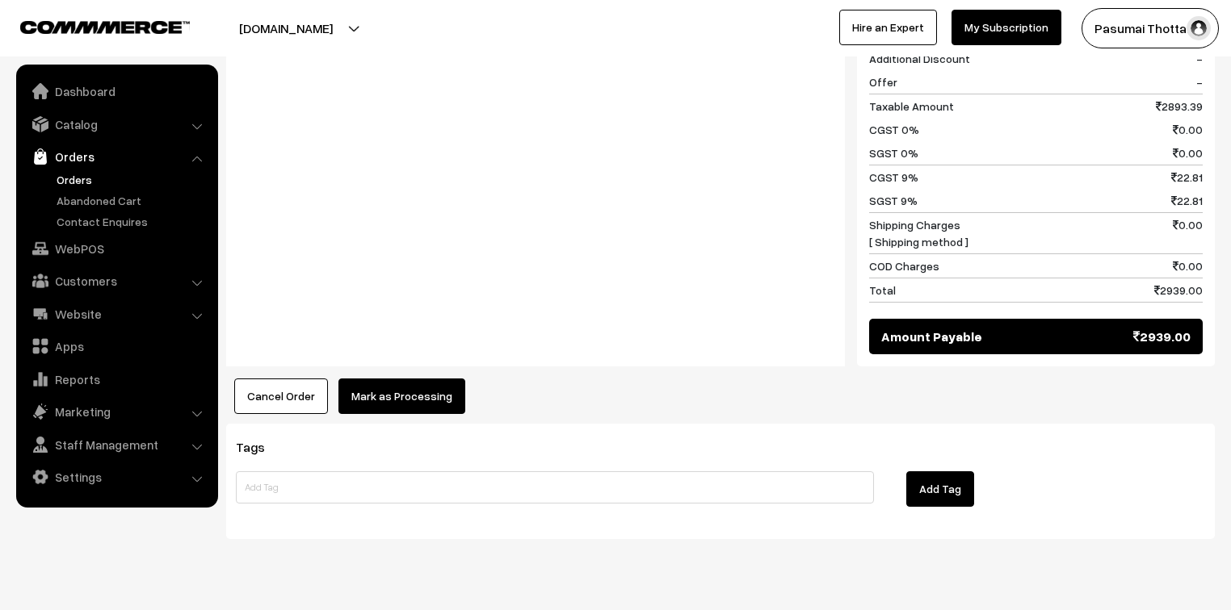
click at [430, 384] on button "Mark as Processing" at bounding box center [401, 397] width 127 height 36
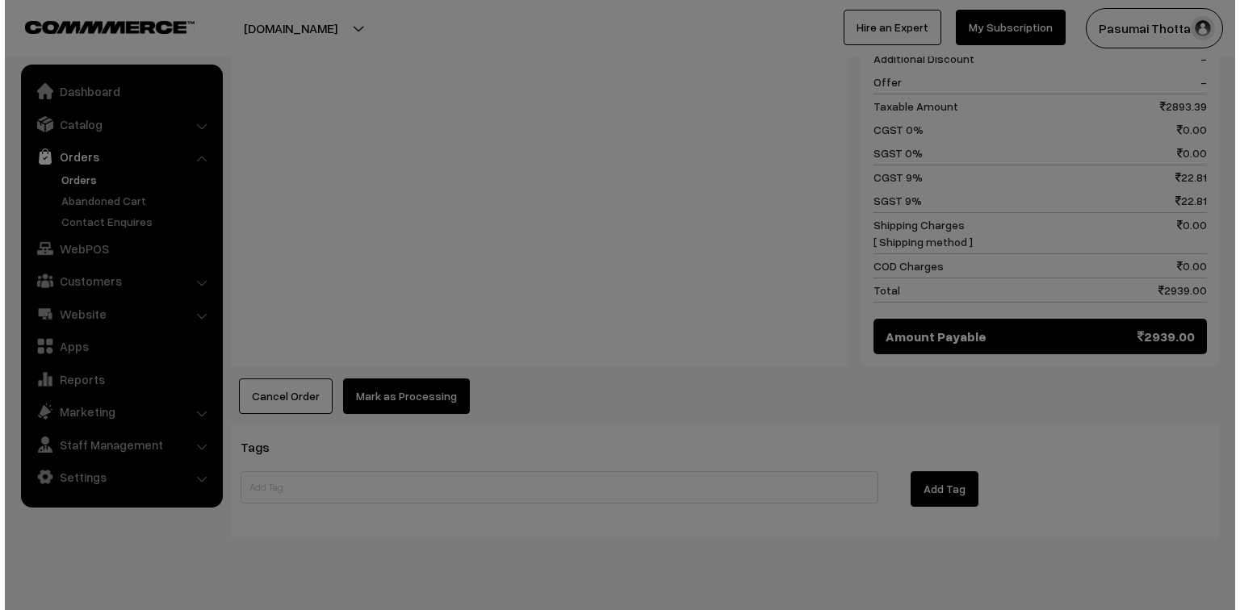
scroll to position [1885, 0]
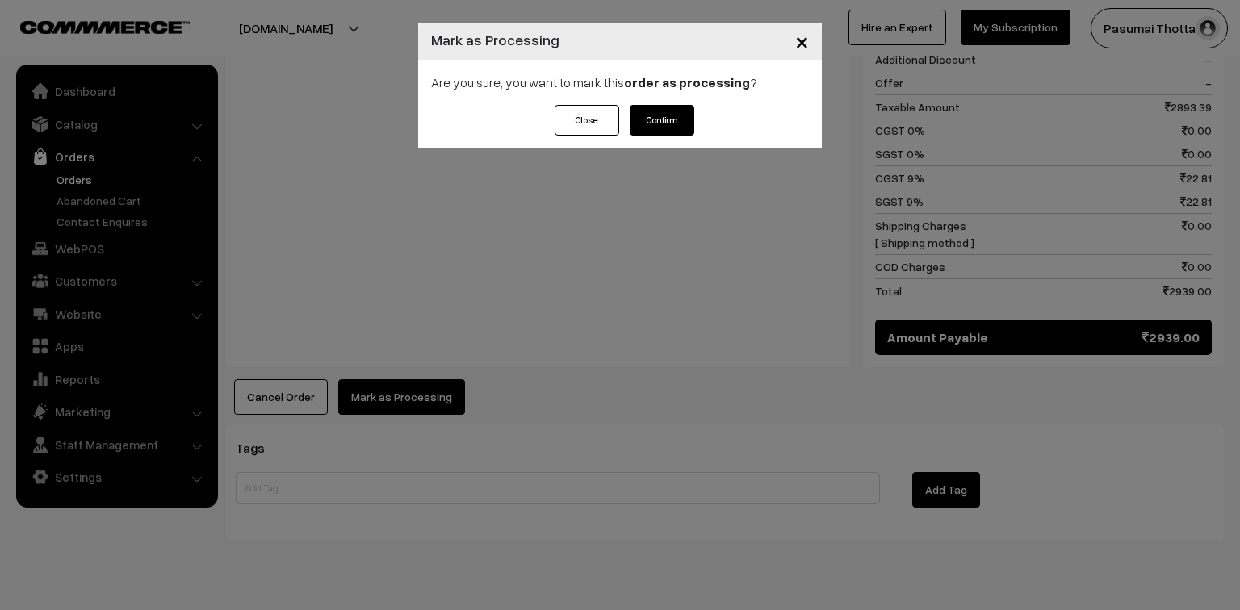
click at [642, 127] on button "Confirm" at bounding box center [662, 120] width 65 height 31
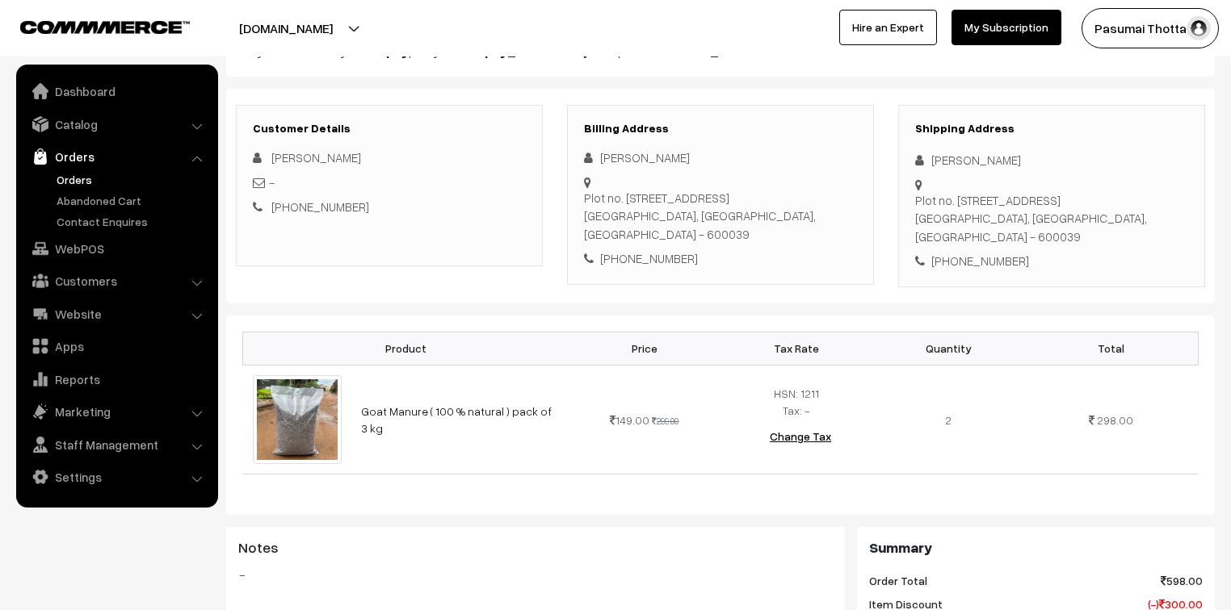
scroll to position [194, 0]
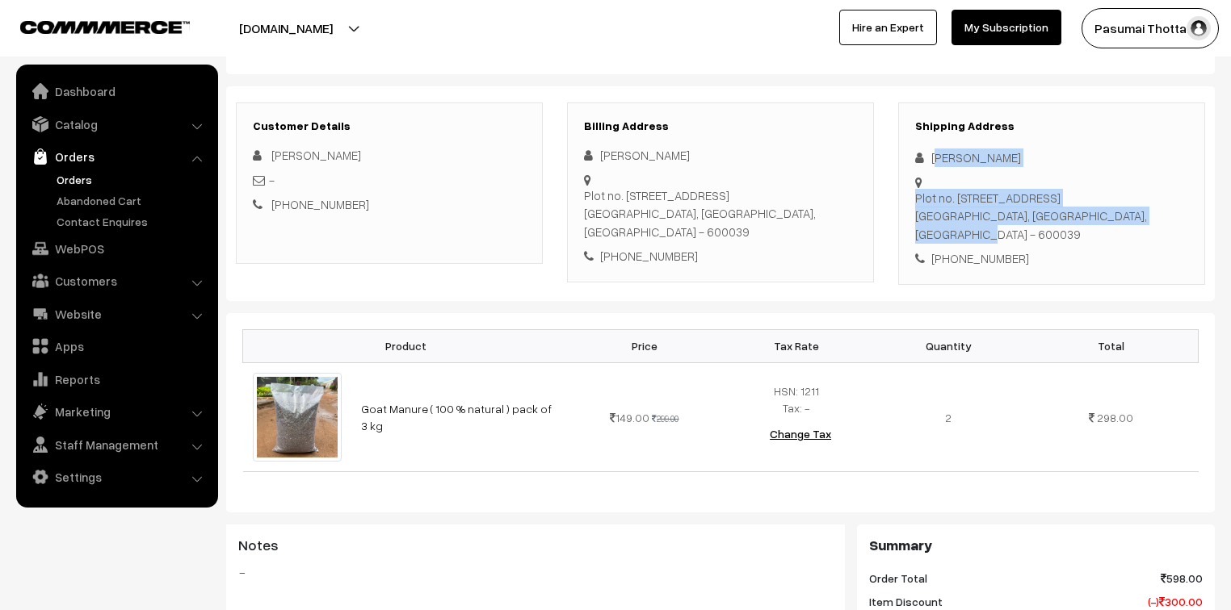
drag, startPoint x: 934, startPoint y: 157, endPoint x: 1024, endPoint y: 215, distance: 106.8
click at [1023, 212] on div "Shipping Address Kamatchi Jayakumar Plot no. 307, No. 3, First main road, MKB N…" at bounding box center [1051, 194] width 307 height 182
click at [1026, 250] on div "+91 9500195999" at bounding box center [1051, 259] width 273 height 19
drag, startPoint x: 931, startPoint y: 157, endPoint x: 1022, endPoint y: 227, distance: 114.7
click at [1022, 227] on div "Shipping Address Kamatchi Jayakumar Plot no. 307, No. 3, First main road, MKB N…" at bounding box center [1051, 194] width 307 height 182
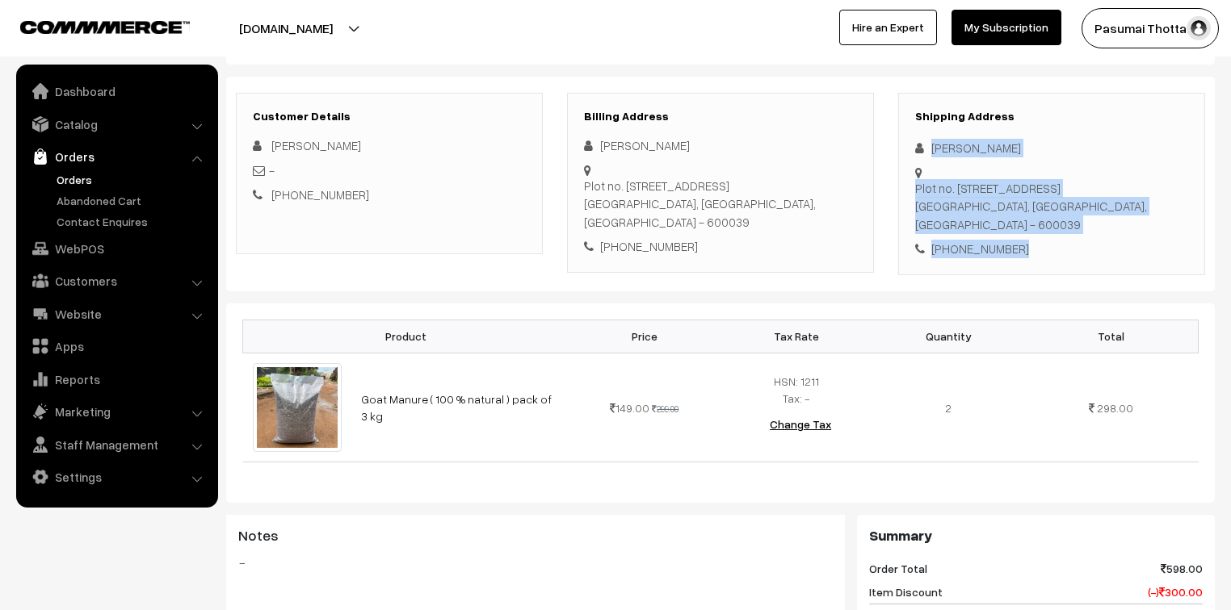
scroll to position [129, 0]
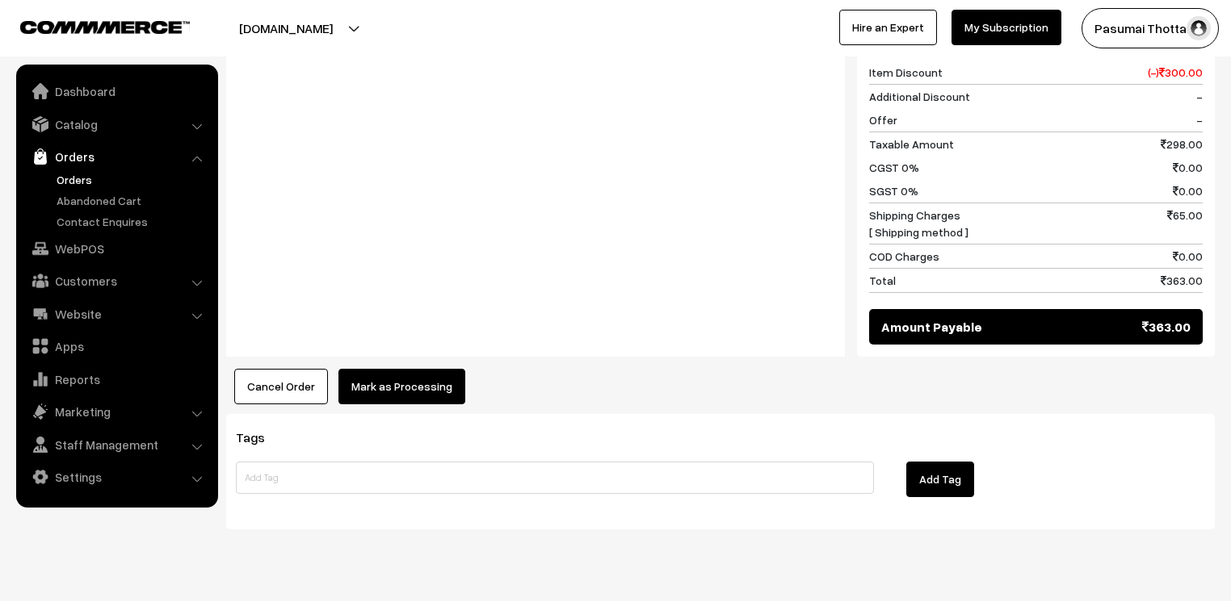
click at [423, 369] on button "Mark as Processing" at bounding box center [401, 387] width 127 height 36
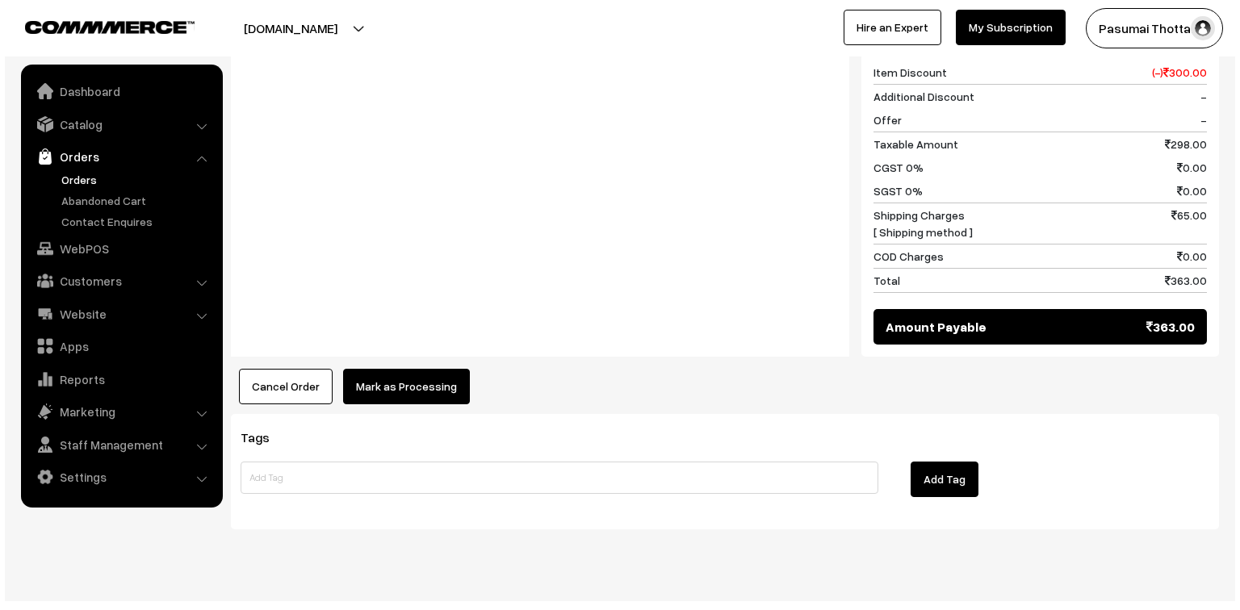
scroll to position [725, 0]
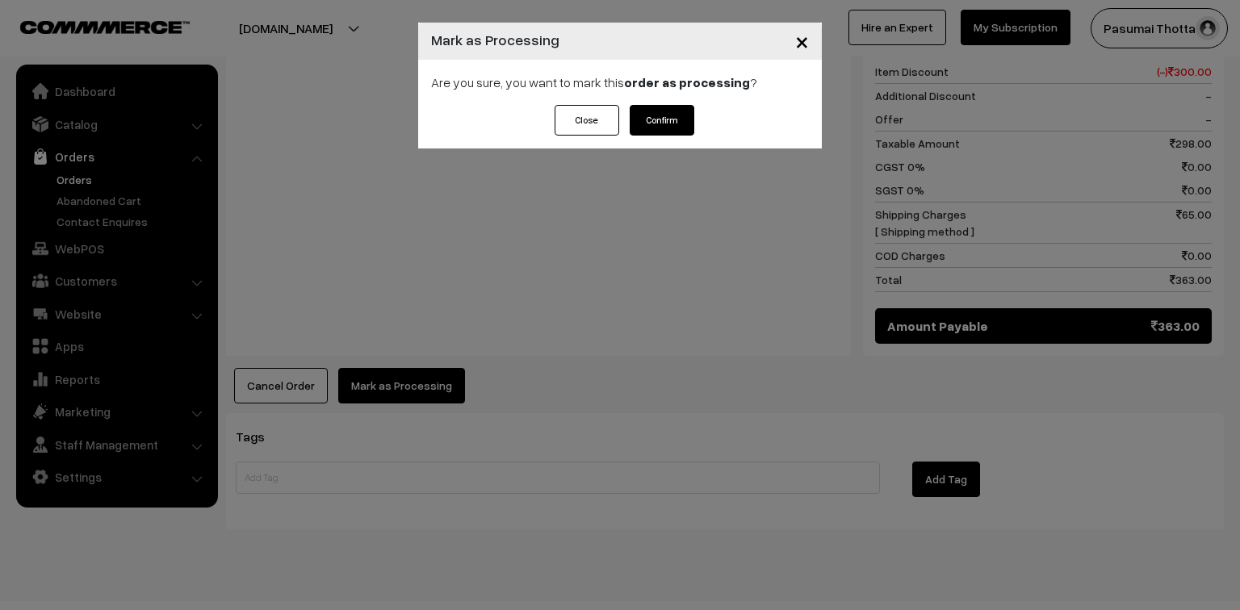
click at [673, 134] on button "Confirm" at bounding box center [662, 120] width 65 height 31
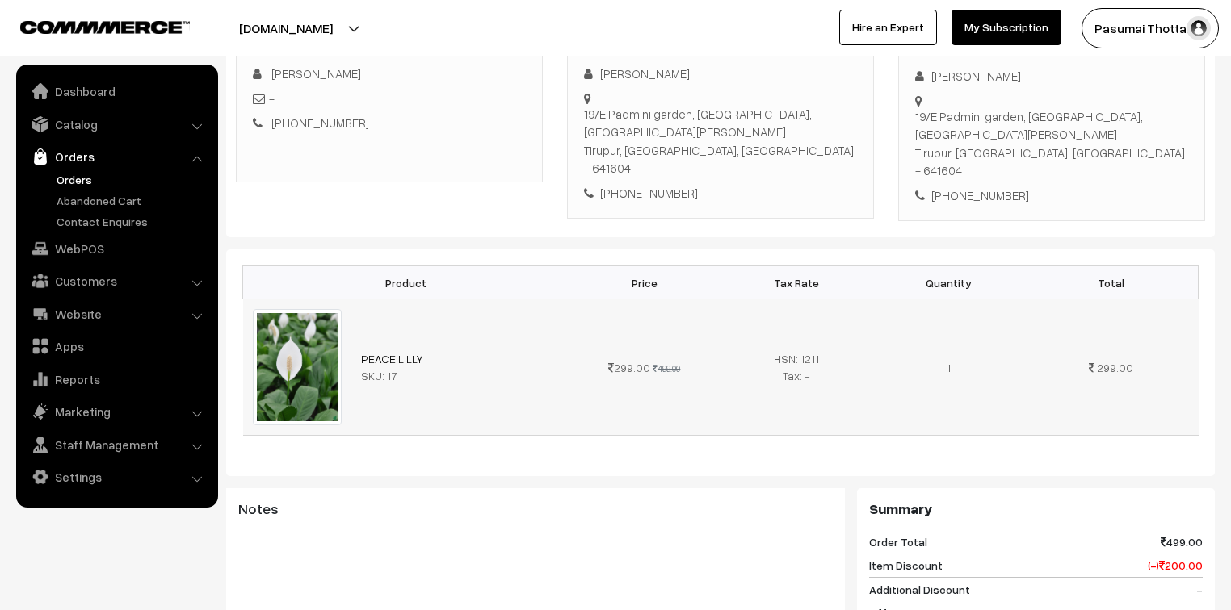
scroll to position [323, 0]
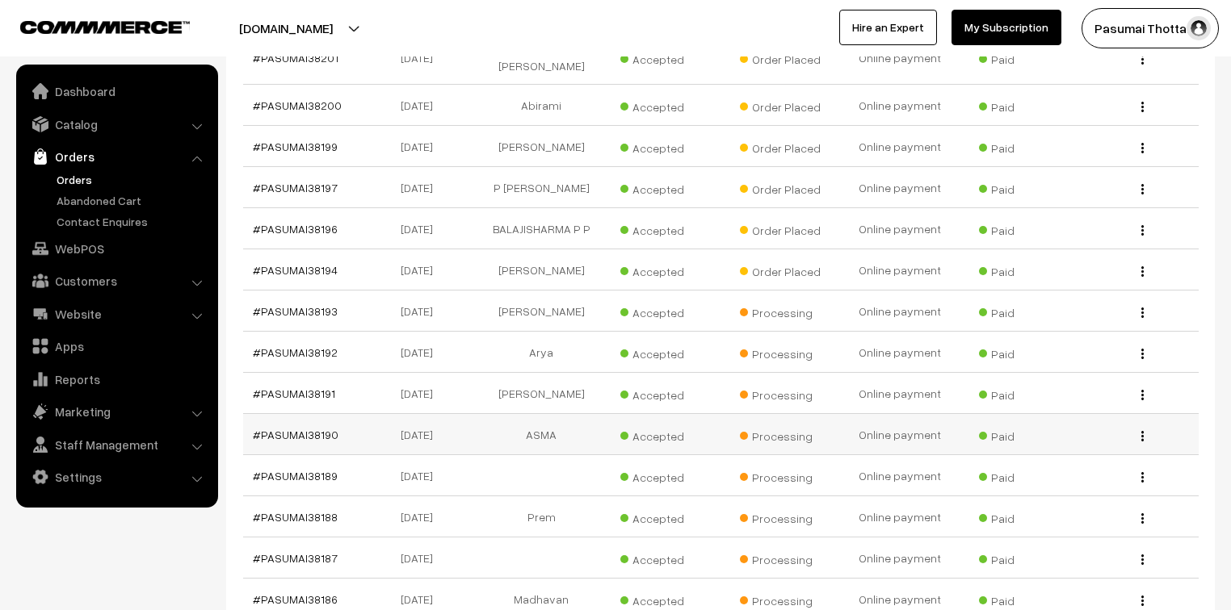
scroll to position [646, 0]
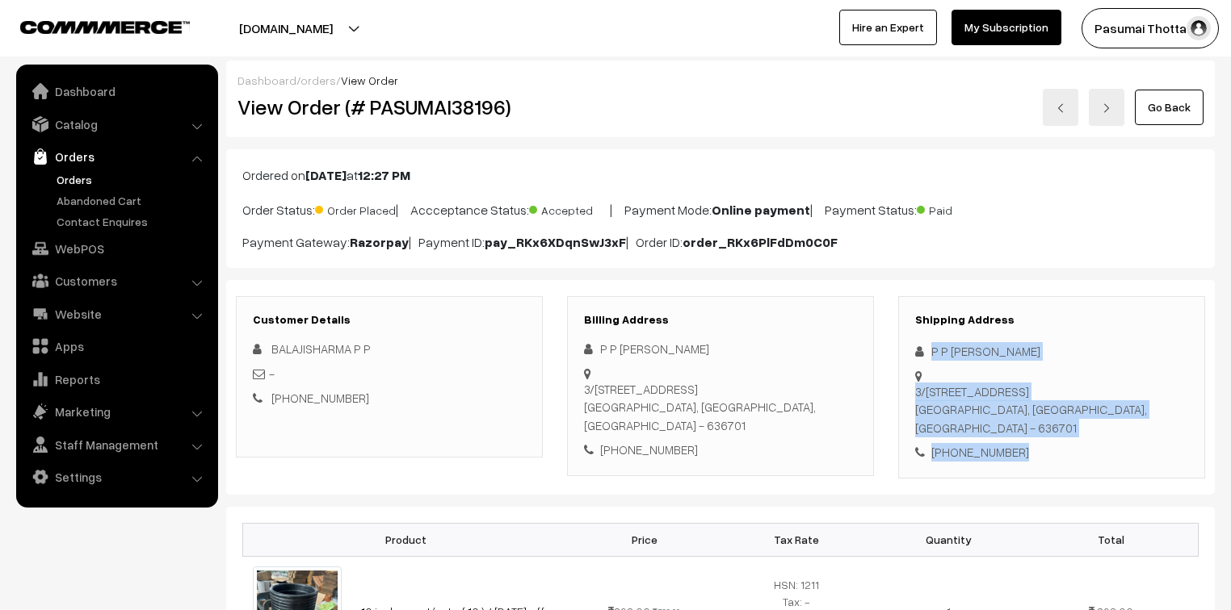
drag, startPoint x: 927, startPoint y: 350, endPoint x: 1042, endPoint y: 407, distance: 127.8
click at [1042, 407] on div "Shipping Address P P BALAJI SHARMA 3/1899-c,K.K.NAGAR 1St street,vennampatti Ro…" at bounding box center [1051, 387] width 307 height 182
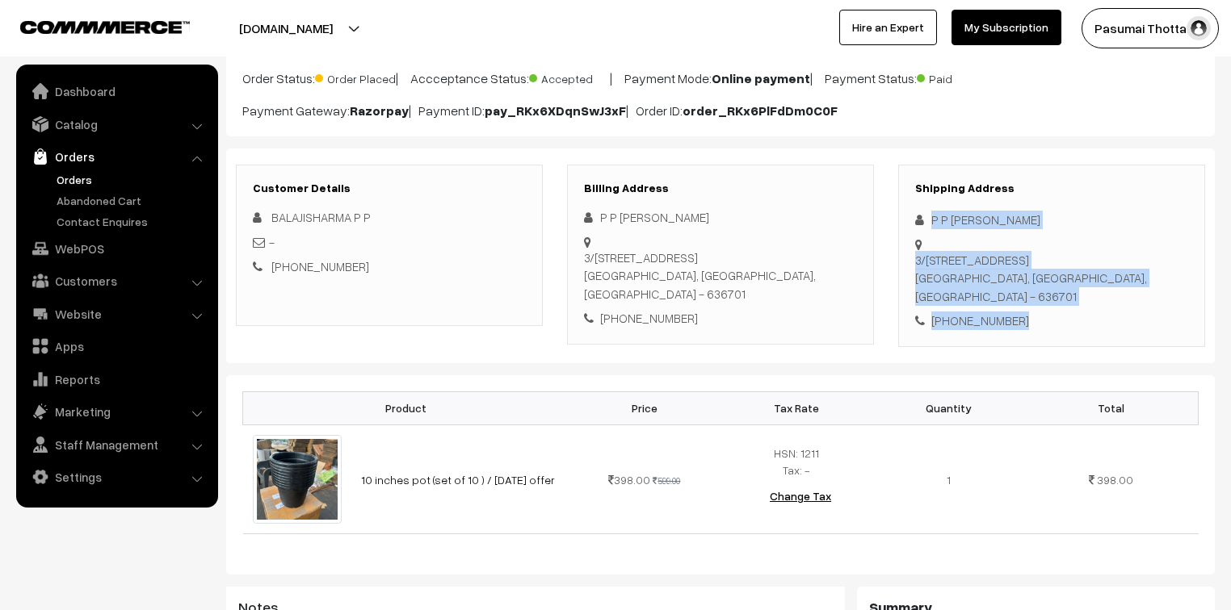
scroll to position [194, 0]
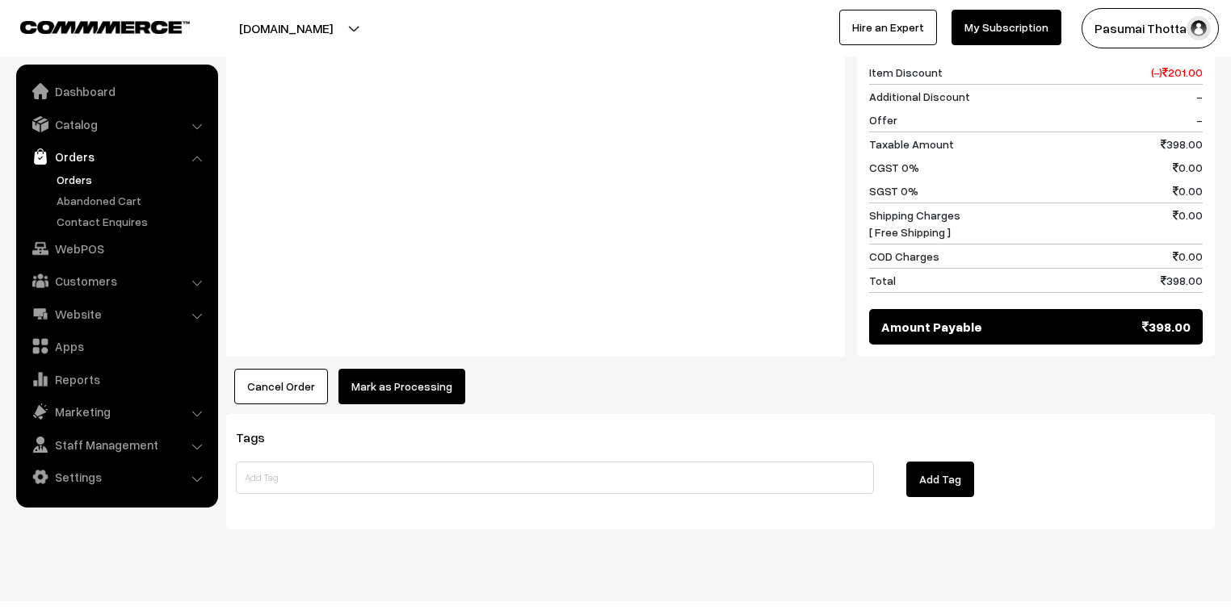
click at [386, 369] on button "Mark as Processing" at bounding box center [401, 387] width 127 height 36
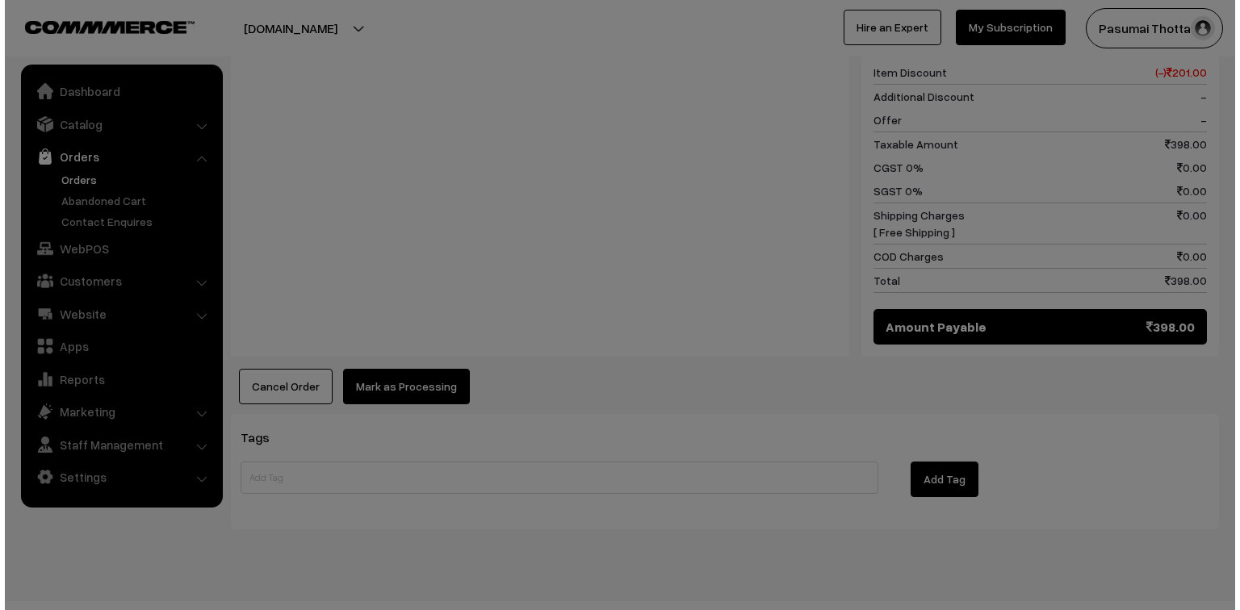
scroll to position [725, 0]
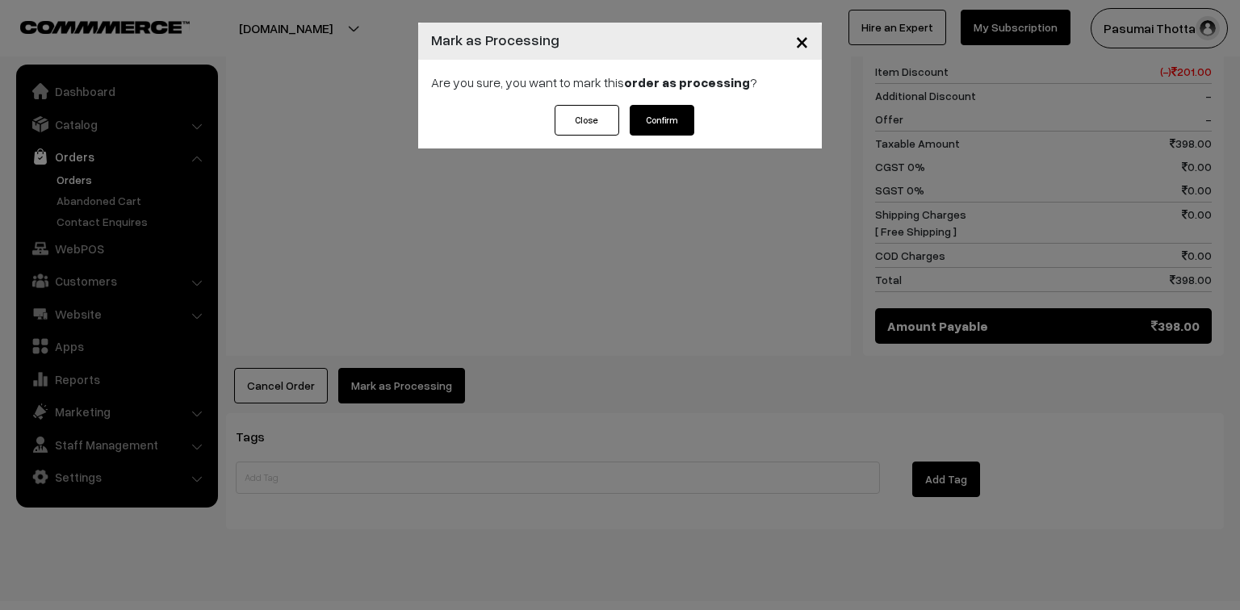
click at [675, 132] on button "Confirm" at bounding box center [662, 120] width 65 height 31
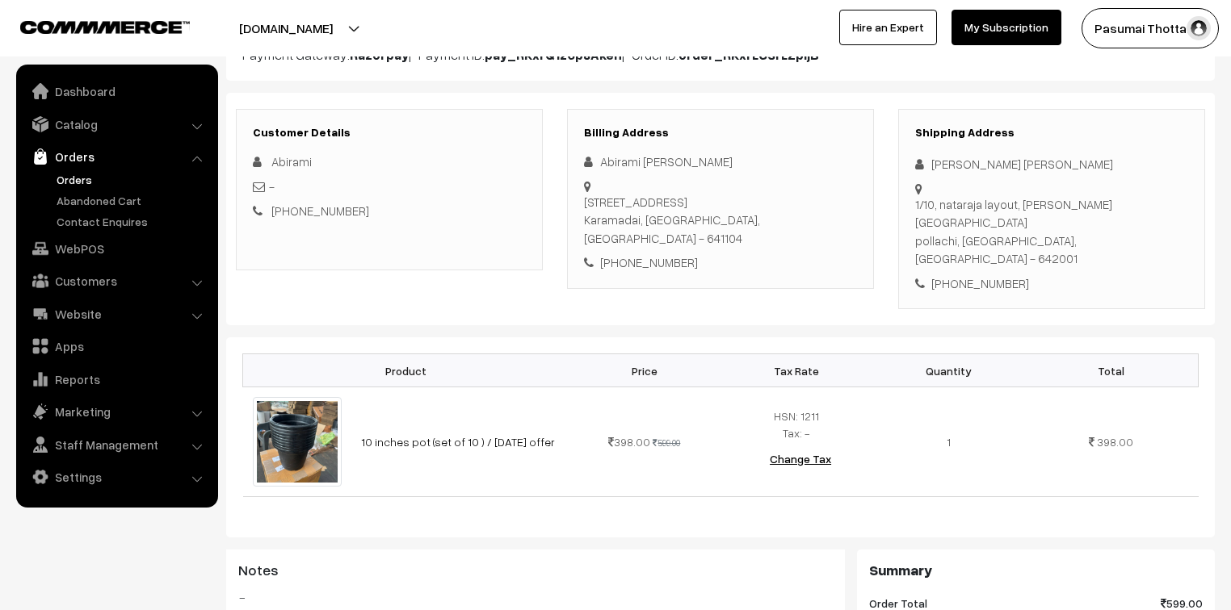
scroll to position [194, 0]
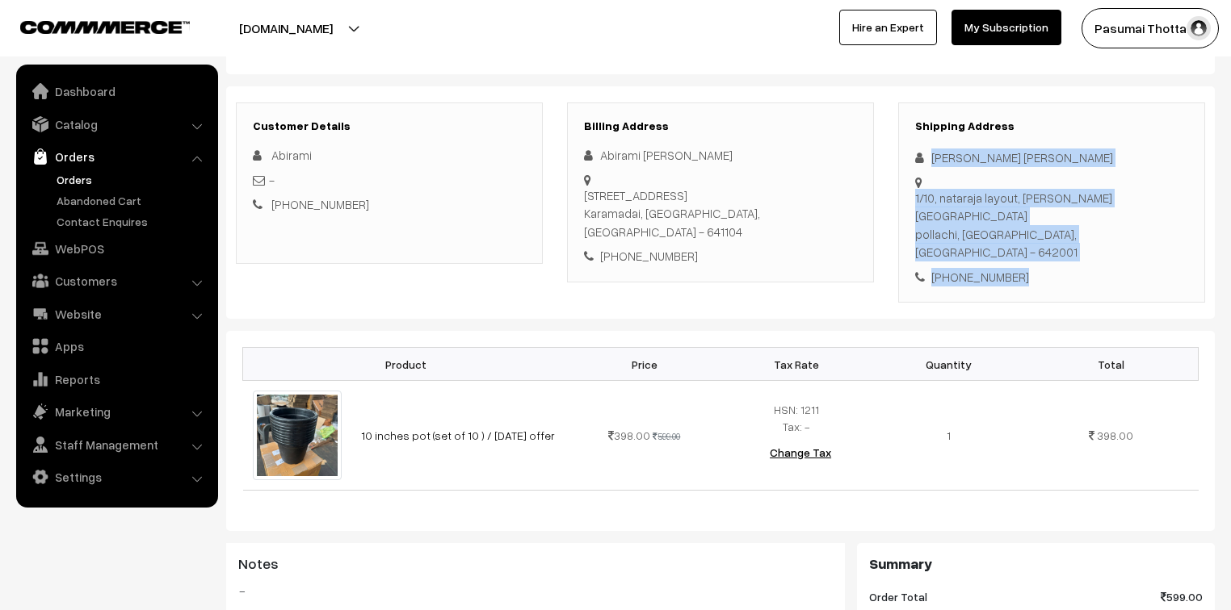
drag, startPoint x: 933, startPoint y: 153, endPoint x: 1017, endPoint y: 223, distance: 110.1
click at [1017, 223] on div "Shipping Address [PERSON_NAME] [PERSON_NAME] [STREET_ADDRESS] [PHONE_NUMBER]" at bounding box center [1051, 203] width 307 height 201
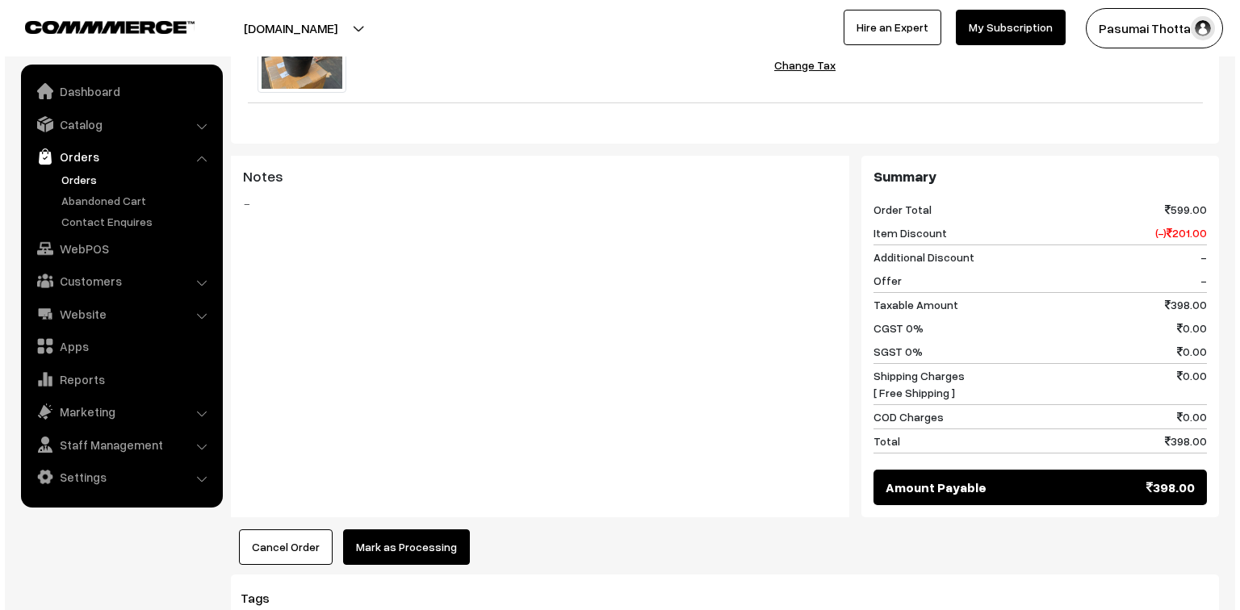
scroll to position [646, 0]
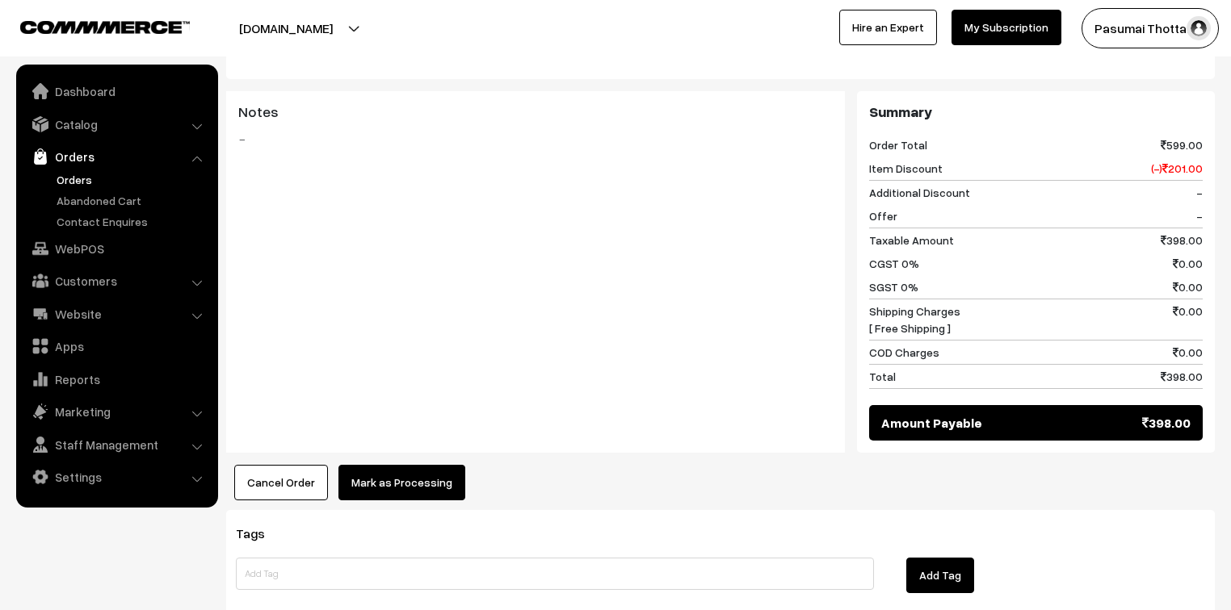
click at [447, 460] on div "Dashboard / orders / View Order View Order (# PASUMAI38200) Go Back Ordered on …" at bounding box center [720, 20] width 988 height 1211
click at [449, 465] on button "Mark as Processing" at bounding box center [401, 483] width 127 height 36
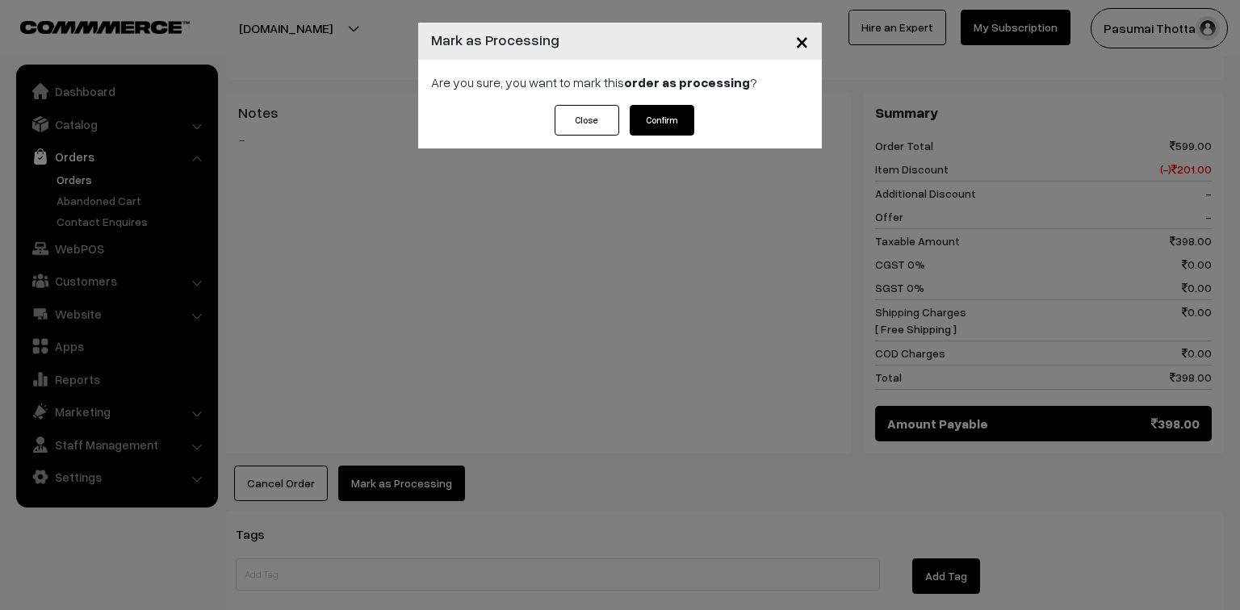
click at [668, 128] on button "Confirm" at bounding box center [662, 120] width 65 height 31
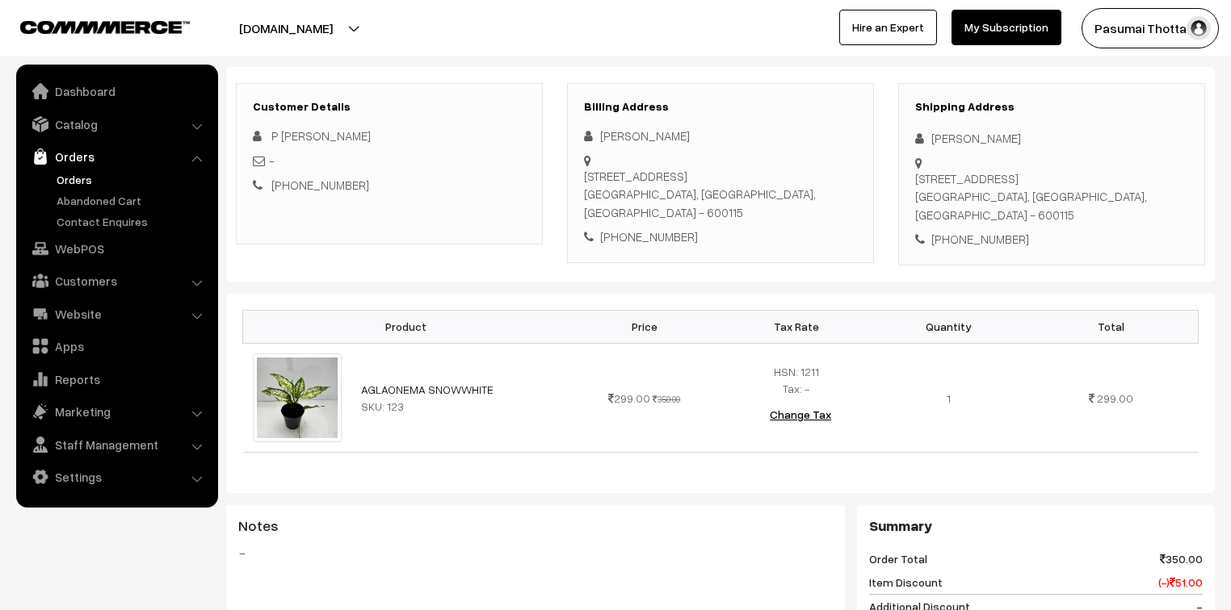
scroll to position [194, 0]
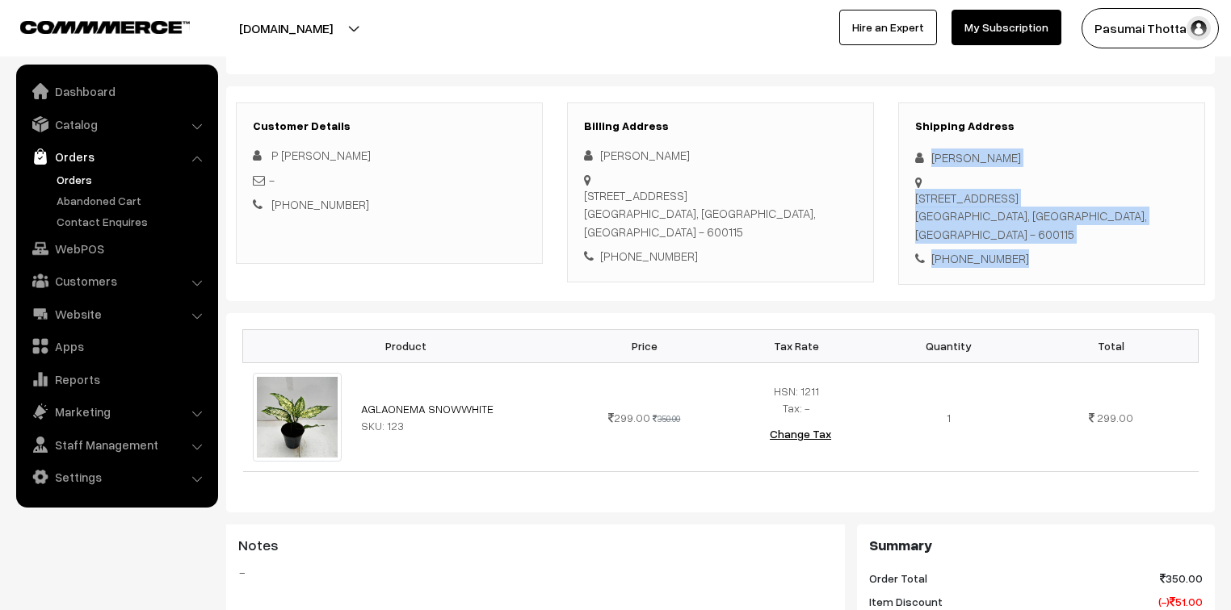
drag, startPoint x: 929, startPoint y: 159, endPoint x: 1034, endPoint y: 260, distance: 145.1
click at [1034, 260] on div "Shipping Address [PERSON_NAME] [STREET_ADDRESS] [PHONE_NUMBER]" at bounding box center [1051, 194] width 307 height 182
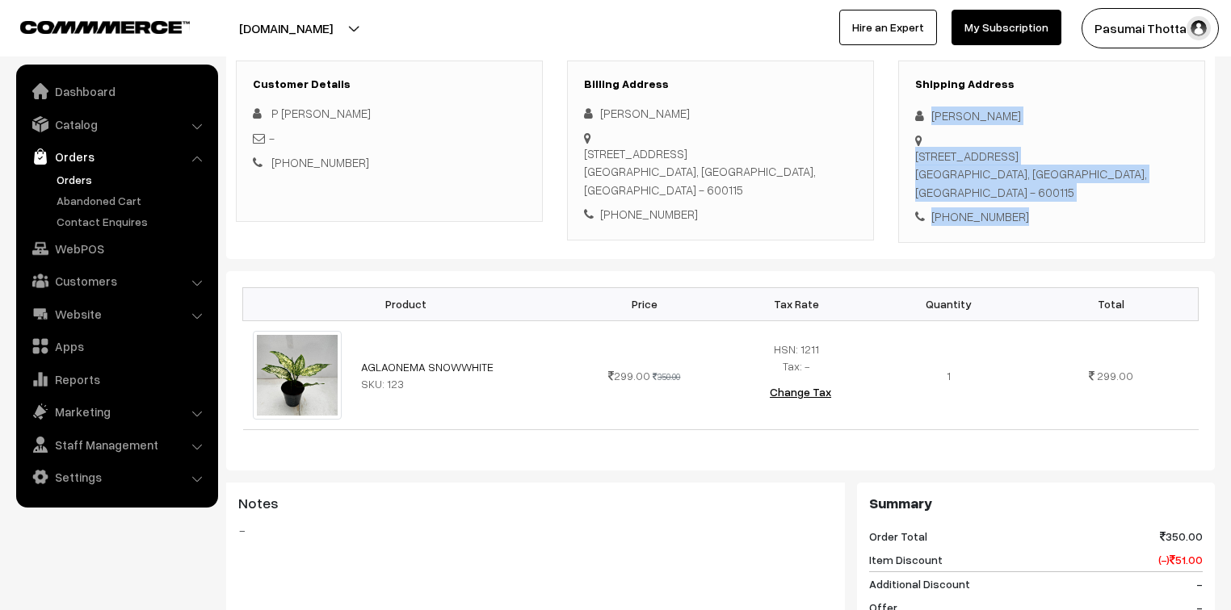
scroll to position [258, 0]
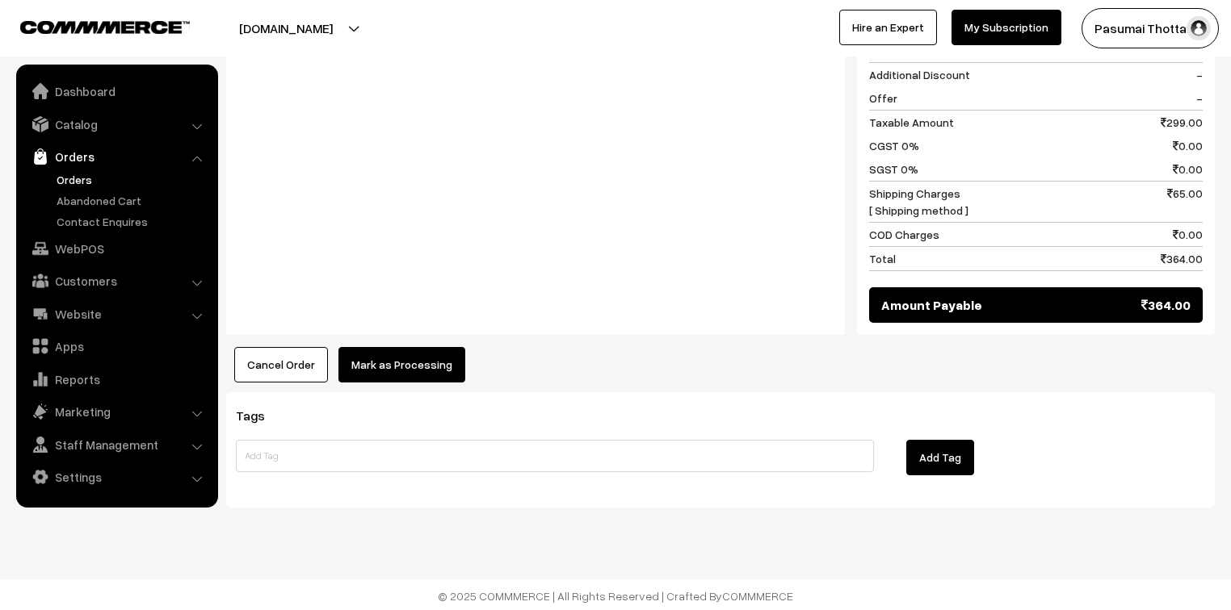
click at [376, 352] on button "Mark as Processing" at bounding box center [401, 365] width 127 height 36
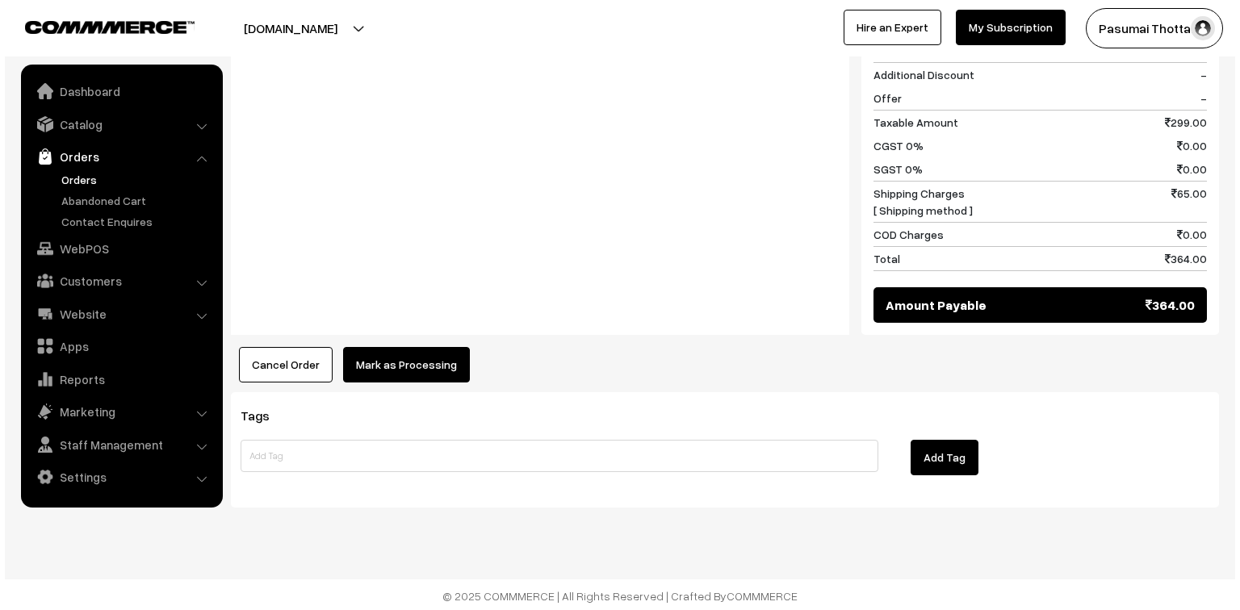
scroll to position [746, 0]
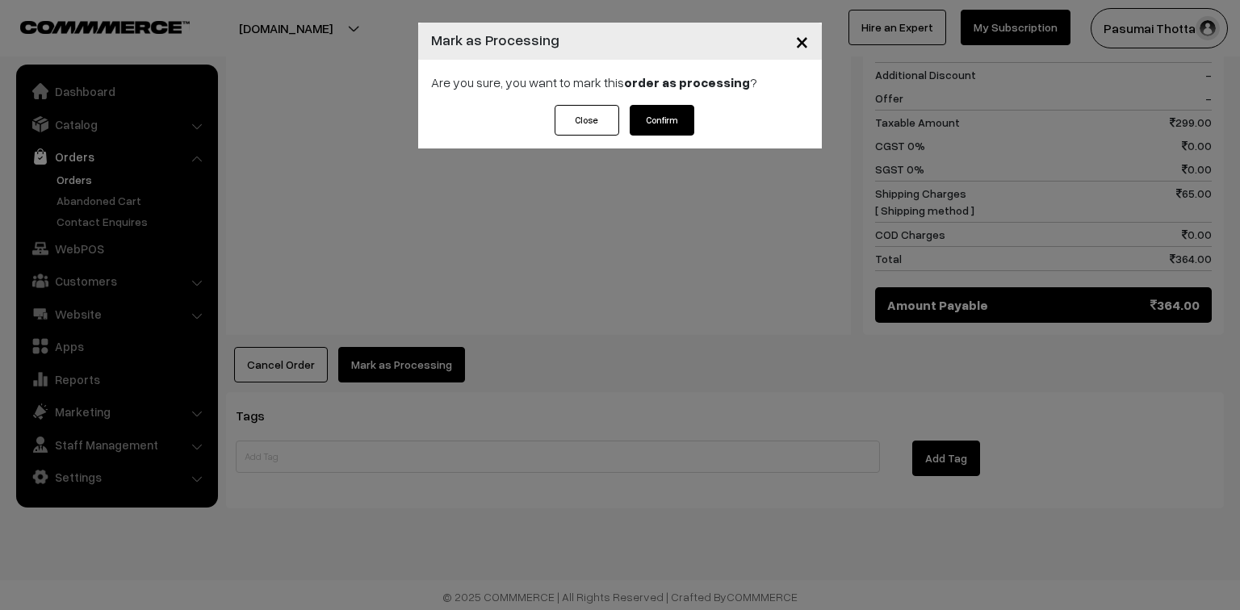
click at [682, 102] on div "Are you sure, you want to mark this order as processing ?" at bounding box center [620, 82] width 404 height 45
click at [684, 115] on button "Confirm" at bounding box center [662, 120] width 65 height 31
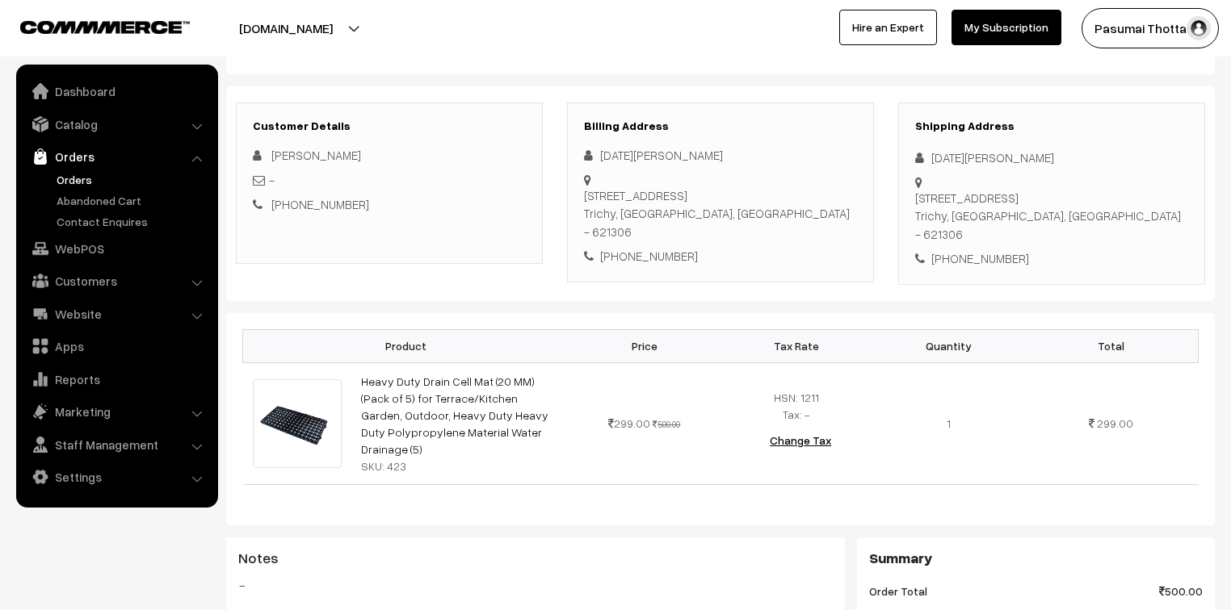
scroll to position [129, 0]
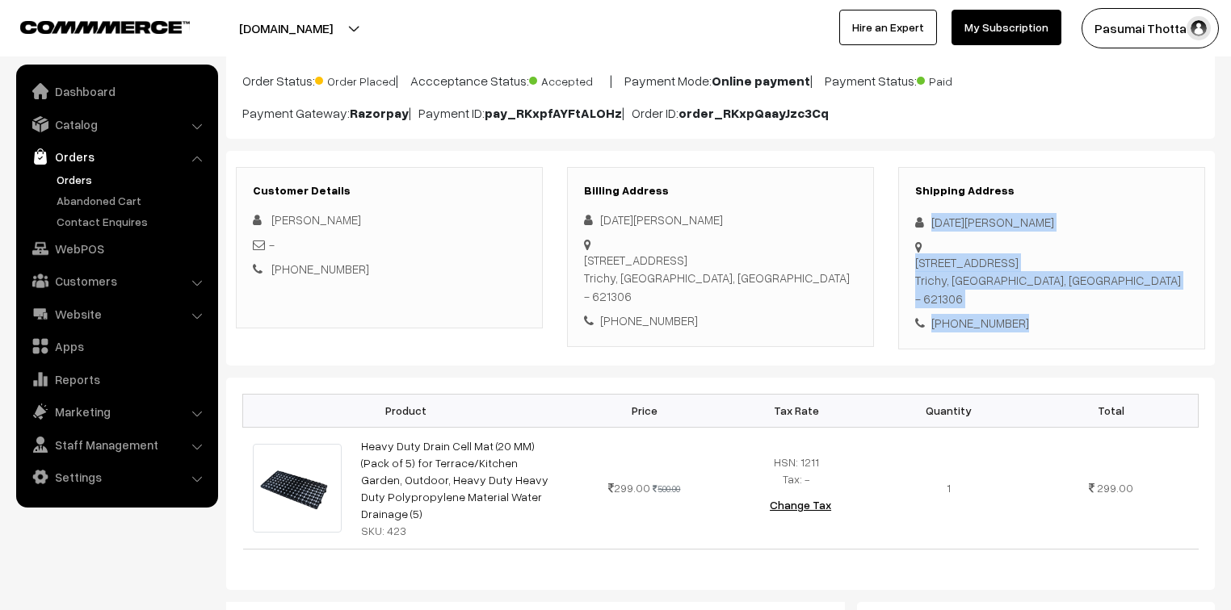
drag, startPoint x: 929, startPoint y: 223, endPoint x: 1030, endPoint y: 287, distance: 120.5
click at [1030, 287] on div "Shipping Address Raja Lakshmi 34,Chinnaiya Street,Manapparai Trichy, Tamil Nadu…" at bounding box center [1051, 258] width 307 height 182
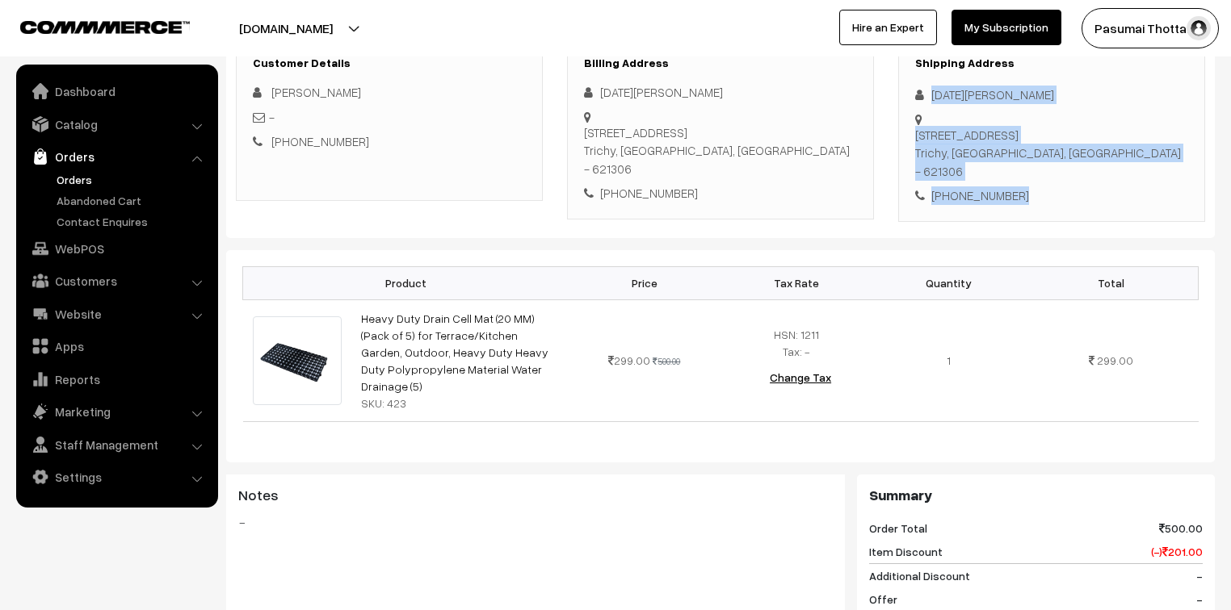
scroll to position [258, 0]
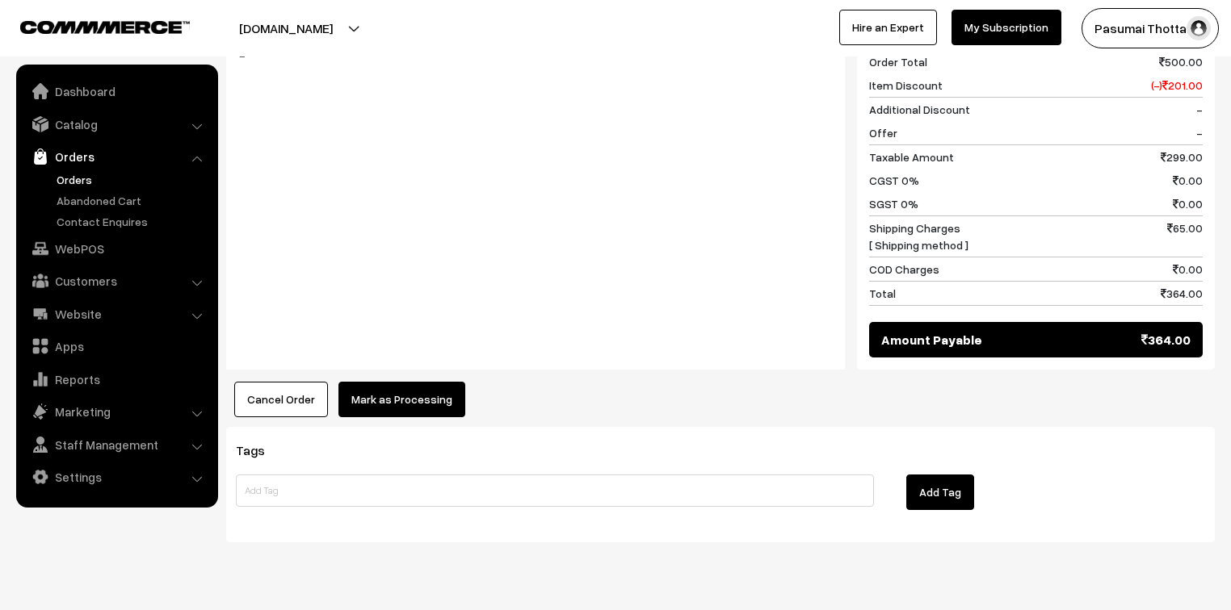
click at [369, 382] on button "Mark as Processing" at bounding box center [401, 400] width 127 height 36
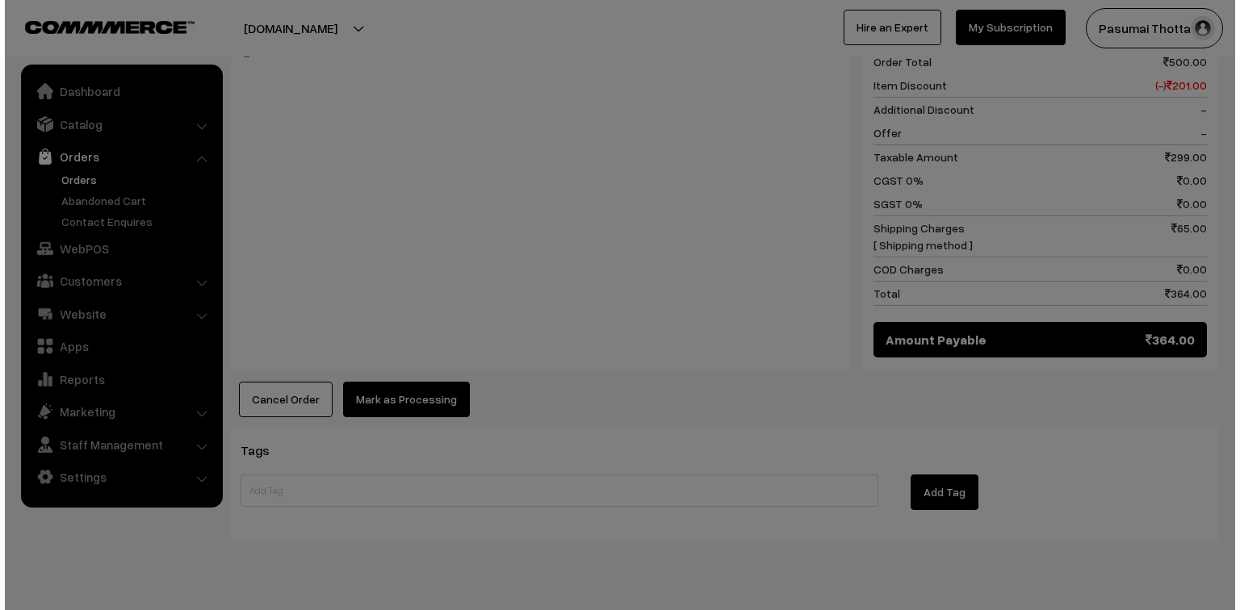
scroll to position [725, 0]
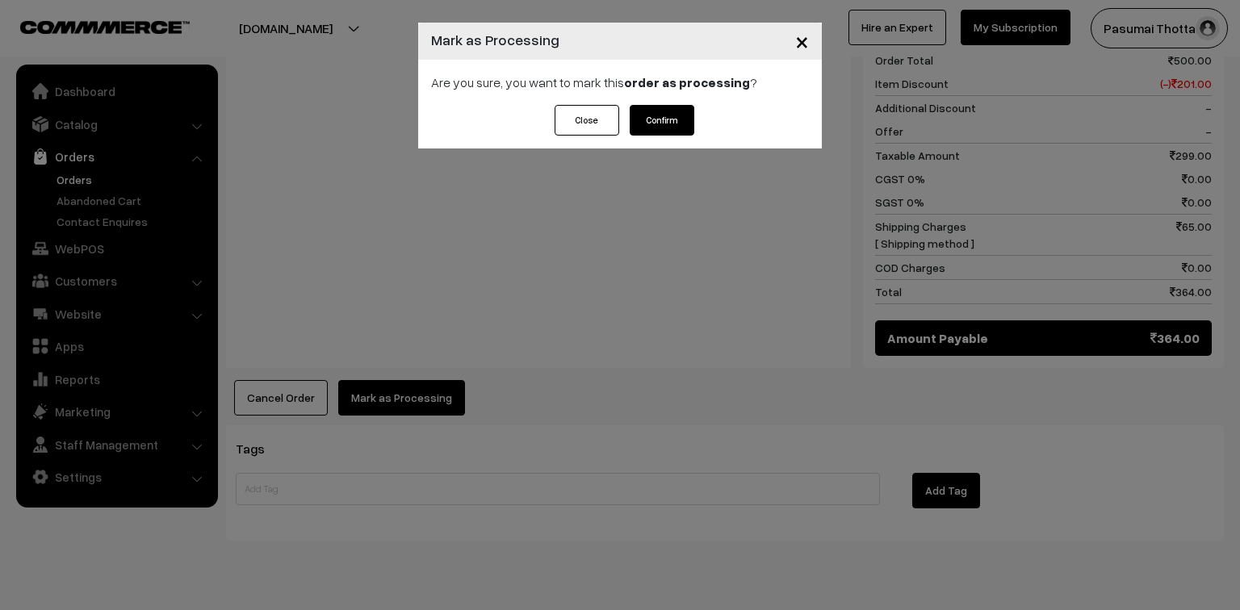
click at [673, 117] on button "Confirm" at bounding box center [662, 120] width 65 height 31
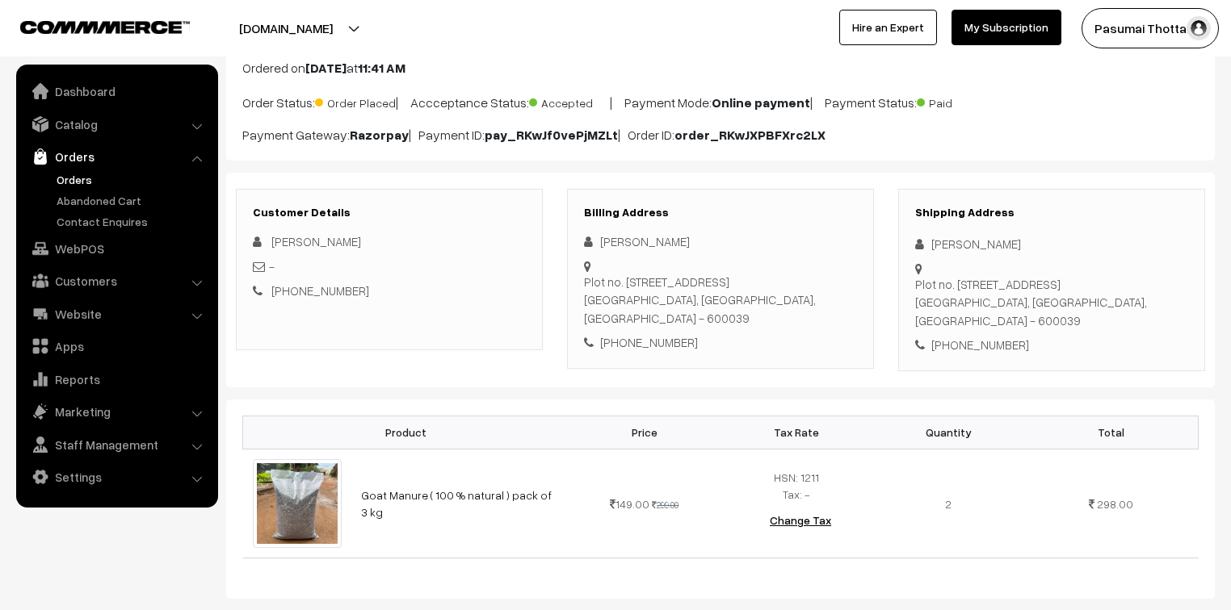
scroll to position [65, 0]
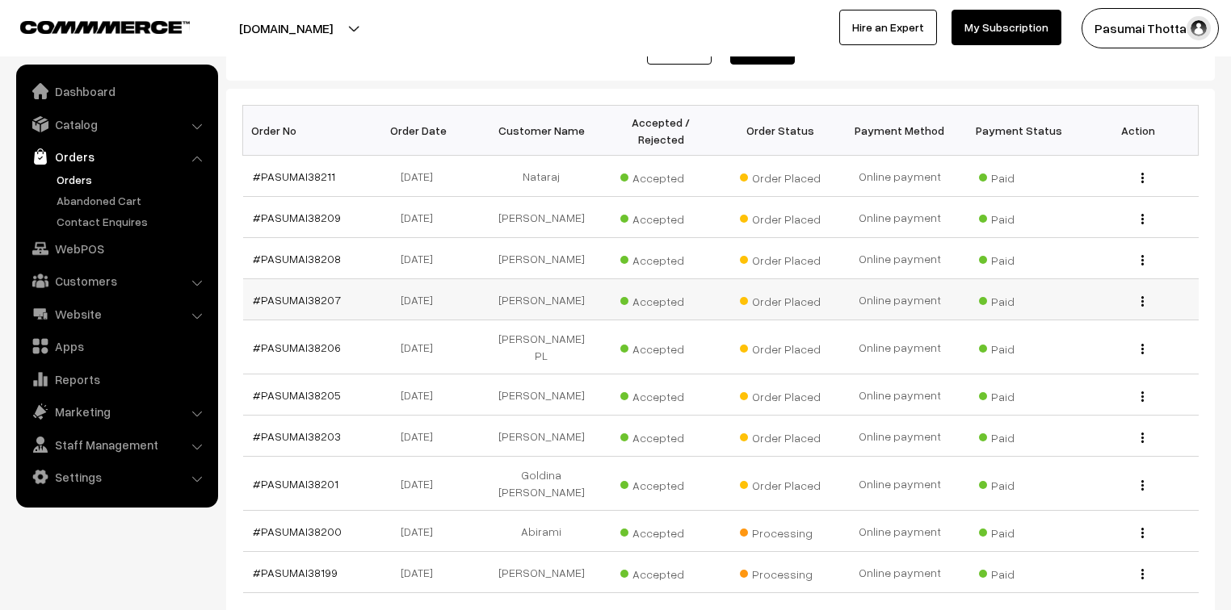
scroll to position [323, 0]
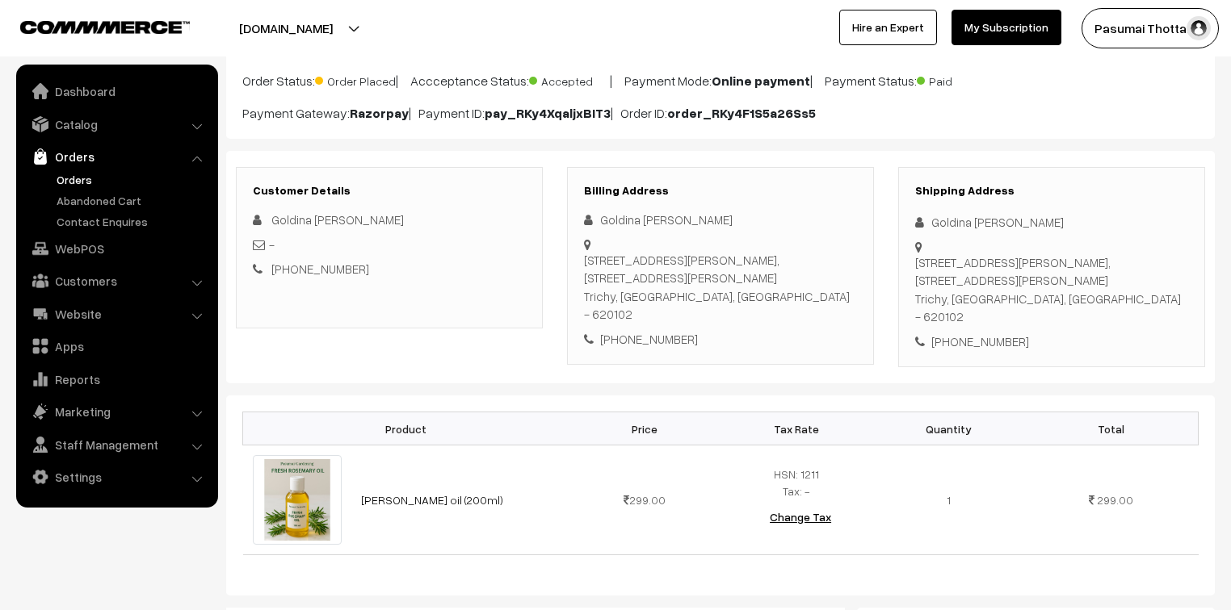
scroll to position [194, 0]
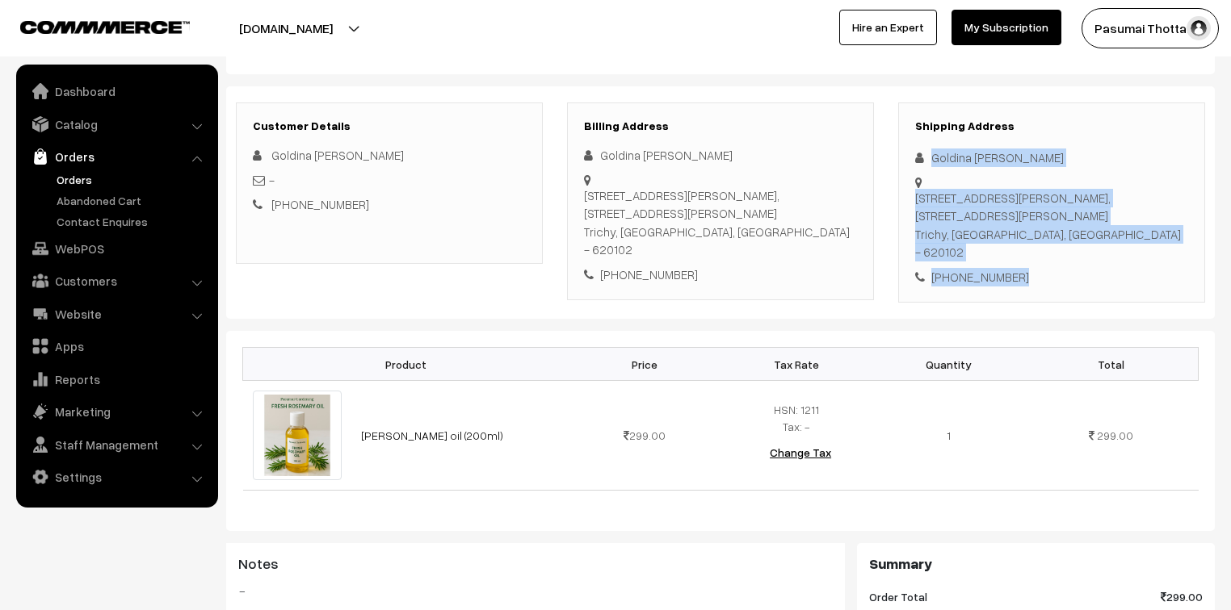
drag, startPoint x: 931, startPoint y: 162, endPoint x: 1056, endPoint y: 333, distance: 212.1
click at [1056, 304] on div "Shipping Address [PERSON_NAME] [PERSON_NAME] [STREET_ADDRESS][PERSON_NAME][PERS…" at bounding box center [1051, 203] width 307 height 201
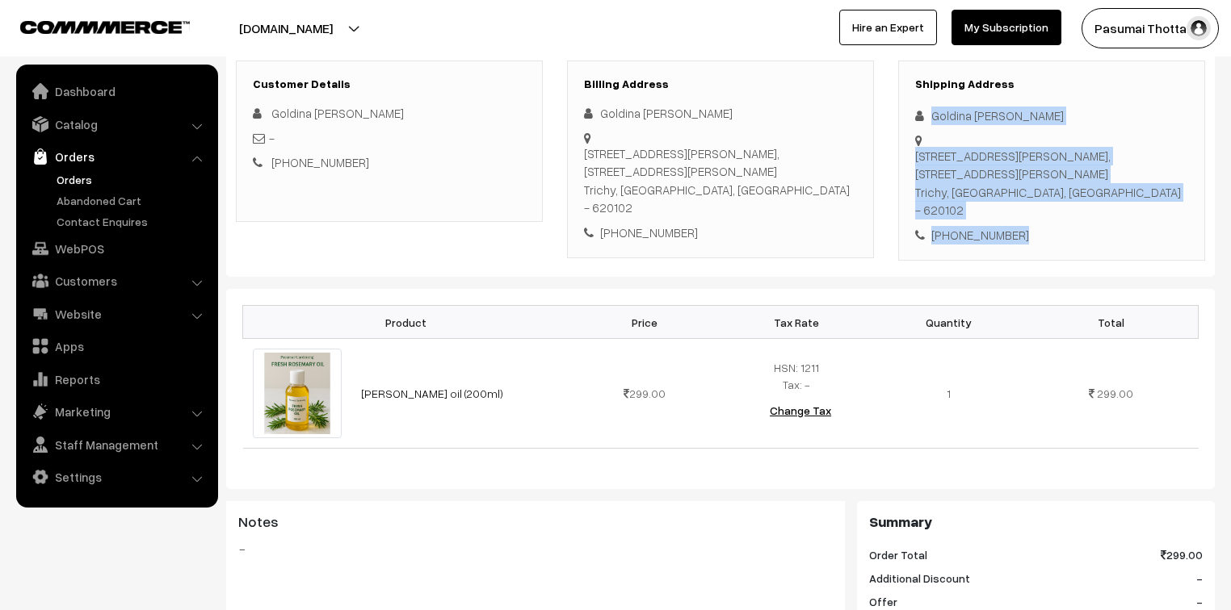
scroll to position [323, 0]
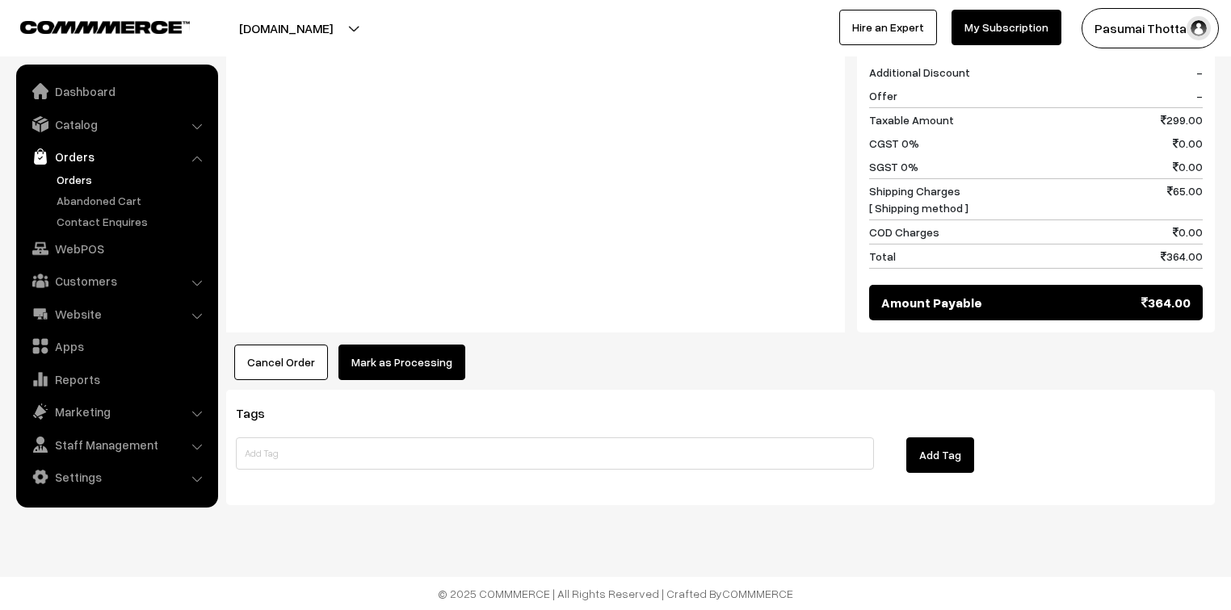
click at [452, 362] on button "Mark as Processing" at bounding box center [401, 363] width 127 height 36
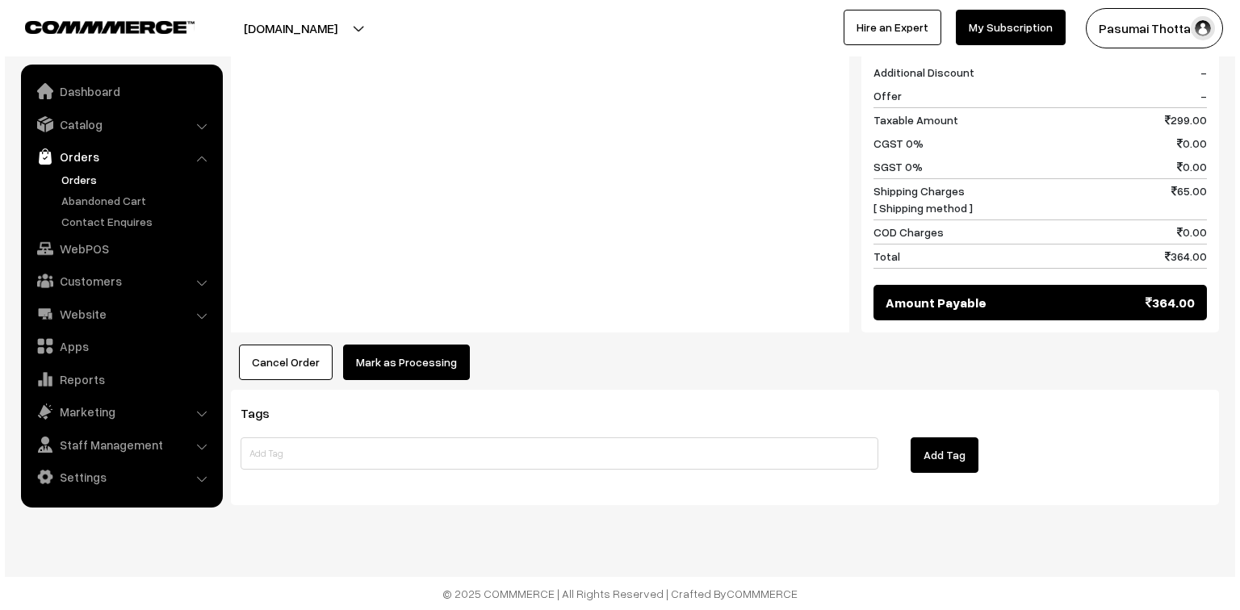
scroll to position [795, 0]
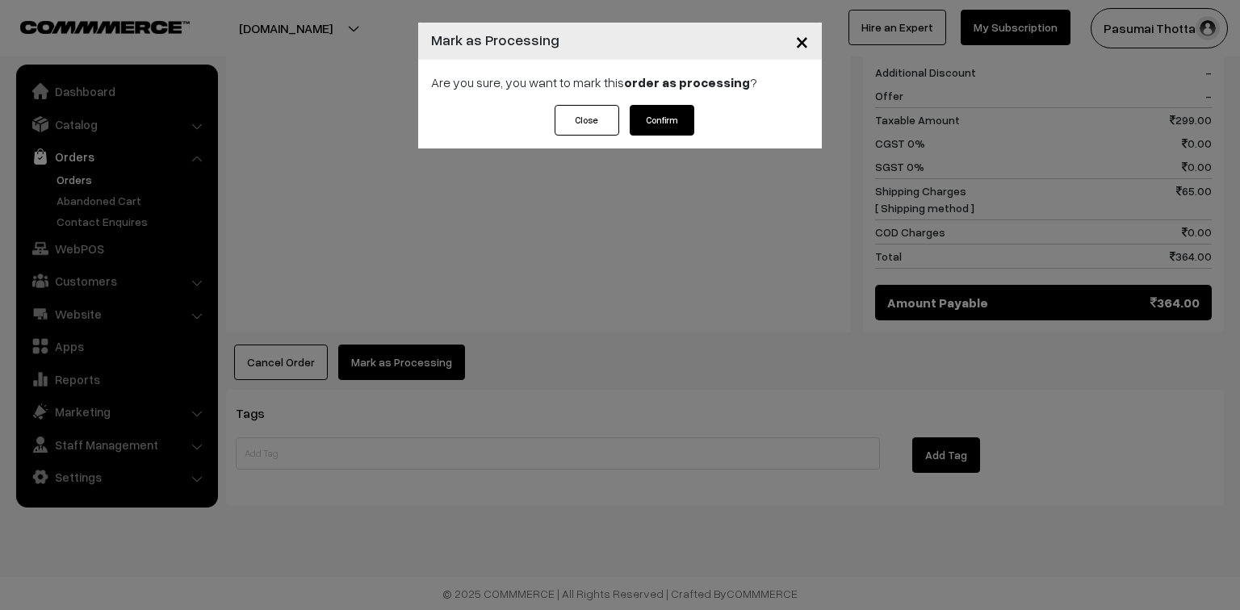
click at [652, 125] on button "Confirm" at bounding box center [662, 120] width 65 height 31
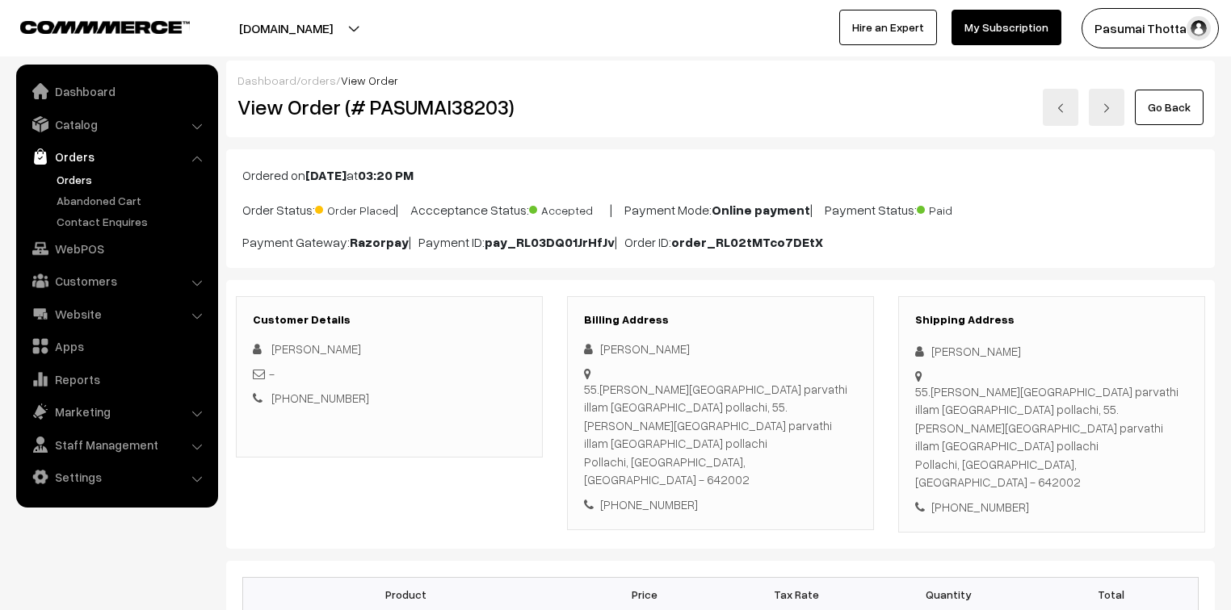
scroll to position [194, 0]
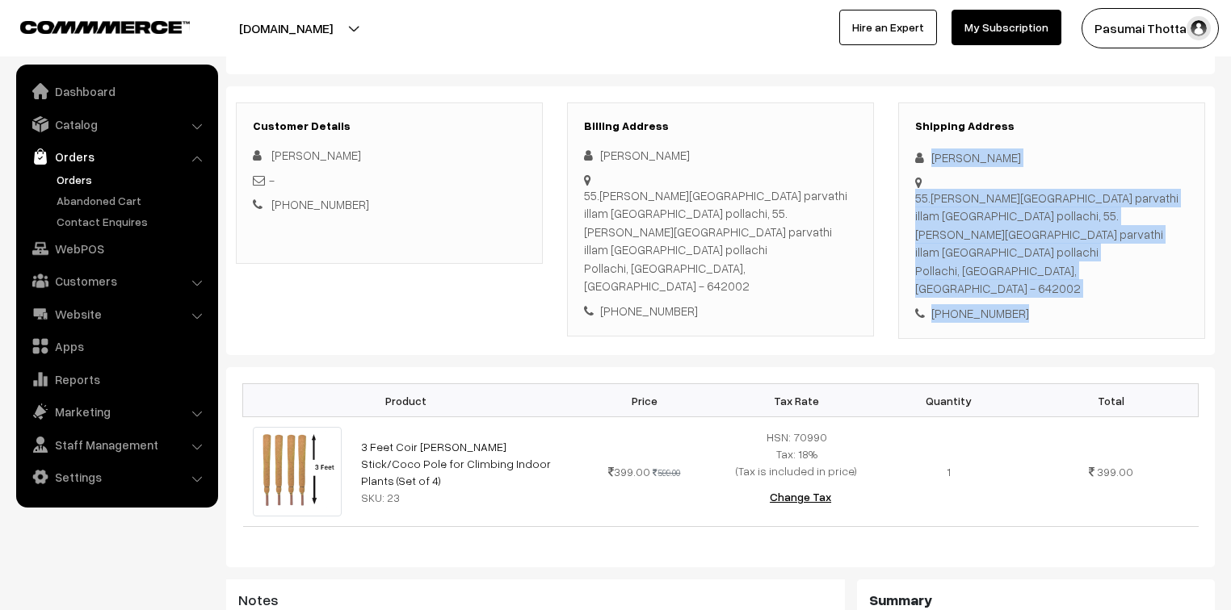
drag, startPoint x: 929, startPoint y: 162, endPoint x: 1032, endPoint y: 279, distance: 156.2
click at [1032, 279] on div "Shipping Address [PERSON_NAME] 55.[PERSON_NAME][GEOGRAPHIC_DATA] parvathi illam…" at bounding box center [1051, 221] width 307 height 237
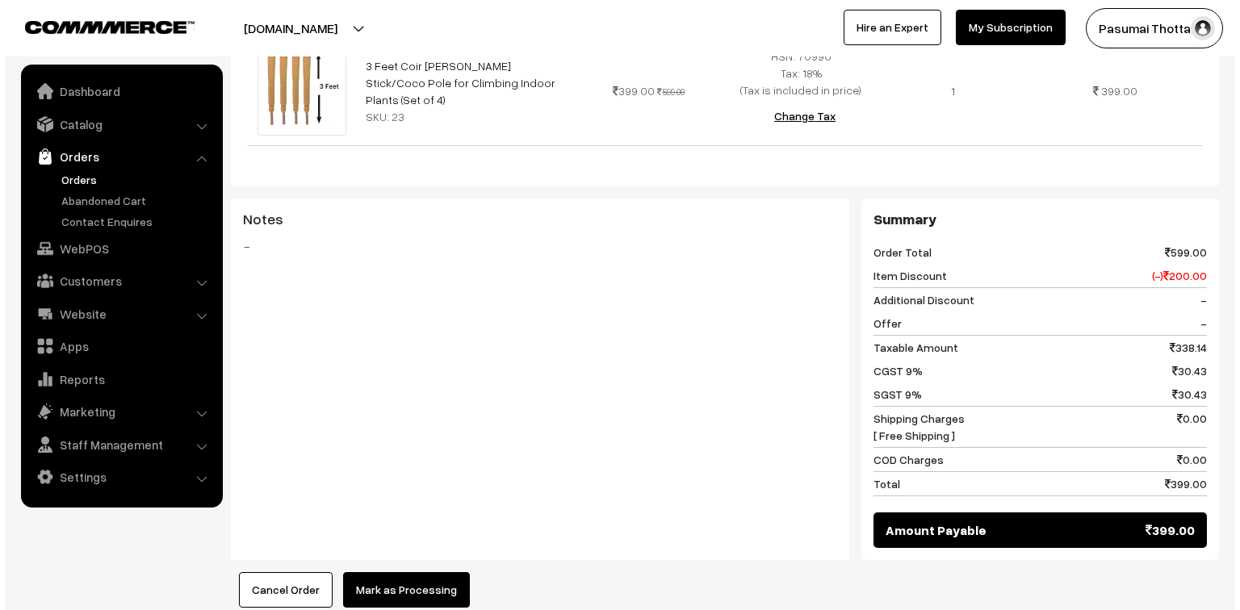
scroll to position [646, 0]
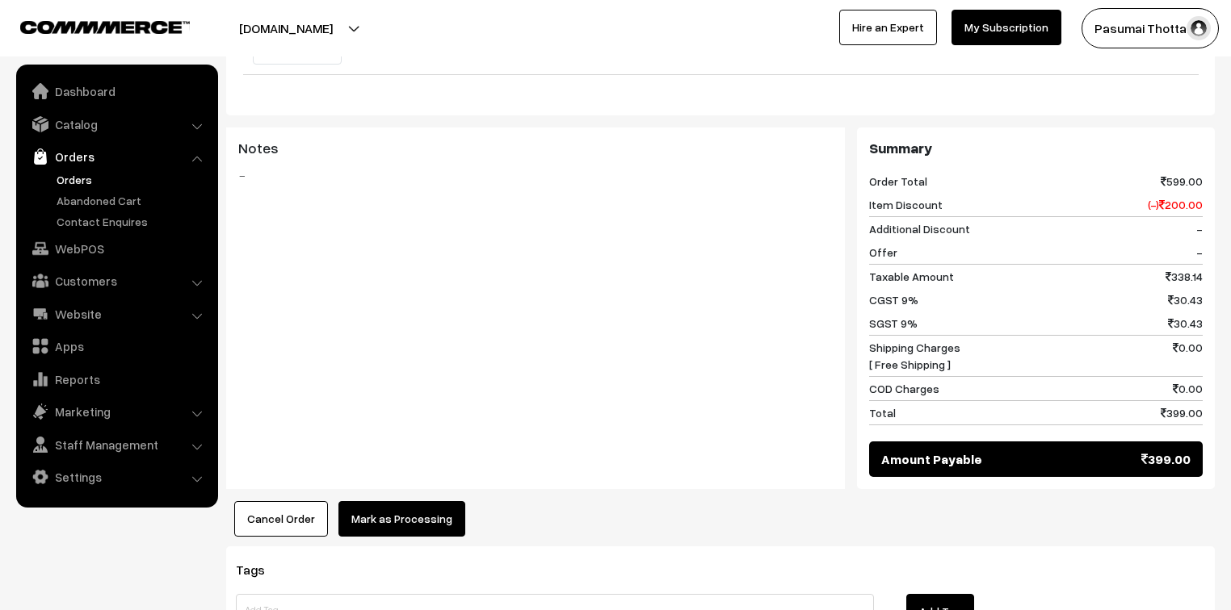
click at [417, 501] on button "Mark as Processing" at bounding box center [401, 519] width 127 height 36
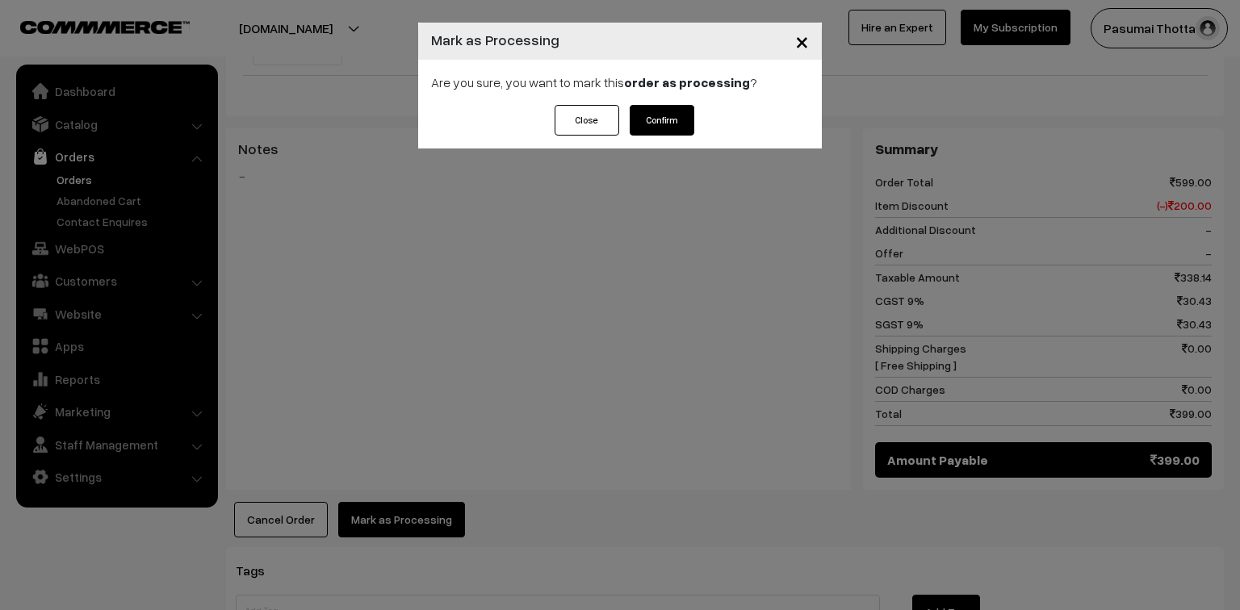
click at [666, 116] on button "Confirm" at bounding box center [662, 120] width 65 height 31
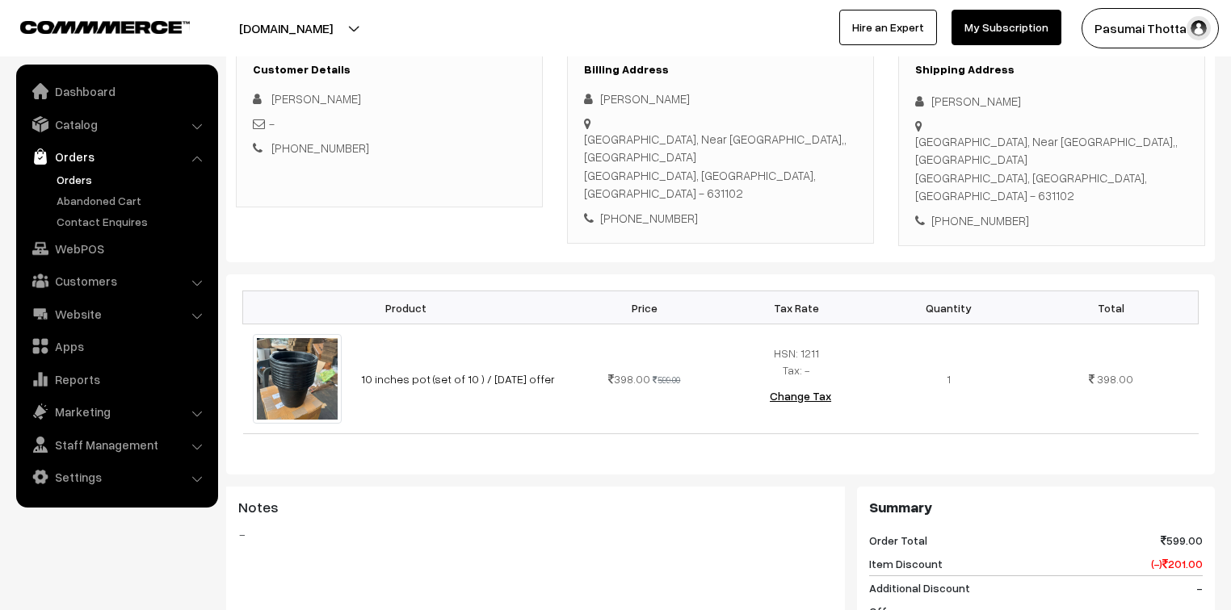
scroll to position [258, 0]
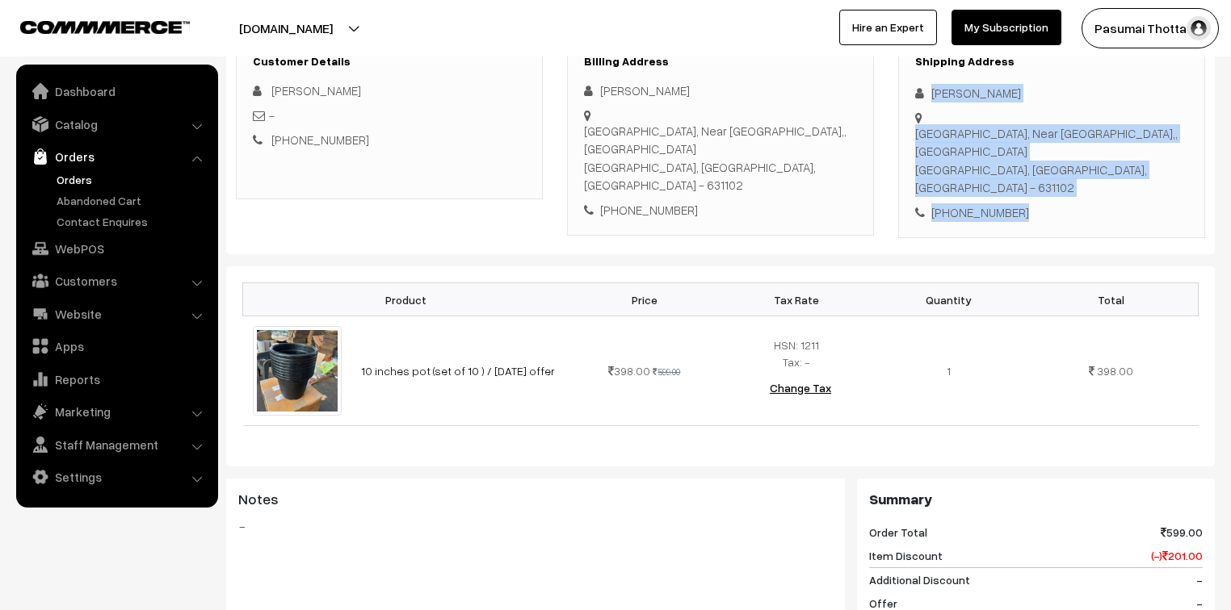
drag, startPoint x: 932, startPoint y: 92, endPoint x: 1041, endPoint y: 206, distance: 157.6
click at [1041, 206] on div "Shipping Address [PERSON_NAME] [STREET_ADDRESS][DEMOGRAPHIC_DATA] [PHONE_NUMBER]" at bounding box center [1051, 138] width 307 height 201
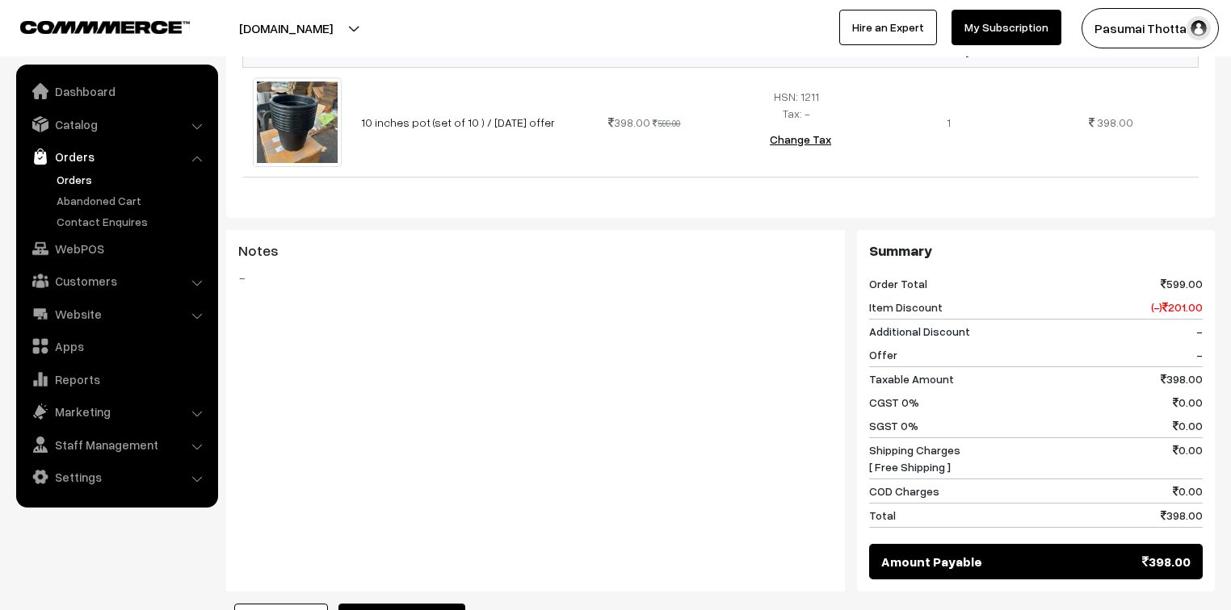
scroll to position [745, 0]
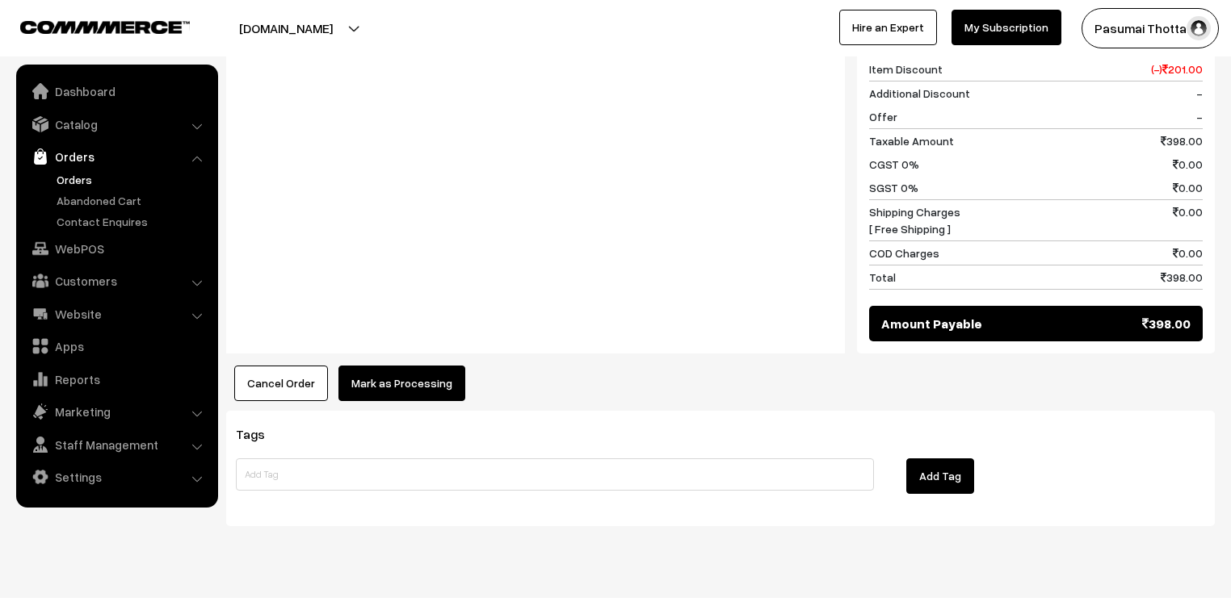
click at [434, 366] on button "Mark as Processing" at bounding box center [401, 384] width 127 height 36
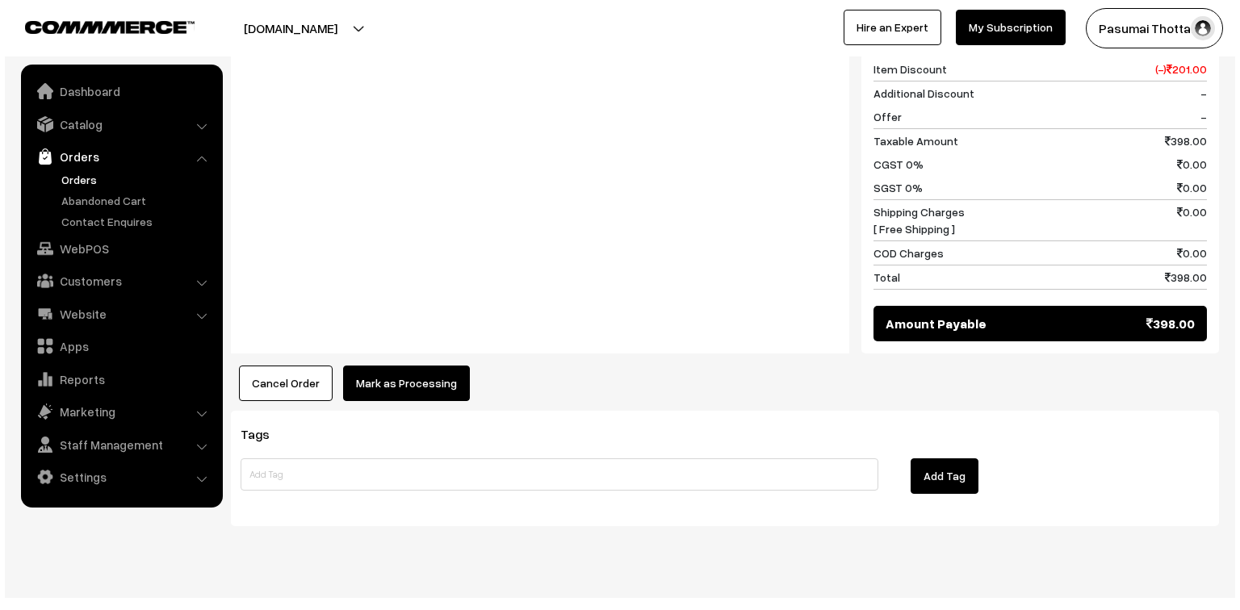
scroll to position [746, 0]
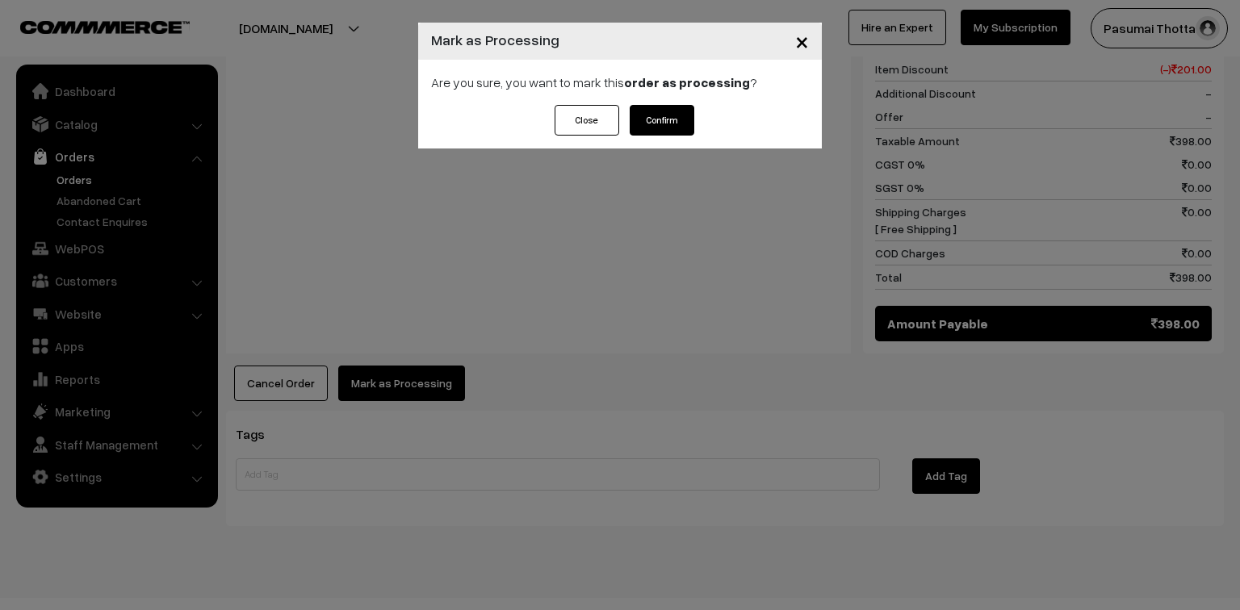
click at [657, 122] on button "Confirm" at bounding box center [662, 120] width 65 height 31
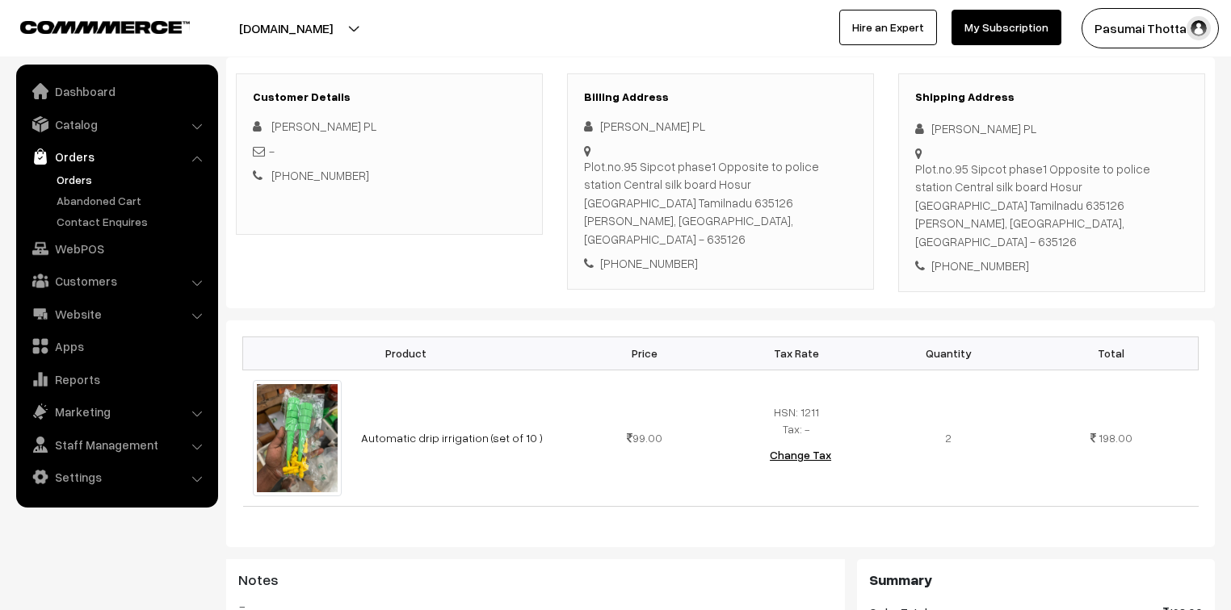
scroll to position [258, 0]
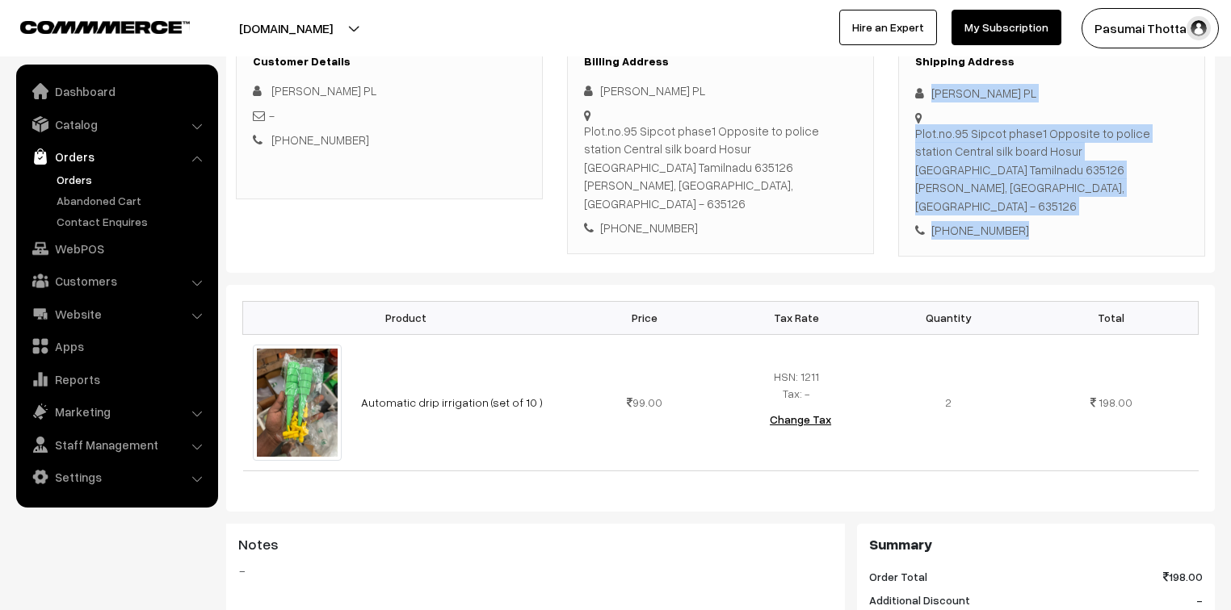
drag, startPoint x: 930, startPoint y: 89, endPoint x: 1027, endPoint y: 194, distance: 142.9
click at [1027, 194] on div "Shipping Address [PERSON_NAME] PL Plot.no.95 Sipcot phase1 Opposite to police s…" at bounding box center [1051, 147] width 307 height 219
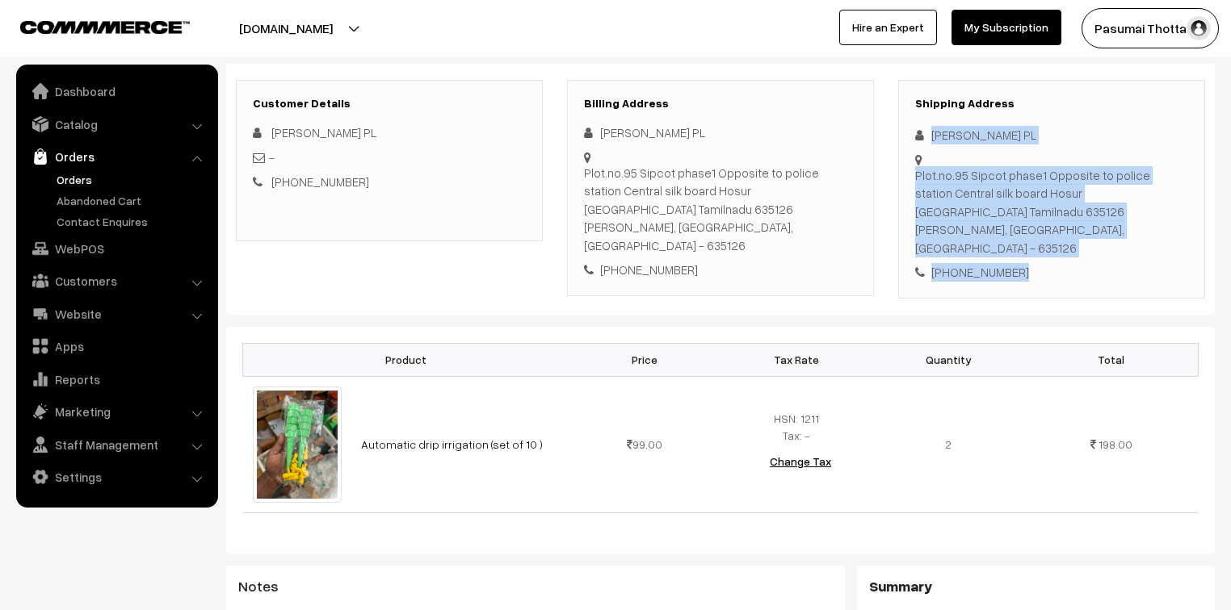
scroll to position [194, 0]
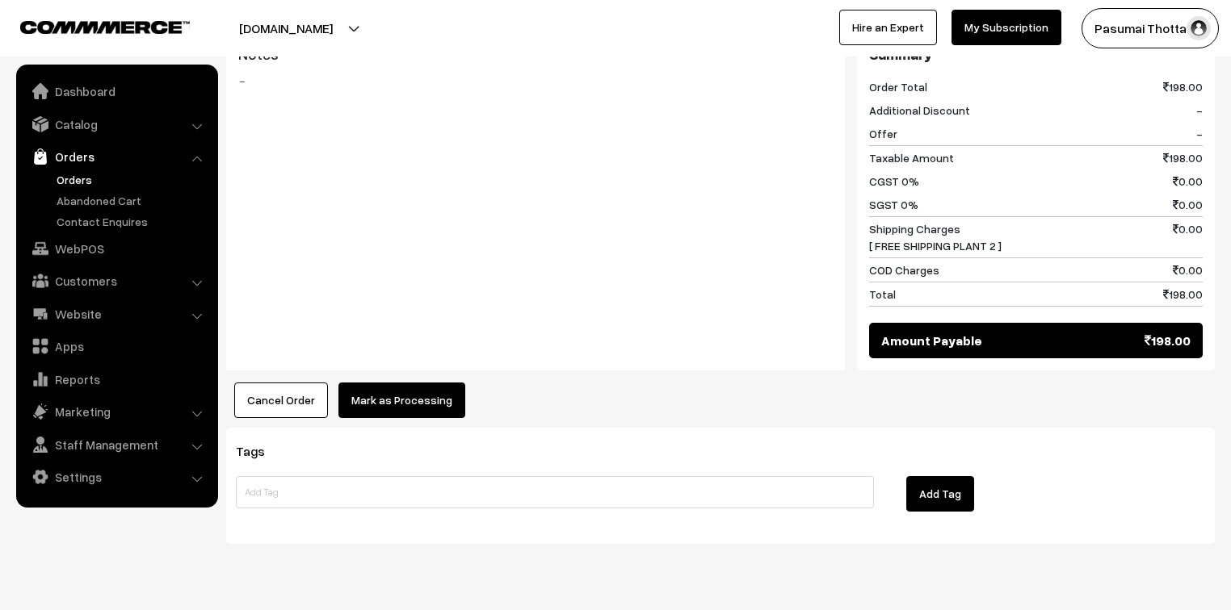
click at [422, 383] on button "Mark as Processing" at bounding box center [401, 401] width 127 height 36
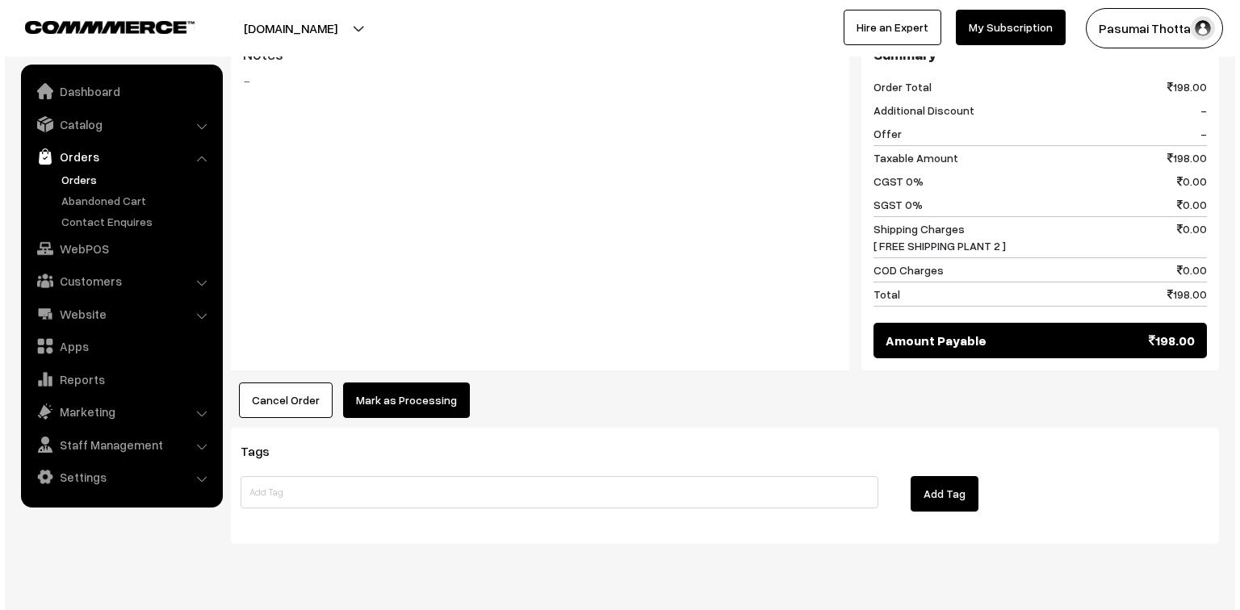
scroll to position [749, 0]
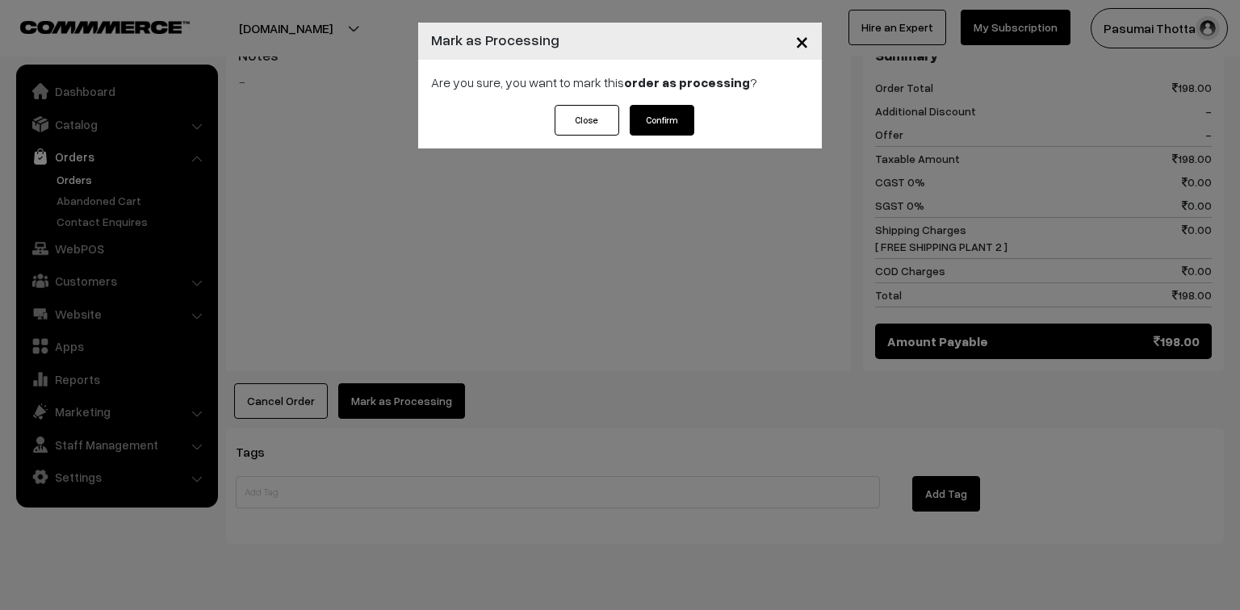
click at [667, 107] on button "Confirm" at bounding box center [662, 120] width 65 height 31
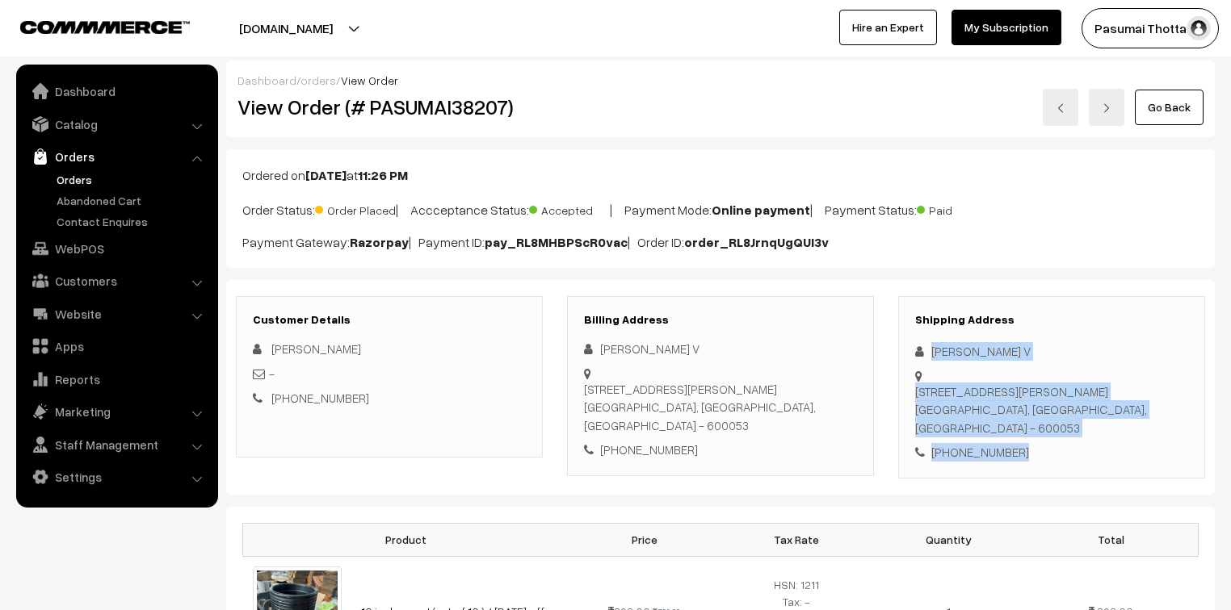
drag, startPoint x: 933, startPoint y: 355, endPoint x: 1021, endPoint y: 417, distance: 107.8
click at [1021, 417] on div "Shipping Address [PERSON_NAME] V [STREET_ADDRESS][PERSON_NAME] [PHONE_NUMBER]" at bounding box center [1051, 387] width 307 height 182
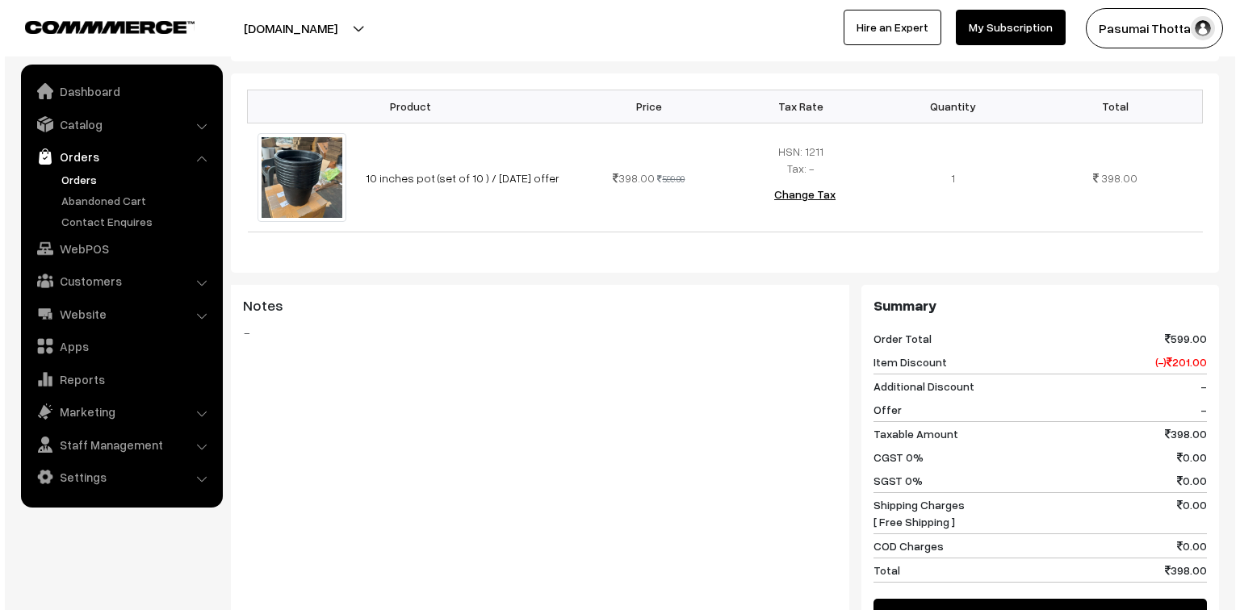
scroll to position [581, 0]
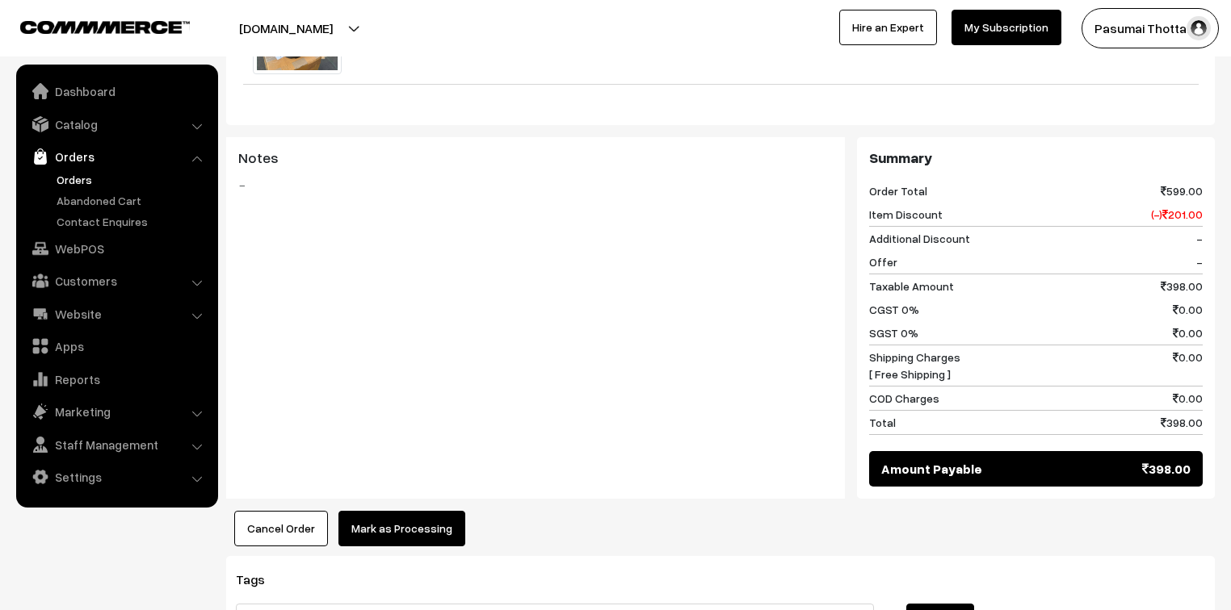
click at [385, 511] on button "Mark as Processing" at bounding box center [401, 529] width 127 height 36
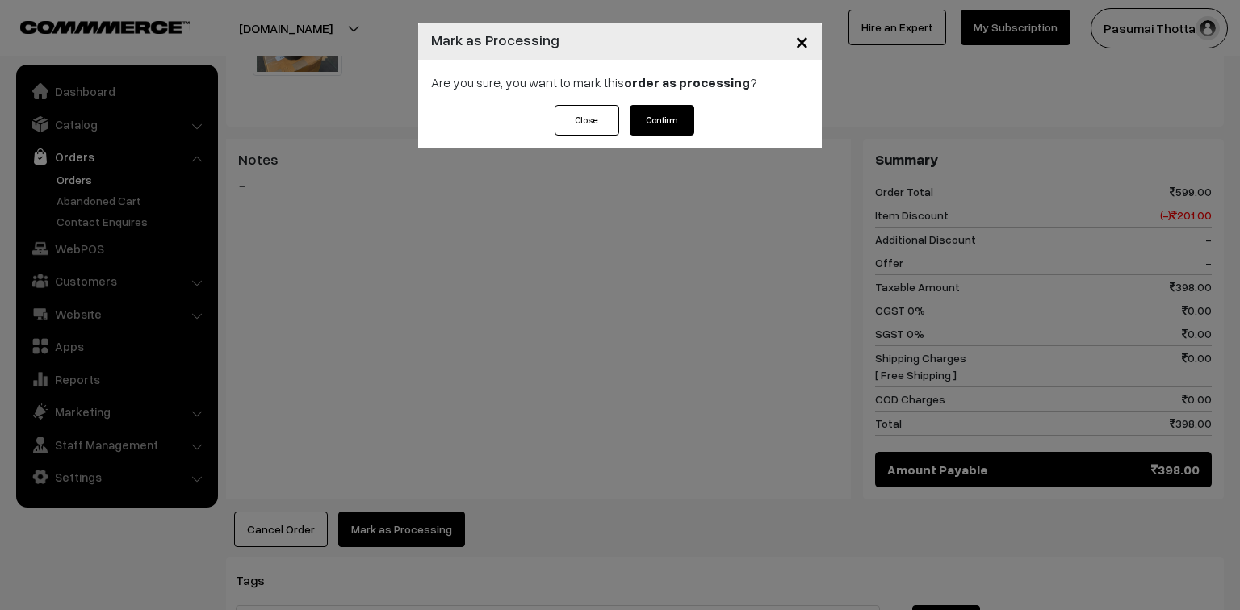
click at [675, 124] on button "Confirm" at bounding box center [662, 120] width 65 height 31
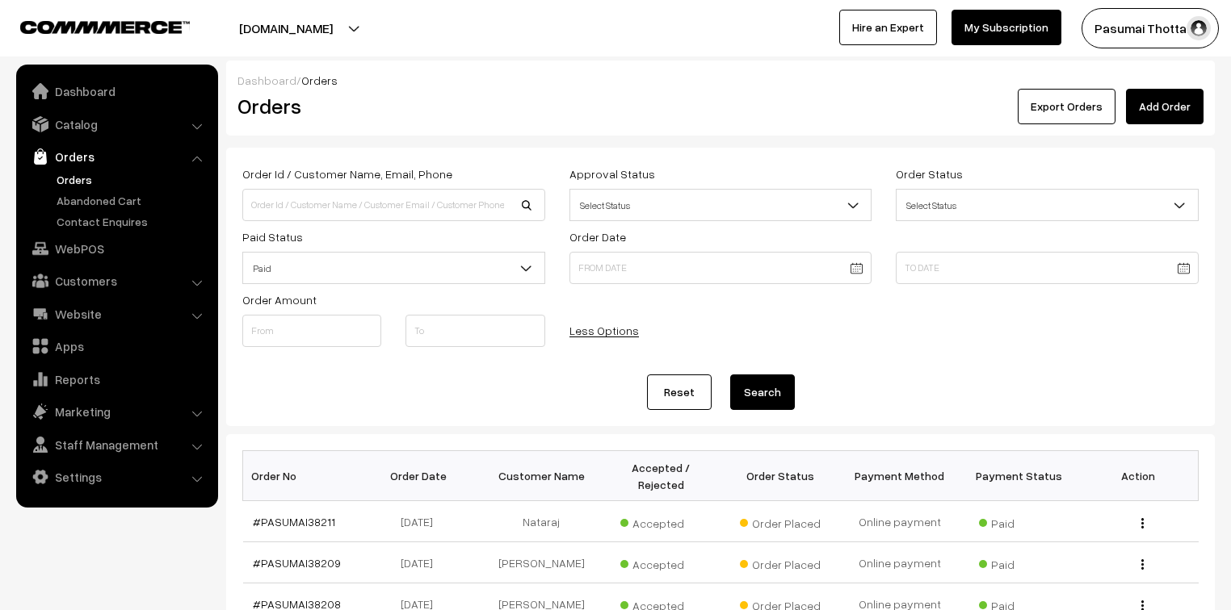
scroll to position [323, 0]
